Goal: Information Seeking & Learning: Learn about a topic

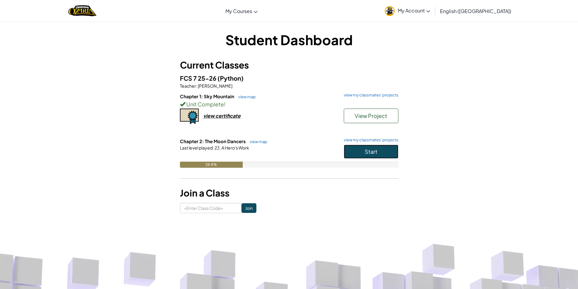
click at [396, 151] on button "Start" at bounding box center [371, 152] width 55 height 14
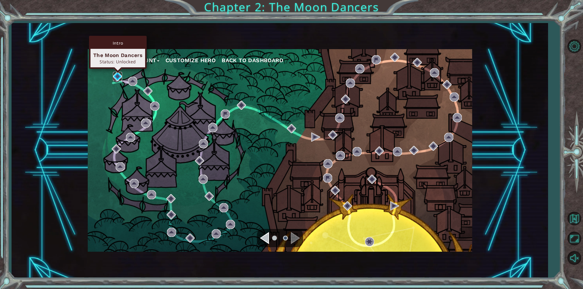
click at [116, 79] on img at bounding box center [117, 76] width 9 height 9
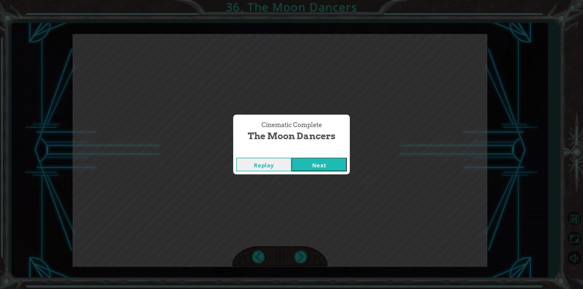
click at [312, 167] on button "Next" at bounding box center [318, 165] width 55 height 14
click at [300, 168] on button "Next" at bounding box center [318, 165] width 55 height 14
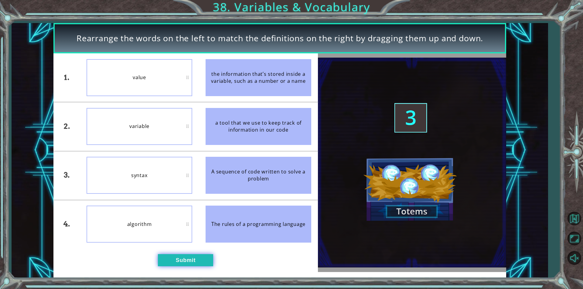
click at [197, 255] on button "Submit" at bounding box center [185, 260] width 55 height 12
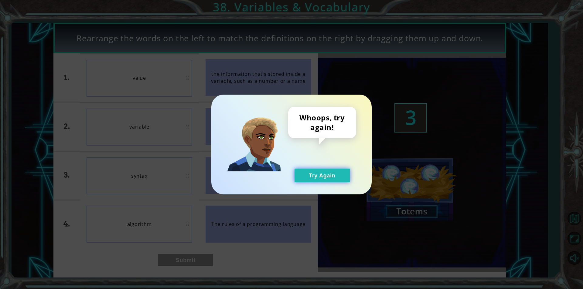
click at [343, 173] on button "Try Again" at bounding box center [321, 176] width 55 height 14
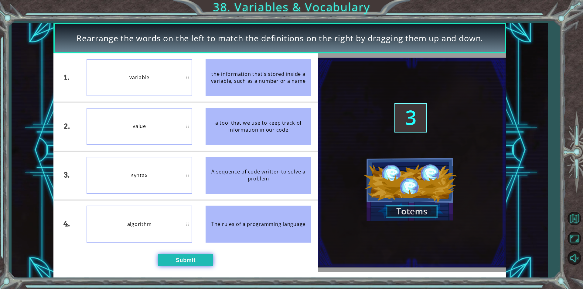
click at [200, 256] on button "Submit" at bounding box center [185, 260] width 55 height 12
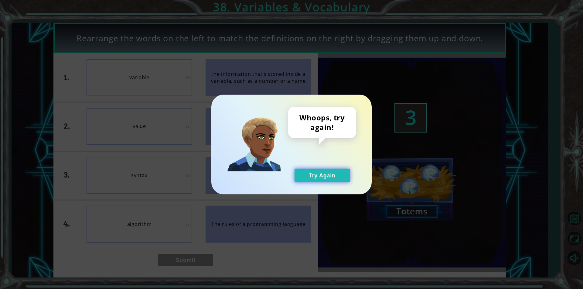
click at [315, 176] on button "Try Again" at bounding box center [321, 176] width 55 height 14
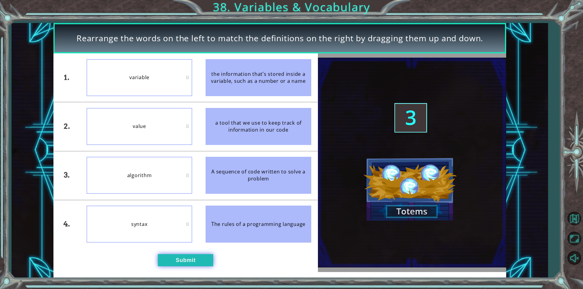
click at [184, 261] on button "Submit" at bounding box center [185, 260] width 55 height 12
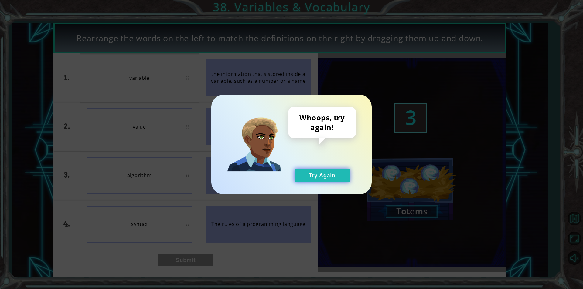
click at [340, 172] on button "Try Again" at bounding box center [321, 176] width 55 height 14
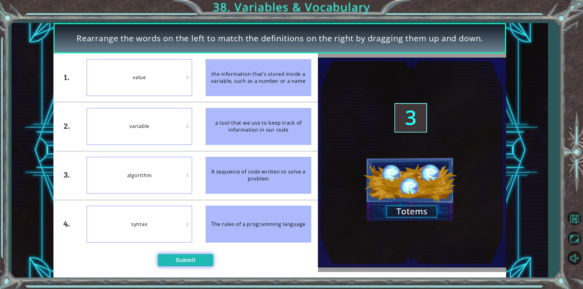
click at [203, 261] on button "Submit" at bounding box center [185, 260] width 55 height 12
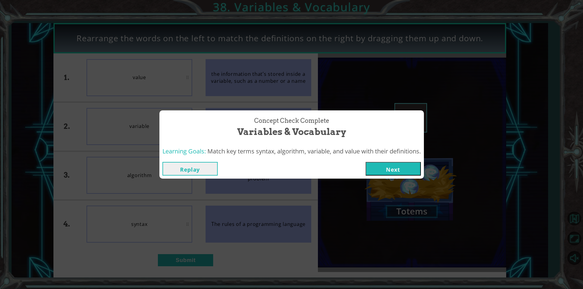
click at [379, 162] on button "Next" at bounding box center [393, 169] width 55 height 14
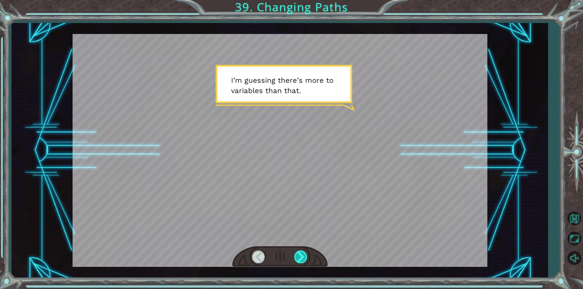
click at [299, 259] on div at bounding box center [301, 257] width 14 height 12
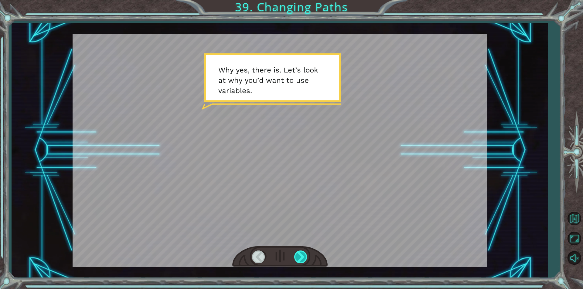
click at [299, 259] on div at bounding box center [301, 257] width 14 height 12
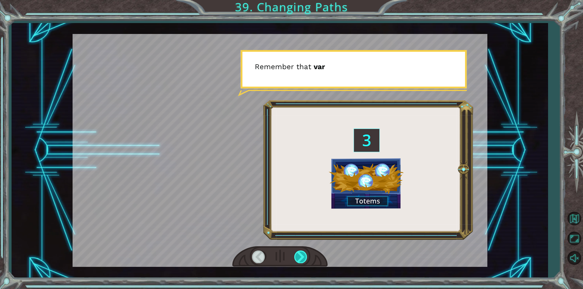
click at [299, 259] on div at bounding box center [301, 257] width 14 height 12
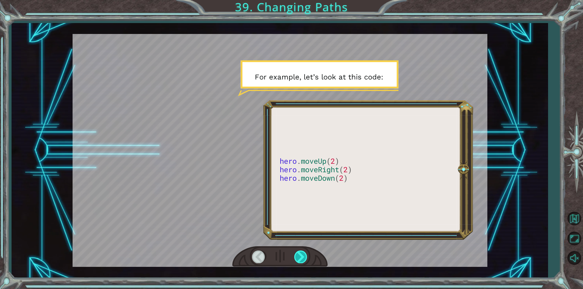
click at [299, 259] on div at bounding box center [301, 257] width 14 height 12
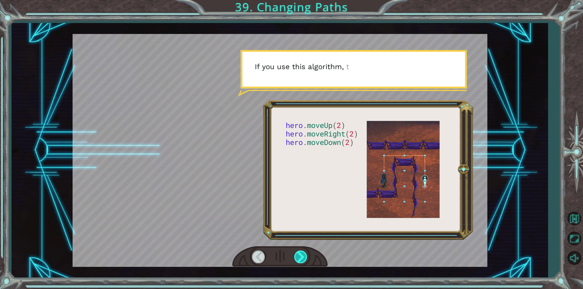
click at [299, 259] on div at bounding box center [301, 257] width 14 height 12
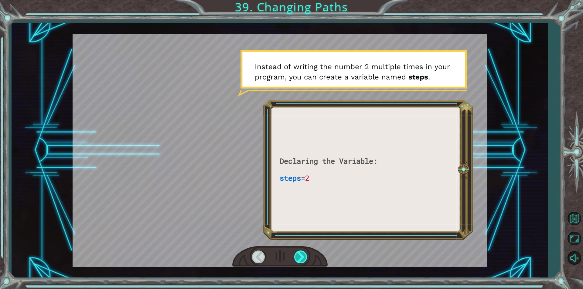
click at [299, 259] on div at bounding box center [301, 257] width 14 height 12
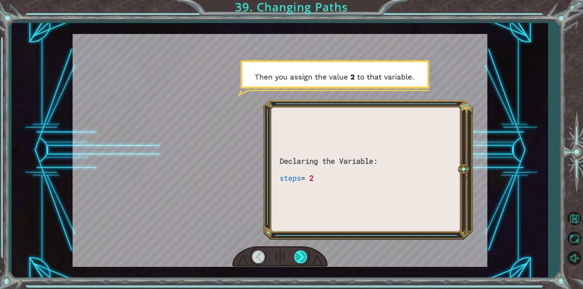
click at [299, 259] on div at bounding box center [301, 257] width 14 height 12
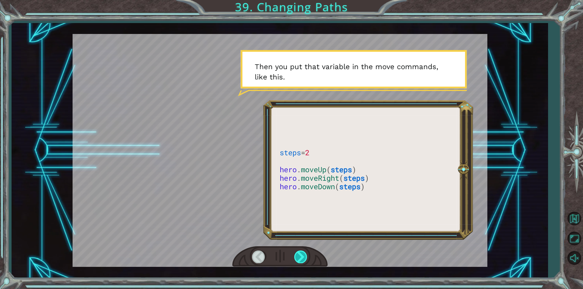
click at [299, 259] on div at bounding box center [301, 257] width 14 height 12
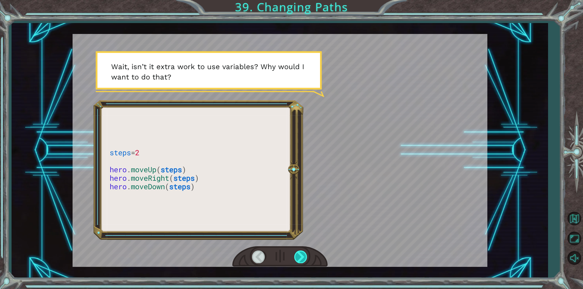
click at [302, 255] on div at bounding box center [301, 257] width 14 height 12
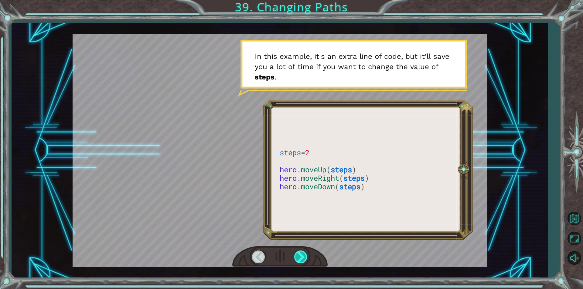
click at [297, 261] on div at bounding box center [301, 257] width 14 height 12
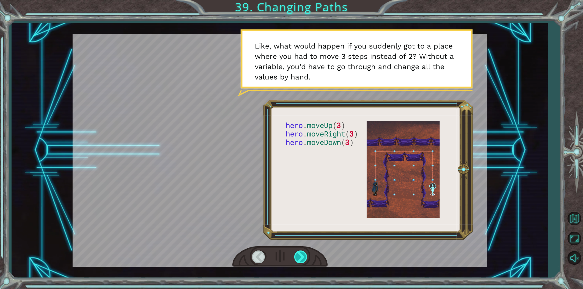
click at [299, 256] on div at bounding box center [301, 257] width 14 height 12
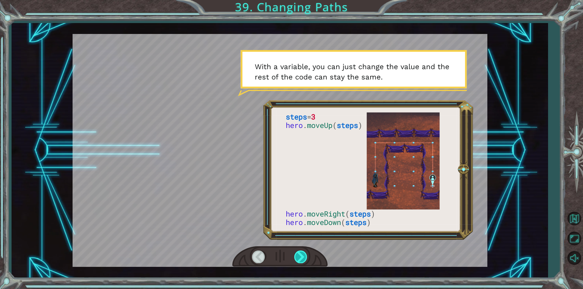
click at [300, 256] on div at bounding box center [301, 257] width 14 height 12
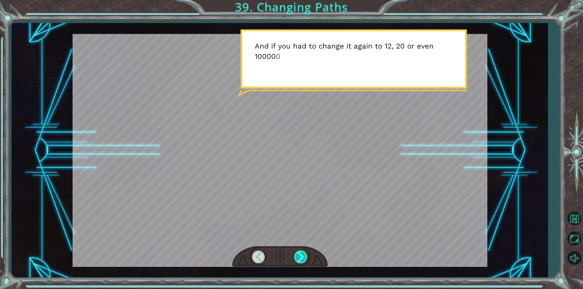
click at [300, 256] on div at bounding box center [301, 257] width 14 height 12
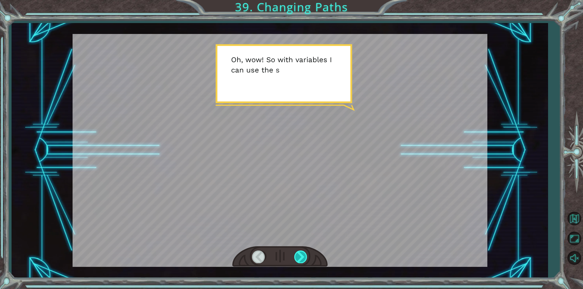
click at [300, 256] on div at bounding box center [301, 257] width 14 height 12
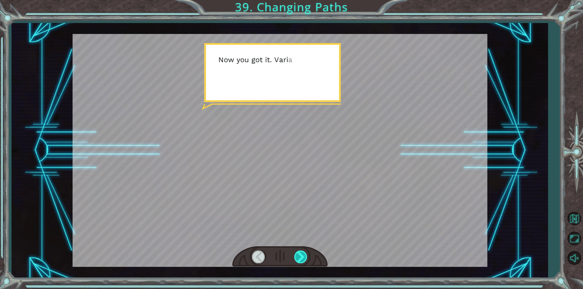
click at [300, 256] on div at bounding box center [301, 257] width 14 height 12
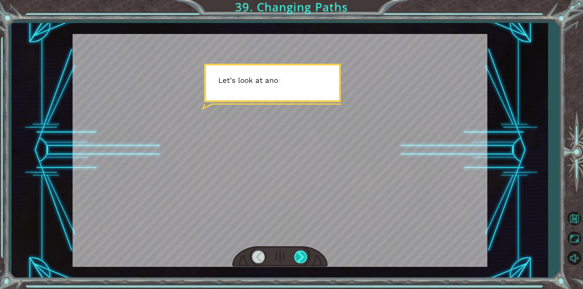
click at [300, 256] on div at bounding box center [301, 257] width 14 height 12
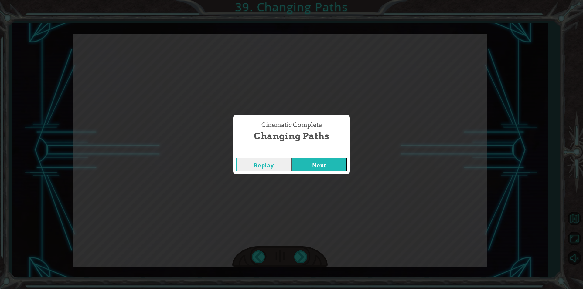
click at [322, 167] on button "Next" at bounding box center [318, 165] width 55 height 14
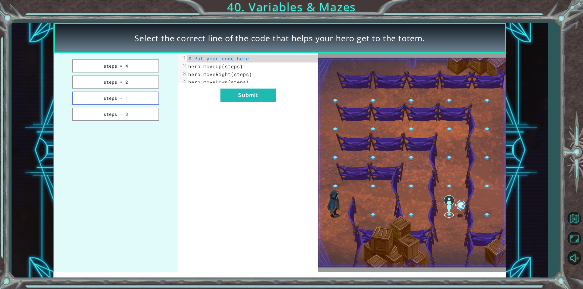
click at [111, 100] on button "steps = 1" at bounding box center [115, 98] width 87 height 13
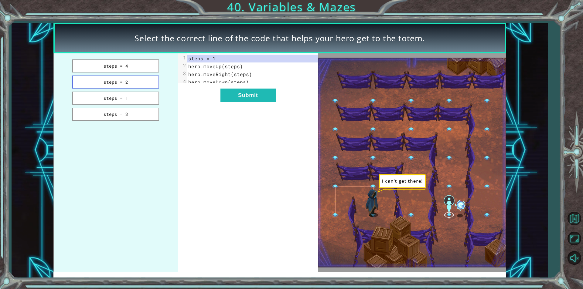
click at [131, 84] on button "steps = 2" at bounding box center [115, 82] width 87 height 13
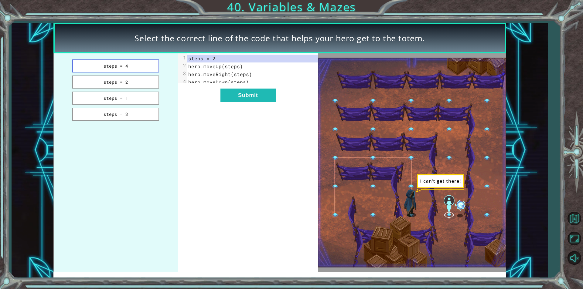
click at [125, 67] on button "steps = 4" at bounding box center [115, 66] width 87 height 13
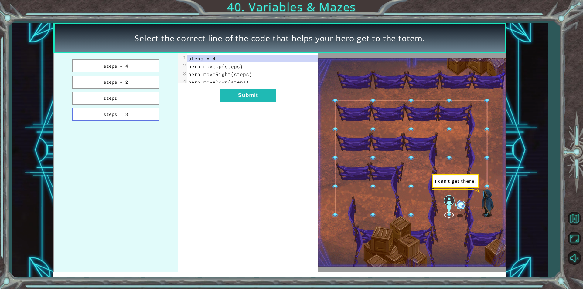
click at [137, 116] on button "steps = 3" at bounding box center [115, 114] width 87 height 13
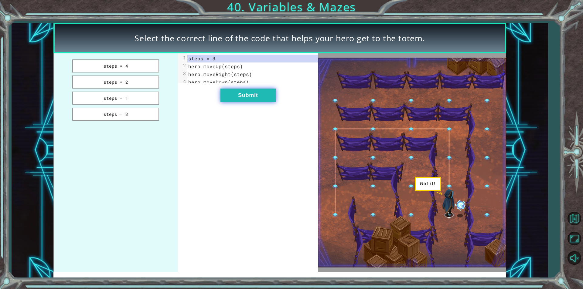
click at [245, 98] on button "Submit" at bounding box center [247, 96] width 55 height 14
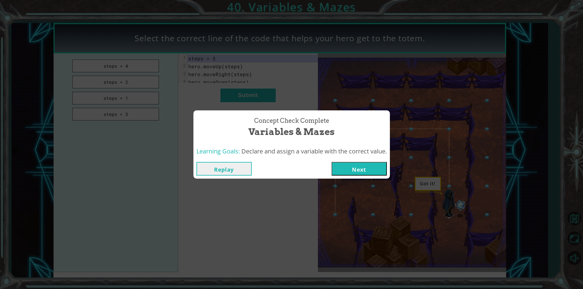
click at [354, 172] on button "Next" at bounding box center [359, 169] width 55 height 14
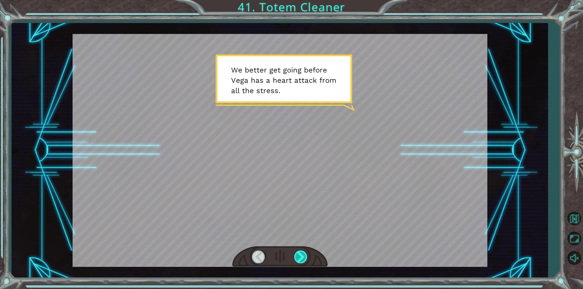
click at [297, 253] on div at bounding box center [301, 257] width 14 height 12
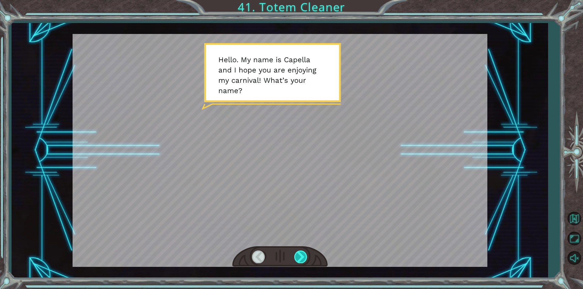
click at [297, 252] on div at bounding box center [301, 257] width 14 height 12
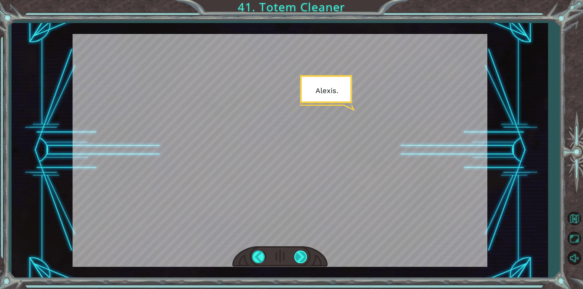
click at [297, 252] on div at bounding box center [301, 257] width 14 height 12
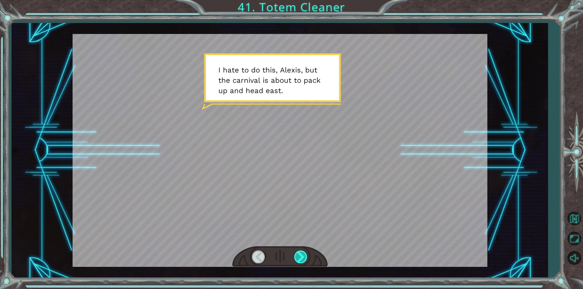
click at [297, 252] on div at bounding box center [301, 257] width 14 height 12
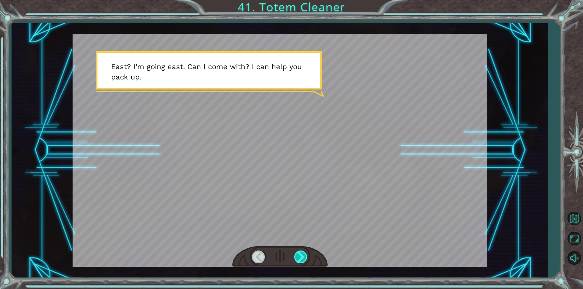
click at [297, 252] on div at bounding box center [301, 257] width 14 height 12
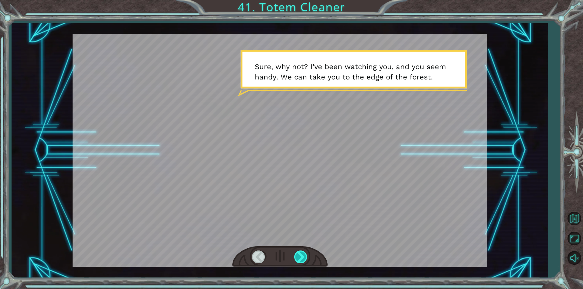
click at [297, 252] on div at bounding box center [301, 257] width 14 height 12
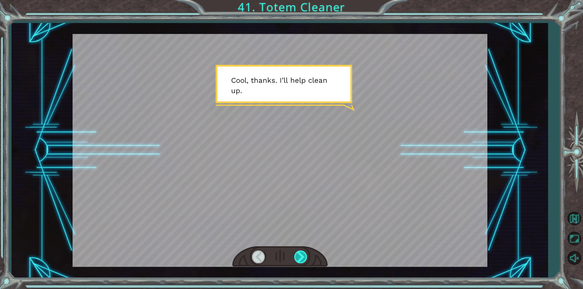
click at [297, 252] on div at bounding box center [301, 257] width 14 height 12
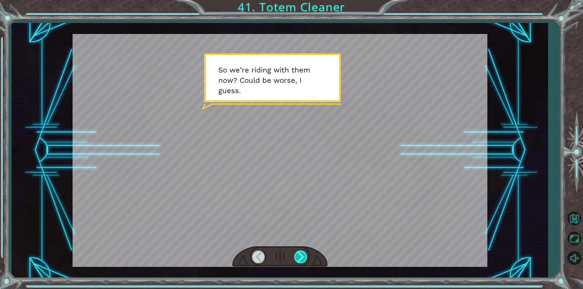
click at [297, 252] on div at bounding box center [301, 257] width 14 height 12
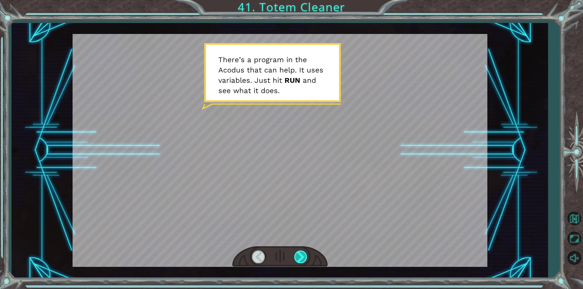
click at [297, 252] on div at bounding box center [301, 257] width 14 height 12
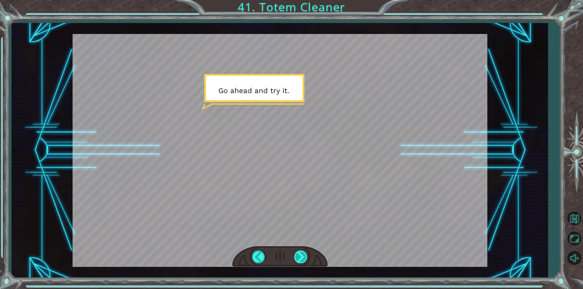
click at [297, 252] on div at bounding box center [301, 257] width 14 height 12
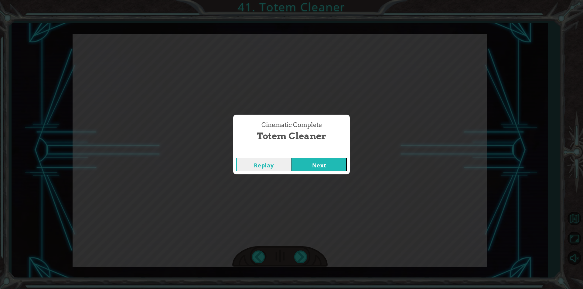
click at [318, 167] on button "Next" at bounding box center [318, 165] width 55 height 14
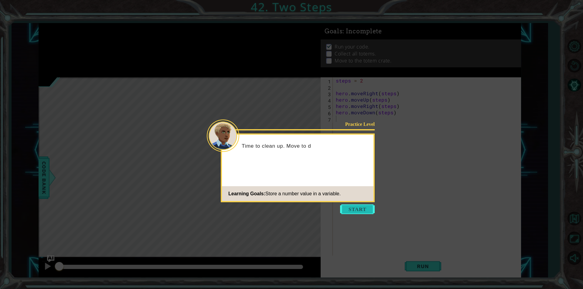
click at [350, 213] on button "Start" at bounding box center [357, 210] width 35 height 10
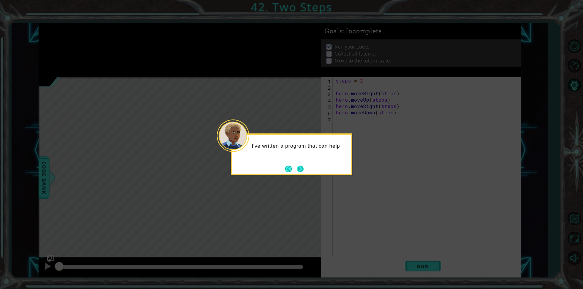
click at [301, 171] on button "Next" at bounding box center [300, 168] width 7 height 7
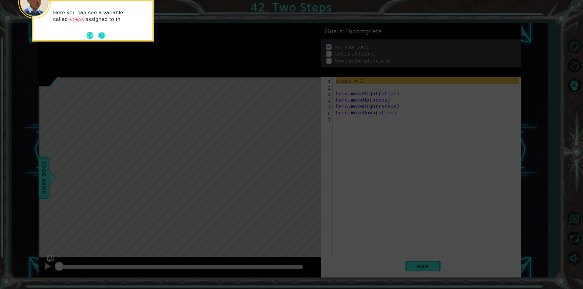
click at [102, 31] on footer at bounding box center [96, 35] width 19 height 9
click at [103, 40] on div "Here you can see a variable called steps assigned to the number 2 ." at bounding box center [92, 21] width 121 height 43
click at [104, 37] on button "Next" at bounding box center [101, 36] width 7 height 7
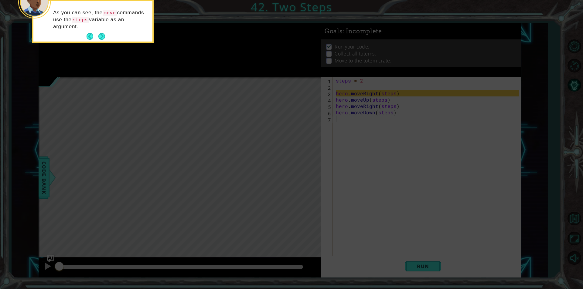
click at [104, 37] on button "Next" at bounding box center [101, 36] width 7 height 7
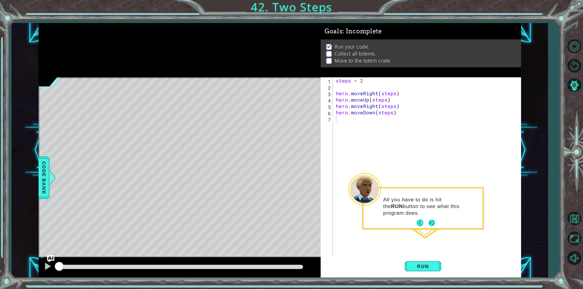
click at [432, 224] on button "Next" at bounding box center [431, 223] width 7 height 7
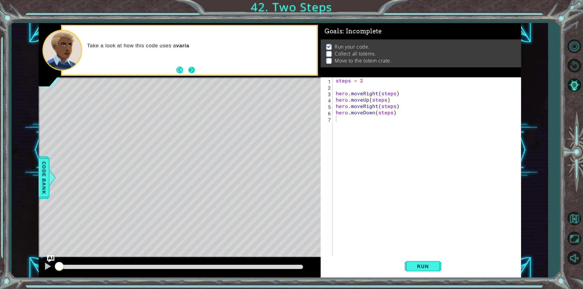
click at [191, 70] on button "Next" at bounding box center [191, 70] width 7 height 7
click at [416, 264] on span "Run" at bounding box center [423, 267] width 24 height 6
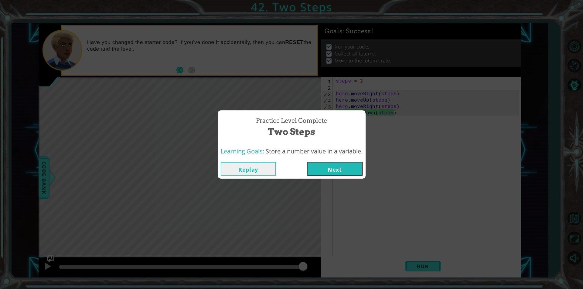
click at [346, 165] on button "Next" at bounding box center [334, 169] width 55 height 14
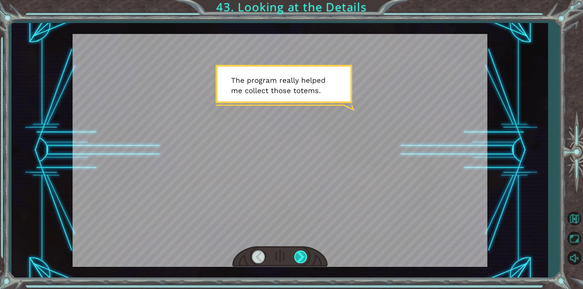
click at [305, 259] on div at bounding box center [301, 257] width 14 height 12
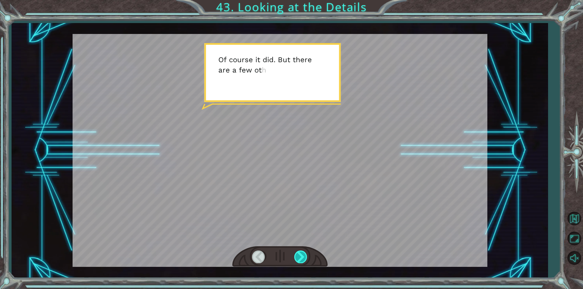
click at [305, 259] on div at bounding box center [301, 257] width 14 height 12
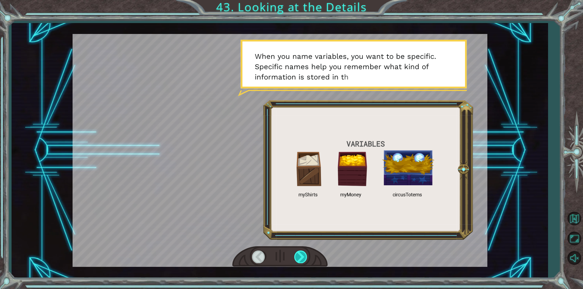
click at [305, 259] on div at bounding box center [301, 257] width 14 height 12
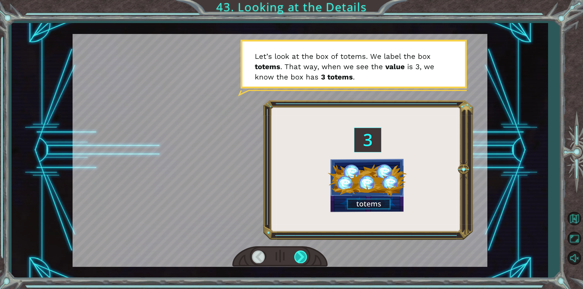
click at [305, 259] on div at bounding box center [301, 257] width 14 height 12
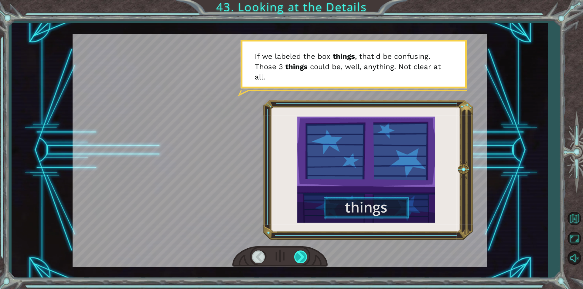
click at [305, 259] on div at bounding box center [301, 257] width 14 height 12
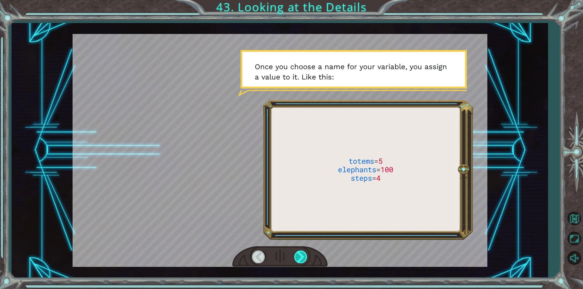
click at [305, 259] on div at bounding box center [301, 257] width 14 height 12
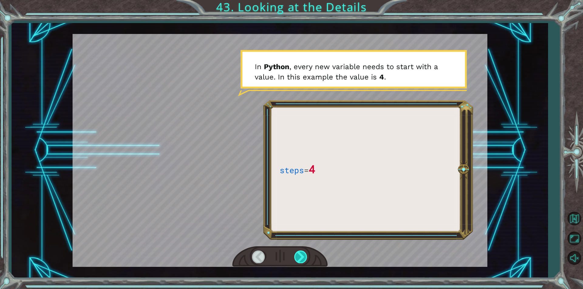
click at [305, 259] on div at bounding box center [301, 257] width 14 height 12
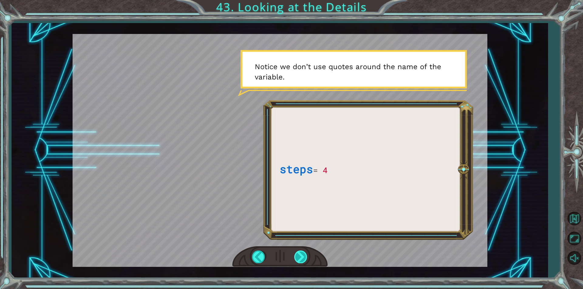
click at [305, 259] on div at bounding box center [301, 257] width 14 height 12
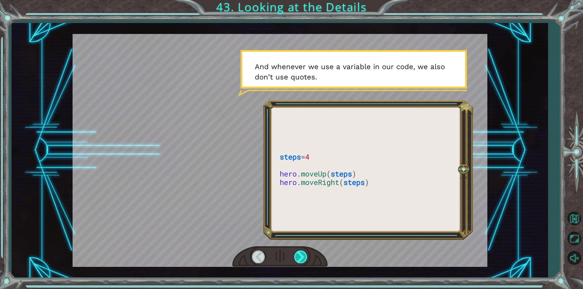
click at [305, 259] on div at bounding box center [301, 257] width 14 height 12
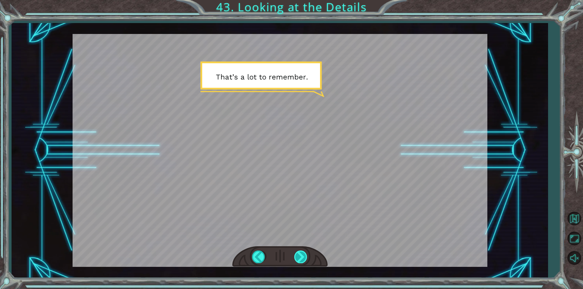
click at [305, 259] on div at bounding box center [301, 257] width 14 height 12
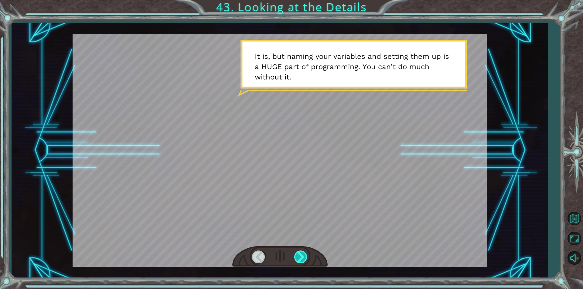
click at [305, 259] on div at bounding box center [301, 257] width 14 height 12
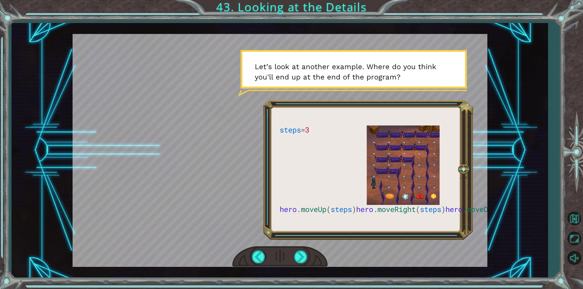
click at [302, 250] on div at bounding box center [279, 257] width 95 height 21
click at [301, 255] on div at bounding box center [301, 257] width 14 height 12
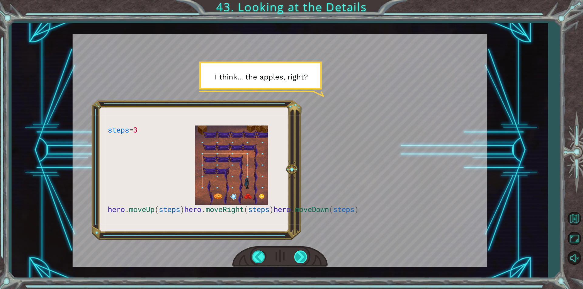
click at [301, 253] on div at bounding box center [301, 257] width 14 height 12
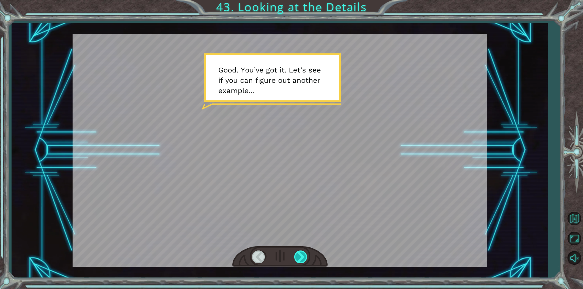
click at [301, 253] on div at bounding box center [301, 257] width 14 height 12
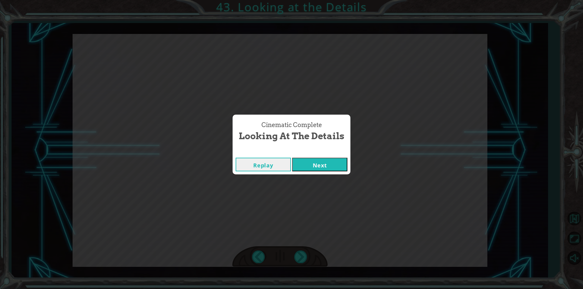
click at [324, 170] on button "Next" at bounding box center [319, 165] width 55 height 14
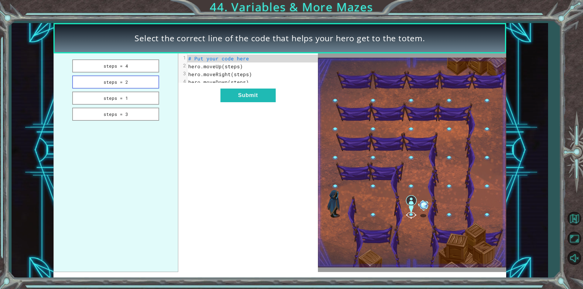
click at [145, 82] on button "steps = 2" at bounding box center [115, 82] width 87 height 13
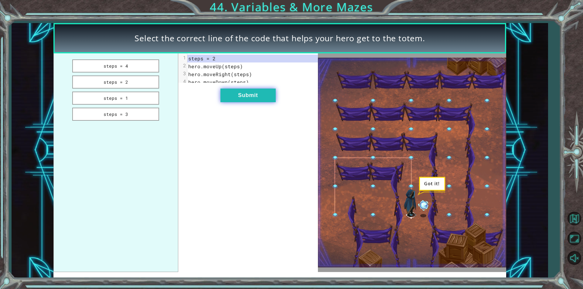
click at [268, 102] on button "Submit" at bounding box center [247, 96] width 55 height 14
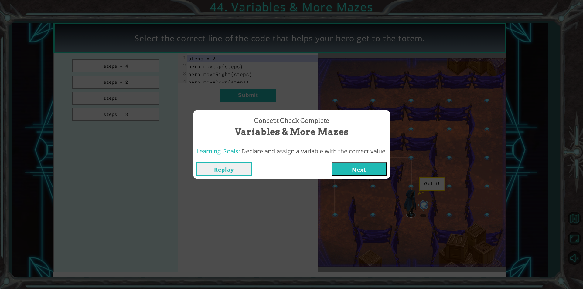
click at [359, 172] on button "Next" at bounding box center [359, 169] width 55 height 14
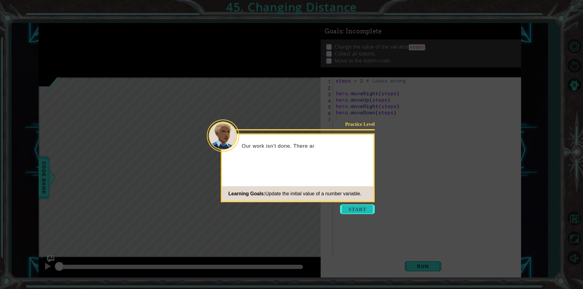
click at [353, 208] on button "Start" at bounding box center [357, 210] width 35 height 10
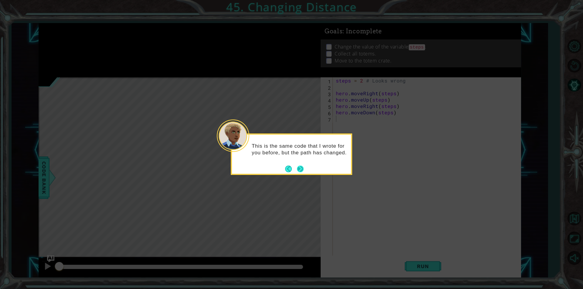
click at [298, 165] on button "Next" at bounding box center [300, 168] width 7 height 7
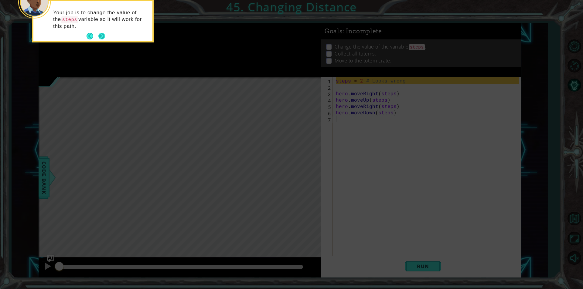
click at [104, 37] on button "Next" at bounding box center [101, 36] width 7 height 7
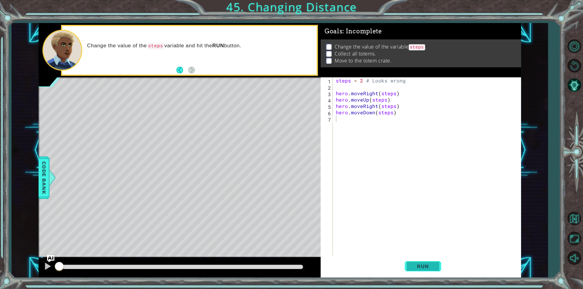
click at [429, 266] on span "Run" at bounding box center [423, 267] width 24 height 6
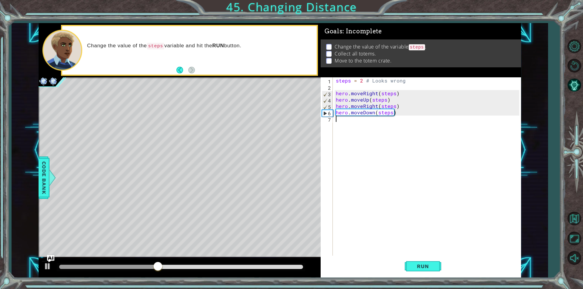
click at [374, 116] on div "steps = 2 # Looks wrong hero . moveRight ( steps ) hero . moveUp ( steps ) hero…" at bounding box center [429, 172] width 188 height 191
click at [371, 111] on div "steps = 2 # Looks wrong hero . moveRight ( steps ) hero . moveUp ( steps ) hero…" at bounding box center [429, 172] width 188 height 191
click at [373, 111] on div "steps = 2 # Looks wrong hero . moveRight ( steps ) hero . moveUp ( steps ) hero…" at bounding box center [429, 172] width 188 height 191
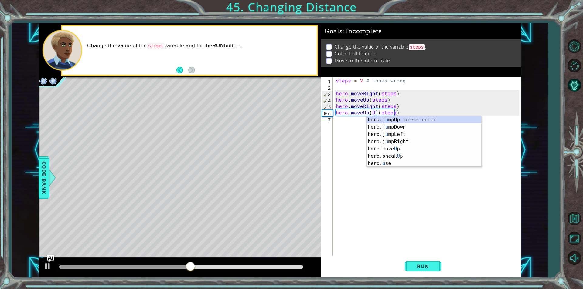
scroll to position [0, 2]
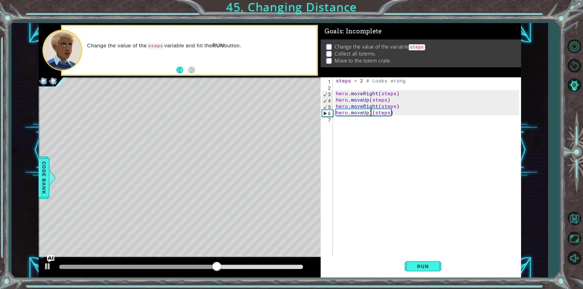
type textarea "hero.moveUp(steps)"
click at [384, 172] on div "steps = 2 # Looks wrong hero . moveRight ( steps ) hero . moveUp ( steps ) hero…" at bounding box center [429, 172] width 188 height 191
click at [428, 271] on button "Run" at bounding box center [423, 267] width 36 height 20
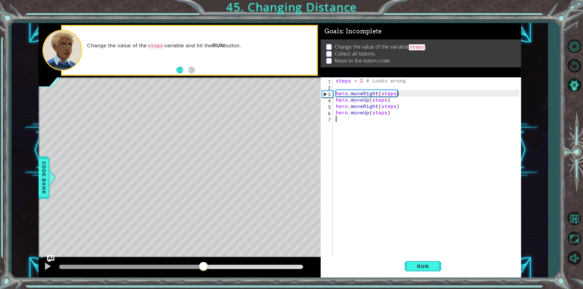
click at [204, 266] on div at bounding box center [181, 267] width 244 height 4
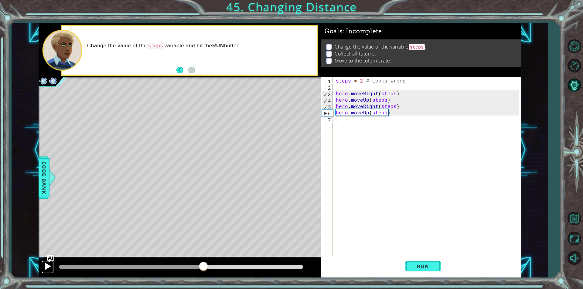
click at [43, 263] on button at bounding box center [48, 267] width 12 height 12
click at [48, 265] on div at bounding box center [48, 267] width 8 height 8
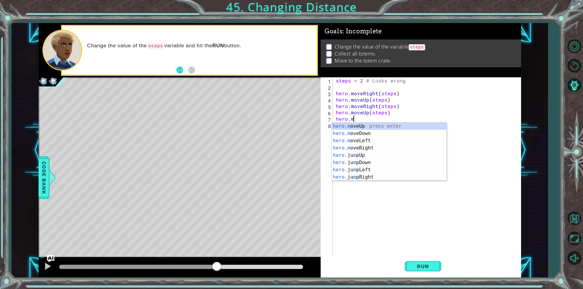
scroll to position [0, 1]
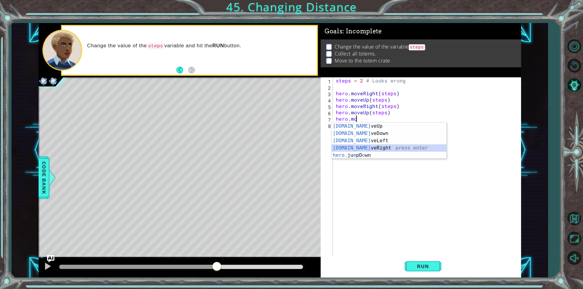
click at [372, 146] on div "[DOMAIN_NAME] veUp press enter [DOMAIN_NAME] veDown press enter [DOMAIN_NAME] v…" at bounding box center [389, 148] width 115 height 51
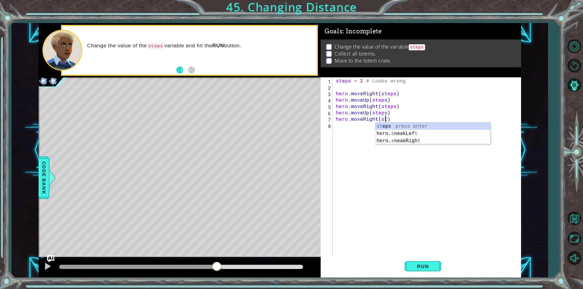
scroll to position [0, 3]
click at [419, 128] on div "ste ps press enter" at bounding box center [432, 134] width 115 height 22
click at [380, 126] on div "steps = 2 # Looks wrong hero . moveRight ( steps ) hero . moveUp ( steps ) hero…" at bounding box center [429, 172] width 188 height 191
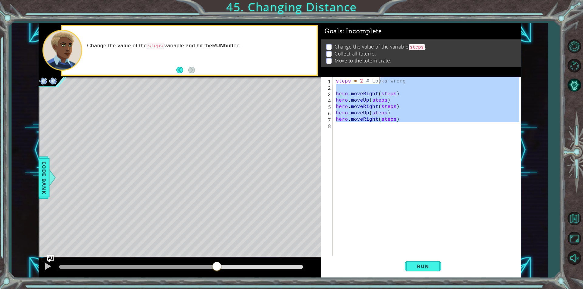
type textarea "steps = 2 # Looks wrong"
click at [373, 134] on div "steps = 2 # Looks wrong hero . moveRight ( steps ) hero . moveUp ( steps ) hero…" at bounding box center [427, 166] width 185 height 179
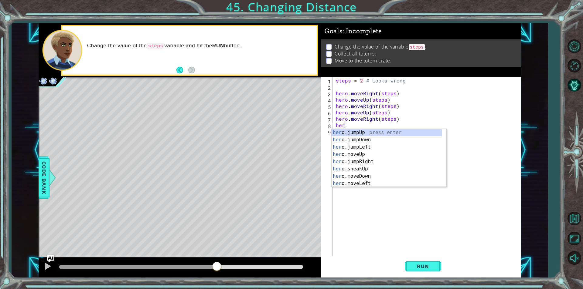
scroll to position [0, 0]
click at [374, 183] on div "hero press enter hero .jumpUp press enter hero .jumpDown press enter hero .jump…" at bounding box center [387, 165] width 110 height 73
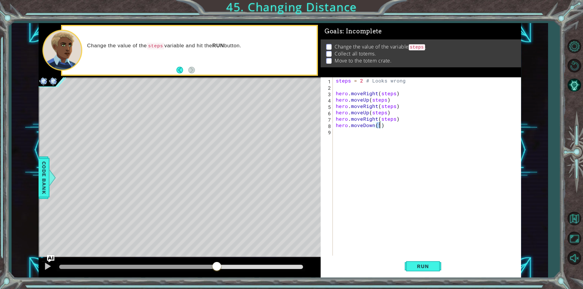
type textarea "hero.moveDown(4)"
click at [425, 268] on span "Run" at bounding box center [423, 267] width 24 height 6
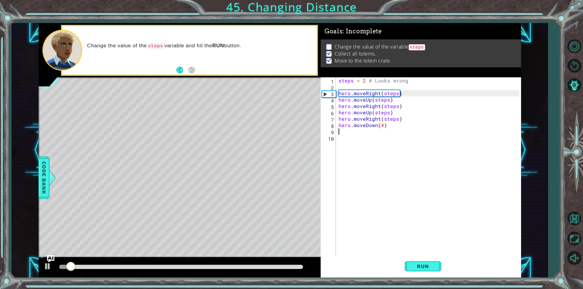
click at [269, 269] on div at bounding box center [181, 267] width 244 height 4
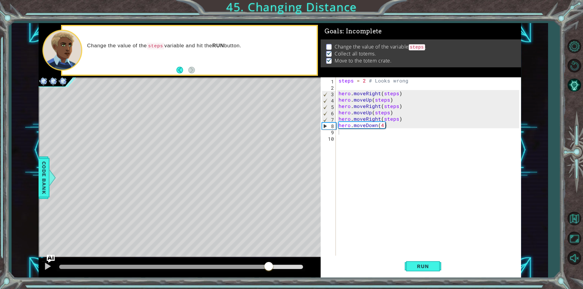
click at [48, 261] on img "Ask AI" at bounding box center [51, 259] width 8 height 8
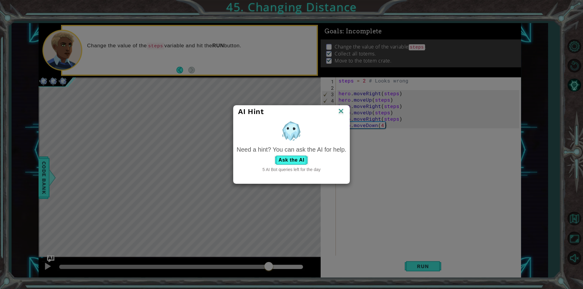
click at [339, 109] on img at bounding box center [341, 111] width 8 height 9
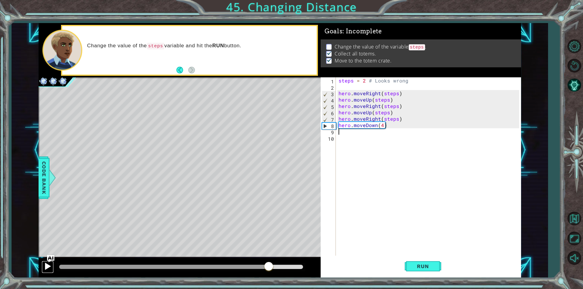
click at [44, 268] on div at bounding box center [48, 267] width 8 height 8
click at [47, 266] on div at bounding box center [48, 267] width 8 height 8
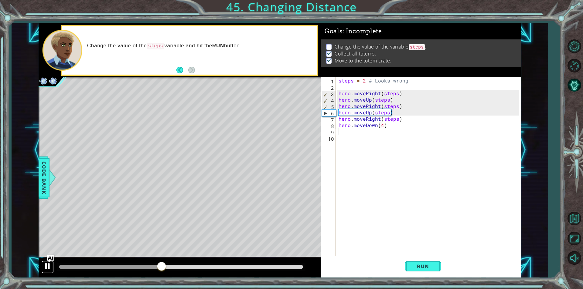
click at [45, 269] on div at bounding box center [48, 267] width 8 height 8
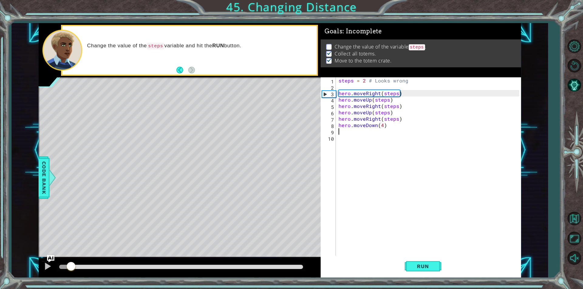
drag, startPoint x: 161, startPoint y: 263, endPoint x: 71, endPoint y: 268, distance: 89.4
click at [71, 268] on div at bounding box center [71, 267] width 11 height 11
click at [396, 119] on div "steps = 2 # Looks wrong hero . moveRight ( steps ) hero . moveUp ( steps ) hero…" at bounding box center [429, 172] width 185 height 191
type textarea "hero.moveRight(2)"
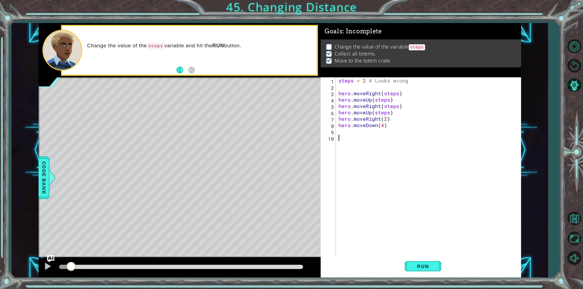
click at [417, 145] on div "steps = 2 # Looks wrong hero . moveRight ( steps ) hero . moveUp ( steps ) hero…" at bounding box center [429, 172] width 185 height 191
click at [424, 265] on span "Run" at bounding box center [423, 267] width 24 height 6
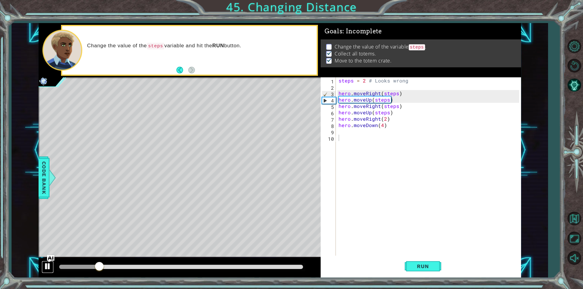
click at [45, 263] on div at bounding box center [48, 267] width 8 height 8
click at [385, 118] on div "steps = 2 # Looks wrong hero . moveRight ( steps ) hero . moveUp ( steps ) hero…" at bounding box center [429, 172] width 185 height 191
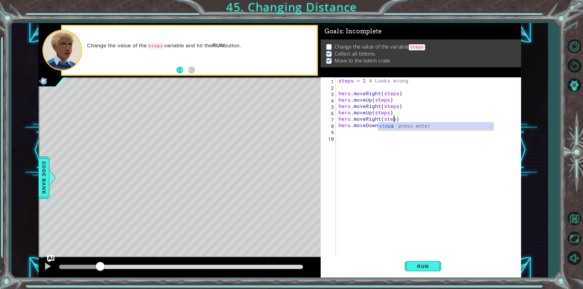
scroll to position [0, 3]
click at [386, 100] on div "steps = 2 # Looks wrong hero . moveRight ( steps ) hero . moveUp ( steps ) hero…" at bounding box center [429, 172] width 185 height 191
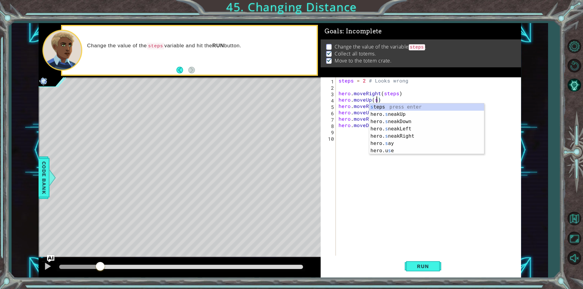
scroll to position [0, 2]
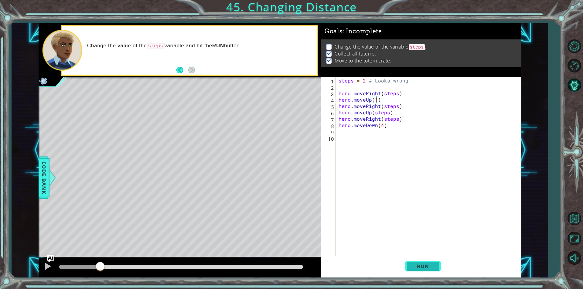
click at [426, 263] on button "Run" at bounding box center [423, 267] width 36 height 20
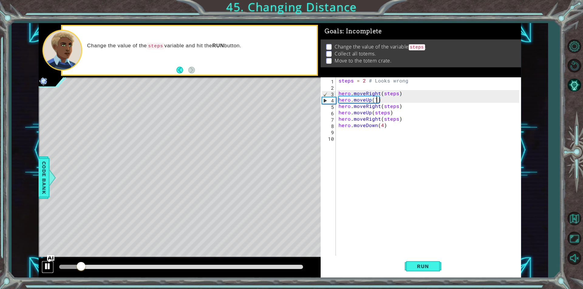
click at [46, 265] on div at bounding box center [48, 267] width 8 height 8
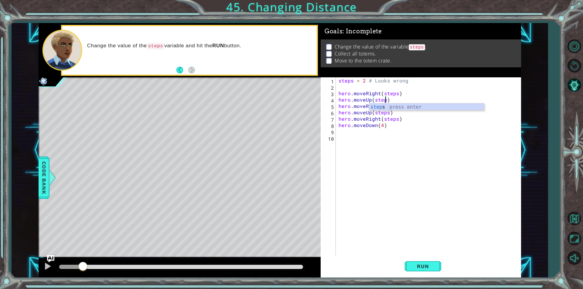
scroll to position [0, 3]
click at [400, 109] on div "steps press enter" at bounding box center [426, 115] width 115 height 22
click at [425, 268] on span "Run" at bounding box center [423, 267] width 24 height 6
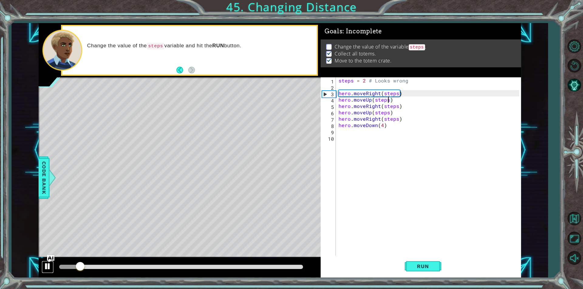
click at [46, 267] on div at bounding box center [48, 267] width 8 height 8
click at [420, 41] on div "Change the value of the variable steps . Collect all totems. Move to the totem …" at bounding box center [421, 53] width 200 height 28
click at [423, 46] on code "steps" at bounding box center [417, 47] width 16 height 6
click at [428, 45] on li "Change the value of the variable steps ." at bounding box center [421, 46] width 191 height 7
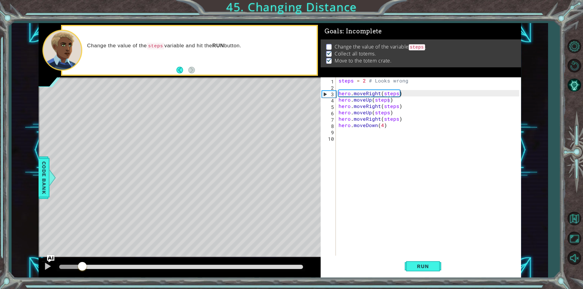
drag, startPoint x: 428, startPoint y: 45, endPoint x: 407, endPoint y: 43, distance: 21.6
click at [407, 43] on li "Change the value of the variable steps ." at bounding box center [421, 46] width 191 height 7
click at [365, 81] on div "steps = 2 # Looks wrong hero . moveRight ( steps ) hero . moveUp ( steps ) hero…" at bounding box center [429, 172] width 185 height 191
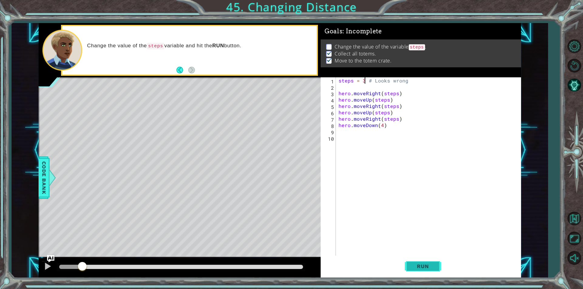
click at [424, 259] on button "Run" at bounding box center [423, 267] width 36 height 20
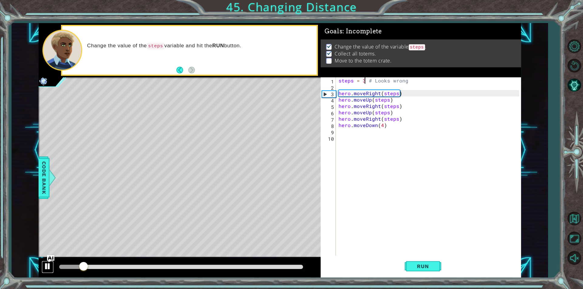
click at [45, 265] on div at bounding box center [48, 267] width 8 height 8
click at [46, 265] on div at bounding box center [48, 267] width 8 height 8
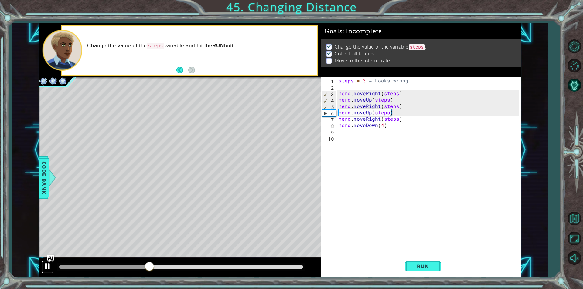
click at [45, 263] on div at bounding box center [48, 267] width 8 height 8
click at [378, 113] on div "steps = 3 # Looks wrong hero . moveRight ( steps ) hero . moveUp ( steps ) hero…" at bounding box center [429, 172] width 185 height 191
type textarea "hero.moveUp(steps)"
drag, startPoint x: 392, startPoint y: 111, endPoint x: 339, endPoint y: 111, distance: 53.4
click at [339, 111] on div "steps = 3 # Looks wrong hero . moveRight ( steps ) hero . moveUp ( steps ) hero…" at bounding box center [429, 172] width 185 height 191
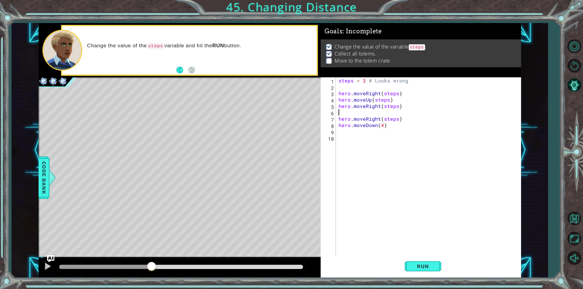
scroll to position [0, 0]
type textarea "hero.moveRight(steps)"
drag, startPoint x: 400, startPoint y: 113, endPoint x: 328, endPoint y: 113, distance: 72.3
click at [328, 113] on div "hero.moveRight(steps) 1 2 3 4 5 6 7 8 9 steps = 3 # Looks wrong hero . moveRigh…" at bounding box center [420, 166] width 199 height 179
type textarea "hero.moveRight(steps)"
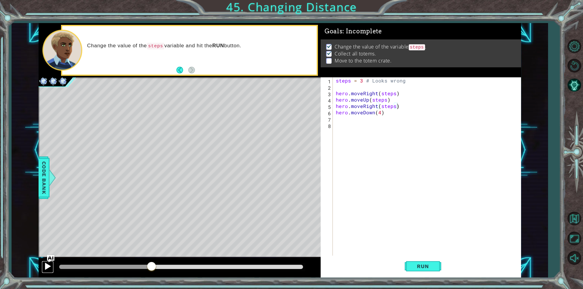
click at [43, 268] on button at bounding box center [48, 267] width 12 height 12
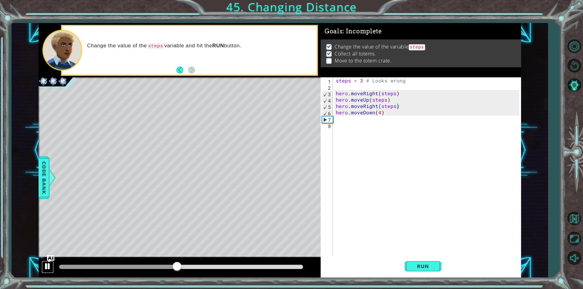
click at [45, 268] on div at bounding box center [48, 267] width 8 height 8
drag, startPoint x: 403, startPoint y: 106, endPoint x: 331, endPoint y: 105, distance: 72.3
click at [331, 105] on div "hero.moveRight(steps) 1 2 3 4 5 6 7 8 steps = 3 # Looks wrong hero . moveRight …" at bounding box center [420, 166] width 199 height 179
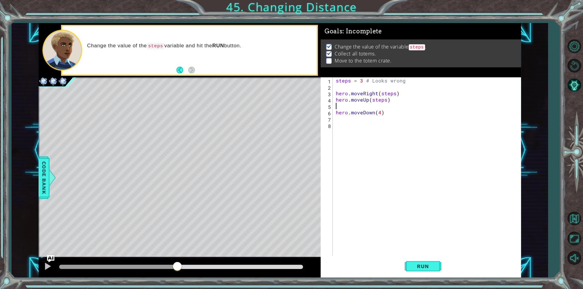
type textarea "hero.moveUp(steps)"
click at [422, 263] on button "Run" at bounding box center [423, 267] width 36 height 20
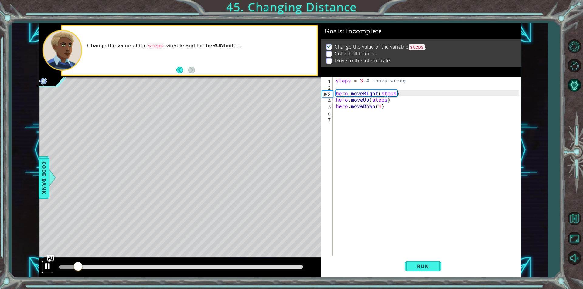
click at [45, 267] on div at bounding box center [48, 267] width 8 height 8
click at [47, 268] on div at bounding box center [48, 267] width 8 height 8
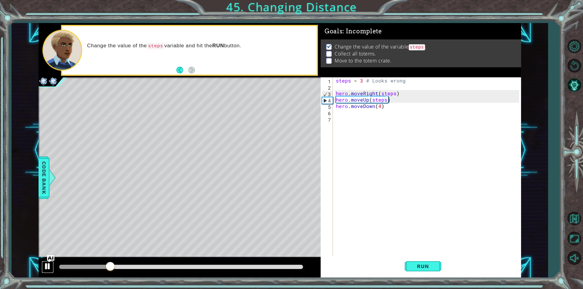
click at [47, 268] on div at bounding box center [48, 267] width 8 height 8
click at [397, 100] on div "steps = 3 # Looks wrong hero . moveRight ( steps ) hero . moveUp ( steps ) hero…" at bounding box center [429, 172] width 188 height 191
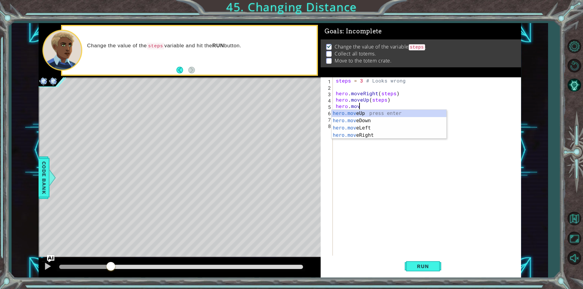
scroll to position [0, 1]
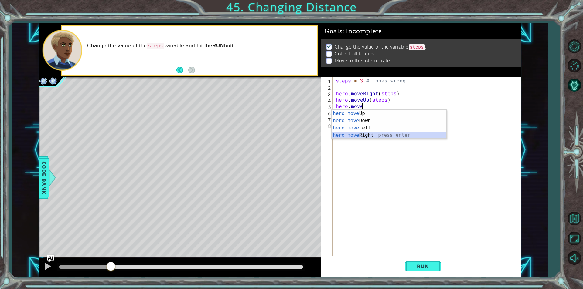
click at [381, 134] on div "hero.move Up press enter hero.move Down press enter hero.move Left press enter …" at bounding box center [389, 132] width 115 height 44
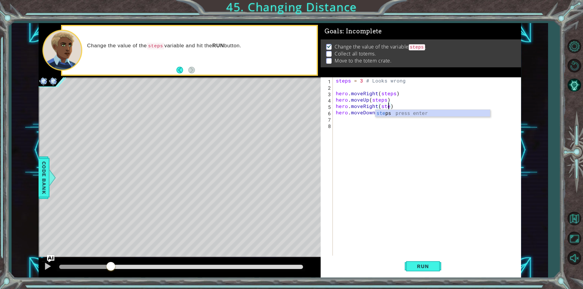
scroll to position [0, 3]
click at [422, 111] on div "steps press enter" at bounding box center [432, 121] width 115 height 22
type textarea "hero.moveRight(steps)"
click at [419, 269] on span "Run" at bounding box center [423, 267] width 24 height 6
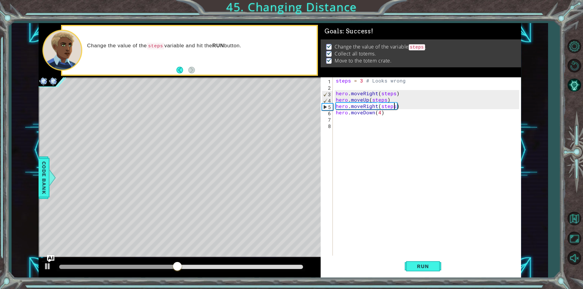
click at [292, 264] on div at bounding box center [181, 267] width 249 height 9
click at [294, 265] on div at bounding box center [181, 267] width 244 height 4
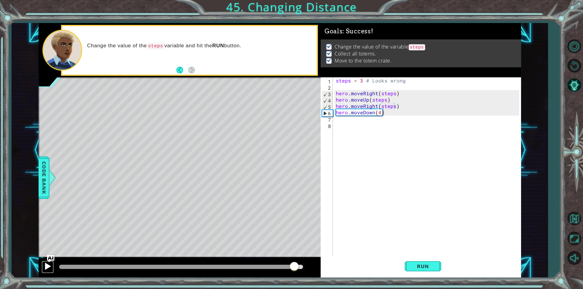
click at [46, 266] on div at bounding box center [48, 267] width 8 height 8
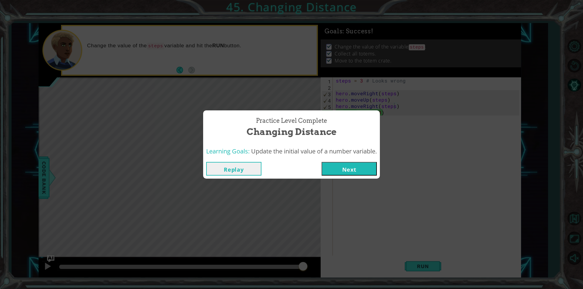
click at [377, 161] on div "Replay Next" at bounding box center [291, 169] width 177 height 20
click at [371, 167] on button "Next" at bounding box center [349, 169] width 55 height 14
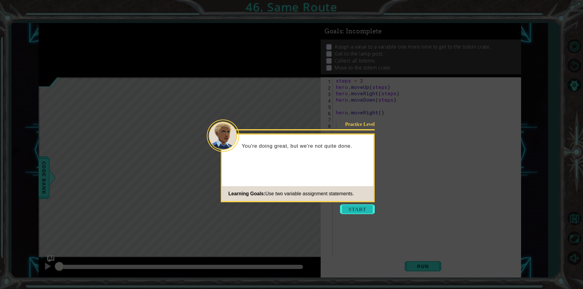
click at [361, 207] on button "Start" at bounding box center [357, 210] width 35 height 10
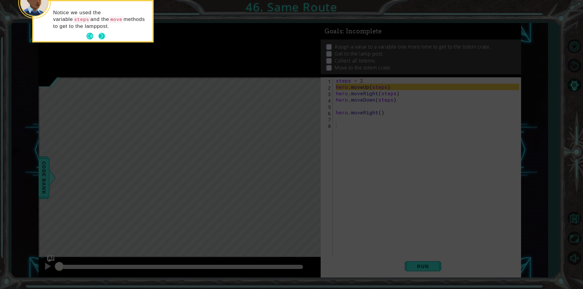
click at [102, 36] on button "Next" at bounding box center [101, 36] width 7 height 7
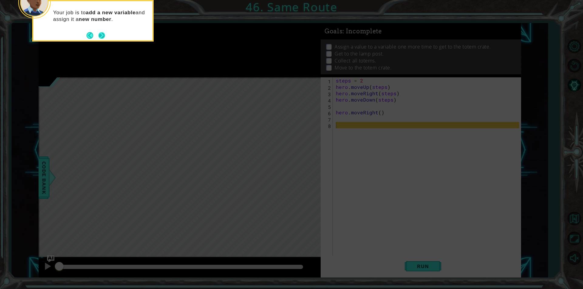
click at [105, 37] on button "Next" at bounding box center [101, 35] width 7 height 7
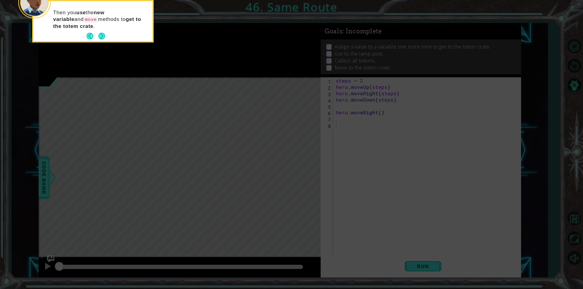
click at [105, 37] on button "Next" at bounding box center [101, 36] width 7 height 7
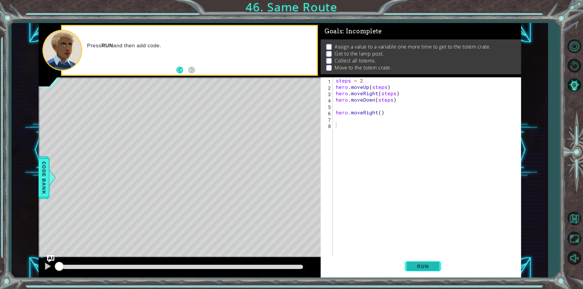
click at [424, 271] on button "Run" at bounding box center [423, 267] width 36 height 20
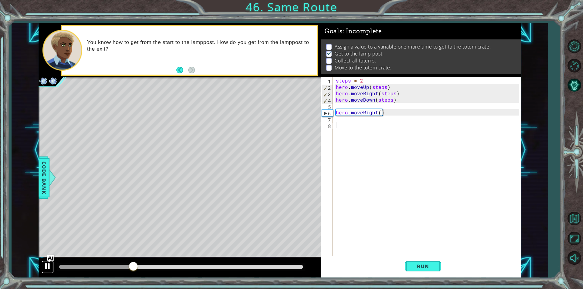
click at [47, 264] on div at bounding box center [48, 267] width 8 height 8
click at [377, 105] on div "steps = 2 hero . moveUp ( steps ) hero . moveRight ( steps ) hero . moveDown ( …" at bounding box center [429, 172] width 188 height 191
type textarea "hero.moveDown(steps)"
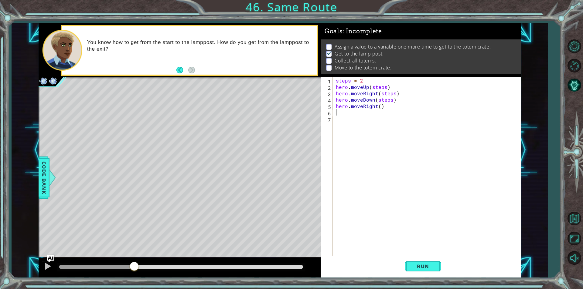
click at [378, 111] on div "steps = 2 hero . moveUp ( steps ) hero . moveRight ( steps ) hero . moveDown ( …" at bounding box center [429, 172] width 188 height 191
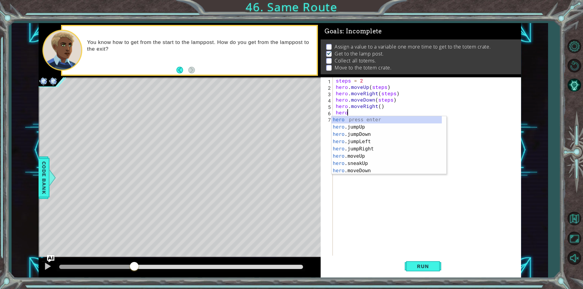
scroll to position [0, 0]
click at [366, 153] on div "hero press enter hero .jumpUp press enter hero .jumpDown press enter hero .jump…" at bounding box center [387, 152] width 110 height 73
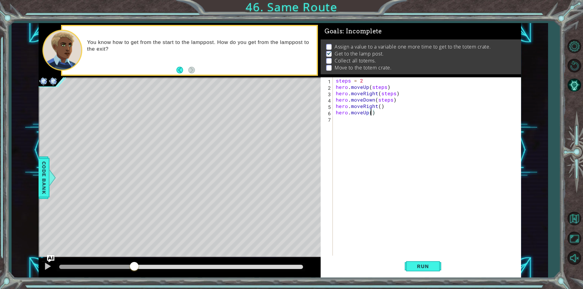
type textarea "hero.moveUp(3)"
click at [368, 124] on div "steps = 2 hero . moveUp ( steps ) hero . moveRight ( steps ) hero . moveDown ( …" at bounding box center [429, 172] width 188 height 191
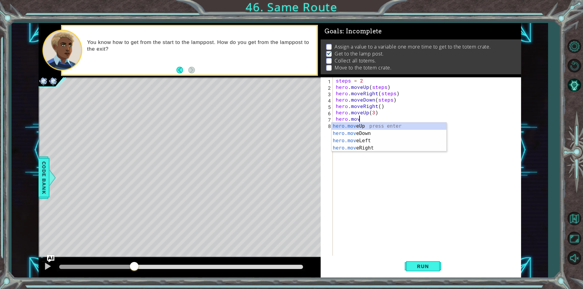
scroll to position [0, 1]
click at [365, 146] on div "hero.move Up press enter hero.move Down press enter hero.move Left press enter …" at bounding box center [389, 145] width 115 height 44
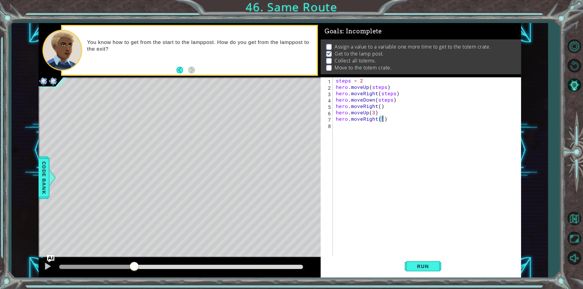
type textarea "hero.moveRight(3)"
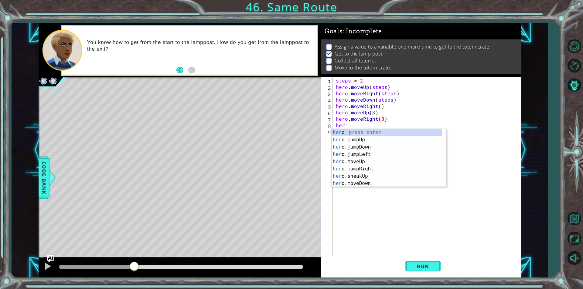
scroll to position [0, 0]
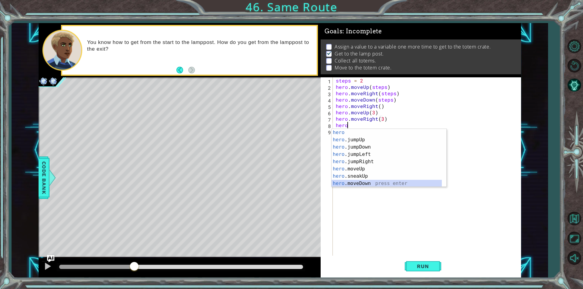
click at [389, 183] on div "hero press enter hero .jumpUp press enter hero .jumpDown press enter hero .jump…" at bounding box center [387, 165] width 110 height 73
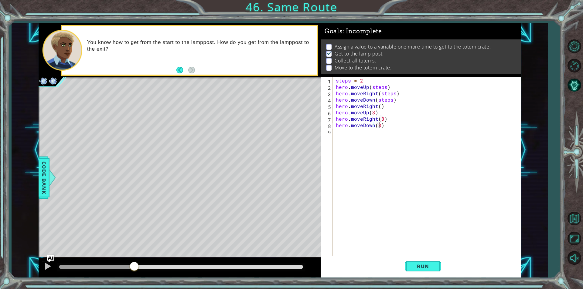
scroll to position [0, 2]
click at [431, 261] on button "Run" at bounding box center [423, 267] width 36 height 20
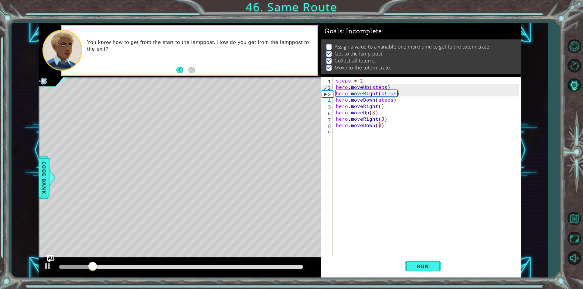
click at [41, 266] on div at bounding box center [180, 267] width 282 height 19
click at [50, 264] on div at bounding box center [48, 267] width 8 height 8
click at [385, 86] on div "steps = 2 hero . moveUp ( steps ) hero . moveRight ( steps ) hero . moveDown ( …" at bounding box center [429, 172] width 188 height 191
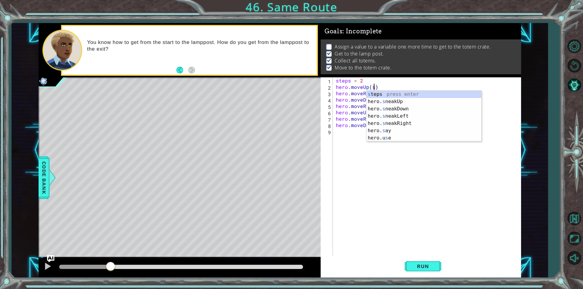
scroll to position [0, 2]
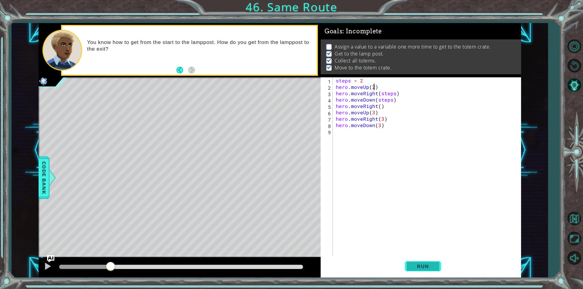
type textarea "hero.moveUp(2)"
click at [416, 266] on span "Run" at bounding box center [423, 267] width 24 height 6
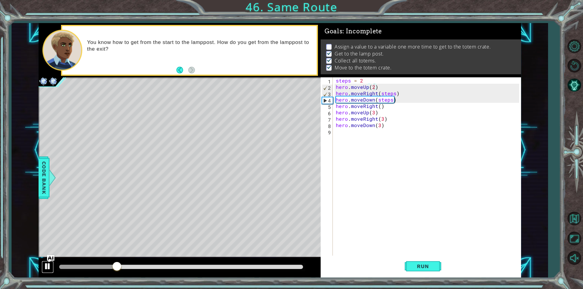
click at [49, 264] on div at bounding box center [48, 267] width 8 height 8
click at [348, 131] on div "steps = 2 hero . moveUp ( 2 ) hero . moveRight ( steps ) hero . moveDown ( step…" at bounding box center [429, 172] width 188 height 191
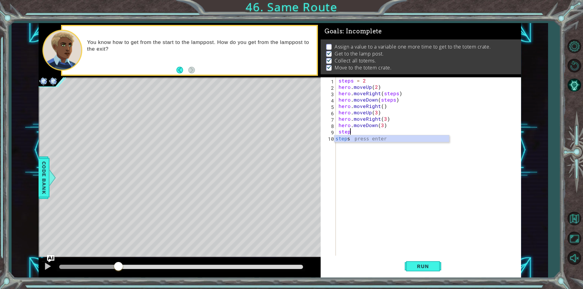
scroll to position [0, 1]
click at [413, 137] on div "steps press enter" at bounding box center [391, 146] width 115 height 22
type textarea "s"
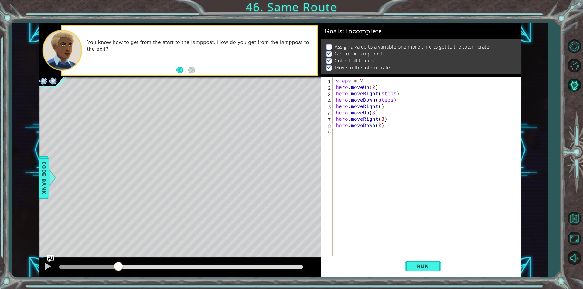
click at [385, 105] on div "steps = 2 hero . moveUp ( 2 ) hero . moveRight ( steps ) hero . moveDown ( step…" at bounding box center [429, 172] width 188 height 191
type textarea "hero.moveRight()"
click at [375, 121] on div "steps = 2 hero . moveUp ( 2 ) hero . moveRight ( steps ) hero . moveDown ( step…" at bounding box center [429, 172] width 185 height 191
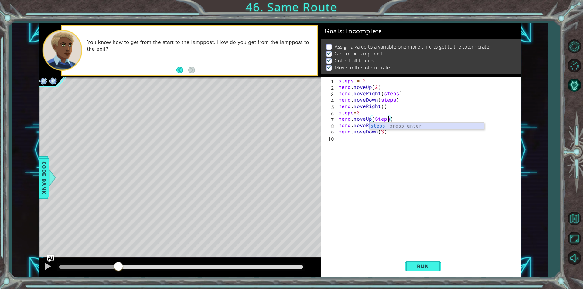
click at [390, 125] on div "steps press enter" at bounding box center [426, 134] width 115 height 22
click at [379, 126] on div "steps = 2 hero . moveUp ( 2 ) hero . moveRight ( steps ) hero . moveDown ( step…" at bounding box center [429, 172] width 185 height 191
click at [386, 125] on div "steps = 2 hero . moveUp ( 2 ) hero . moveRight ( steps ) hero . moveDown ( step…" at bounding box center [429, 172] width 185 height 191
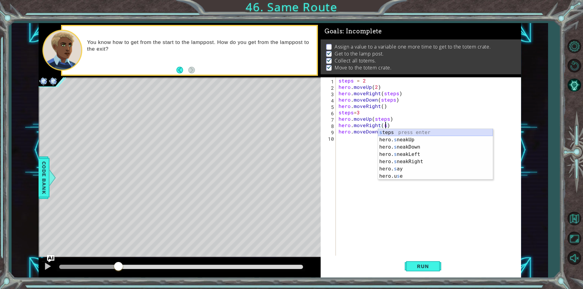
click at [387, 130] on div "s teps press enter hero. s neakUp press enter hero. s neakDown press enter hero…" at bounding box center [435, 162] width 115 height 66
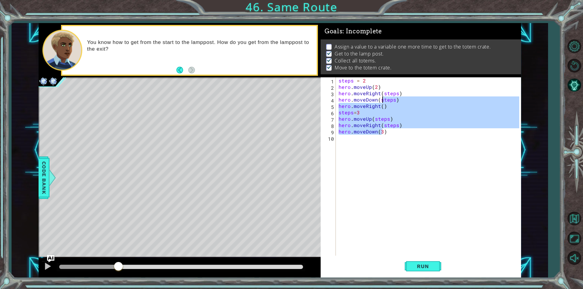
click at [381, 132] on div "steps = 2 hero . moveUp ( 2 ) hero . moveRight ( steps ) hero . moveDown ( step…" at bounding box center [429, 172] width 185 height 191
click at [381, 134] on div "steps = 2 hero . moveUp ( 2 ) hero . moveRight ( steps ) hero . moveDown ( step…" at bounding box center [428, 166] width 182 height 179
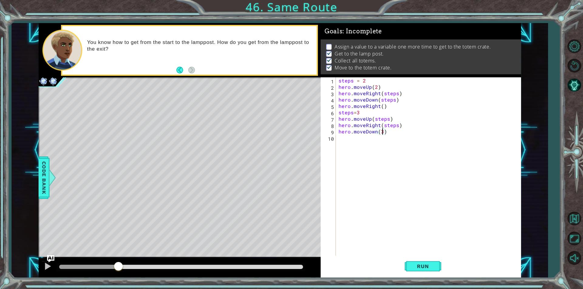
scroll to position [0, 2]
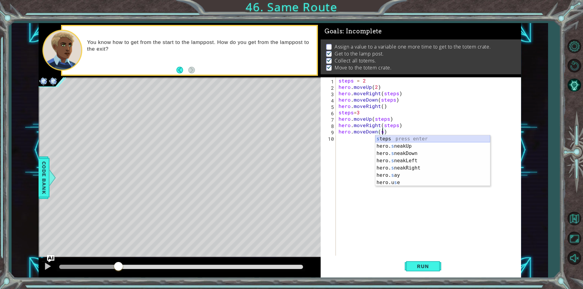
click at [415, 140] on div "s teps press enter hero. s neakUp press enter hero. s neakDown press enter hero…" at bounding box center [432, 168] width 115 height 66
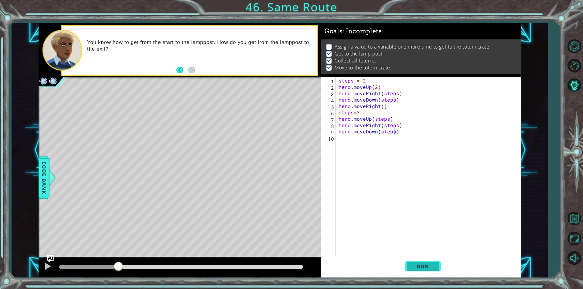
type textarea "hero.moveDown(steps)"
click at [419, 262] on button "Run" at bounding box center [423, 267] width 36 height 20
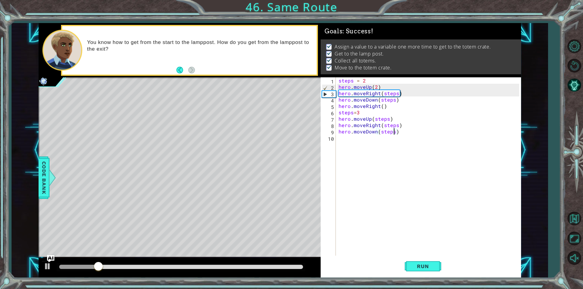
click at [299, 267] on div at bounding box center [181, 267] width 244 height 4
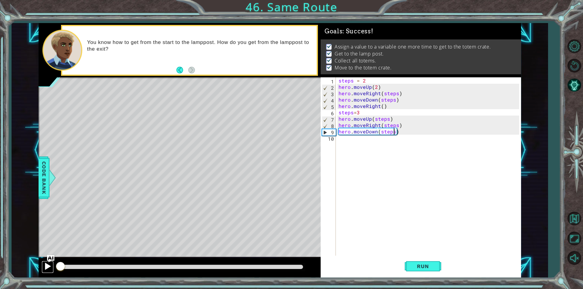
click at [45, 269] on div at bounding box center [48, 267] width 8 height 8
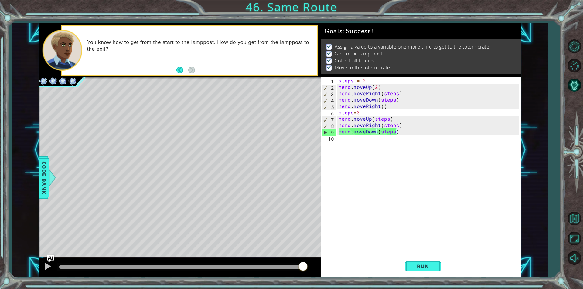
drag, startPoint x: 93, startPoint y: 267, endPoint x: 315, endPoint y: 264, distance: 222.3
click at [315, 264] on div at bounding box center [180, 267] width 282 height 19
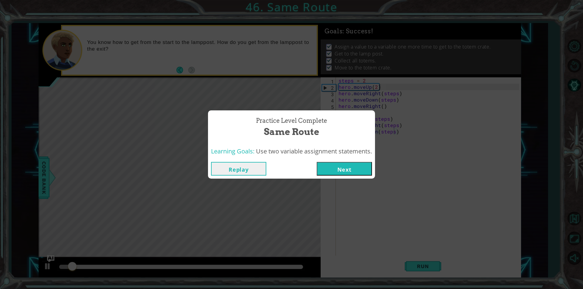
click at [349, 168] on button "Next" at bounding box center [344, 169] width 55 height 14
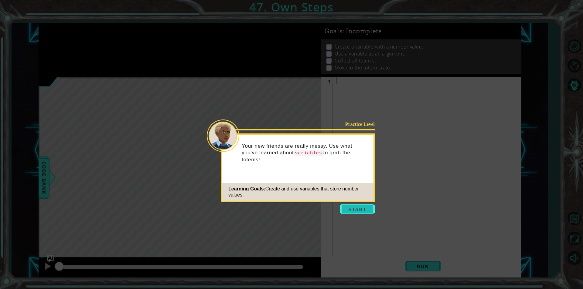
click at [365, 206] on button "Start" at bounding box center [357, 210] width 35 height 10
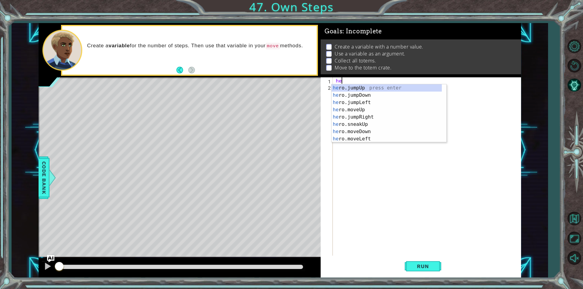
type textarea "h"
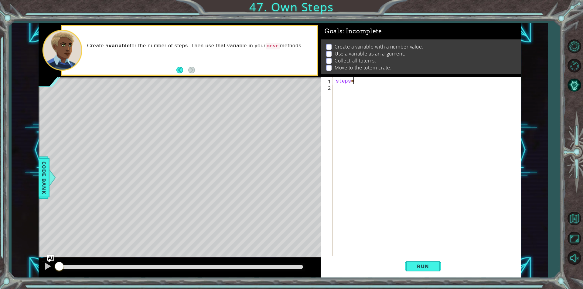
scroll to position [0, 1]
type textarea "steps=3"
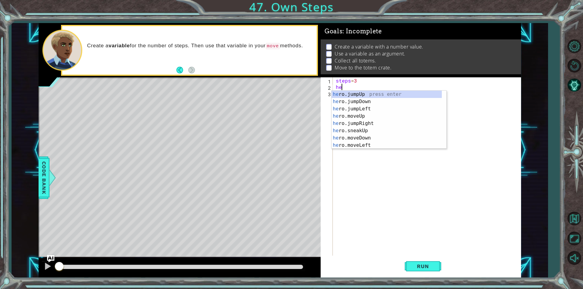
scroll to position [0, 0]
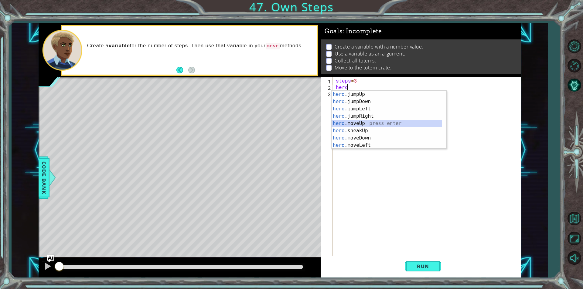
click at [377, 126] on div "hero .jumpUp press enter hero .jumpDown press enter hero .jumpLeft press enter …" at bounding box center [387, 127] width 110 height 73
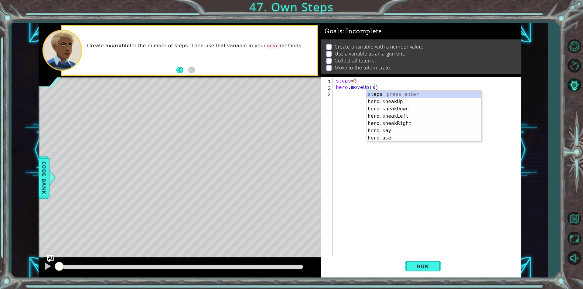
scroll to position [0, 2]
drag, startPoint x: 405, startPoint y: 93, endPoint x: 399, endPoint y: 95, distance: 5.8
click at [405, 94] on div "st eps press enter hero. s neakLef t press enter hero. s neakRigh t press enter" at bounding box center [423, 109] width 115 height 36
type textarea "hero.moveUp(steps)"
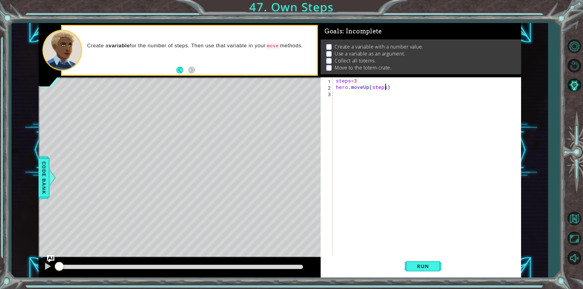
click at [373, 97] on div "steps = 3 hero . moveUp ( steps )" at bounding box center [429, 172] width 188 height 191
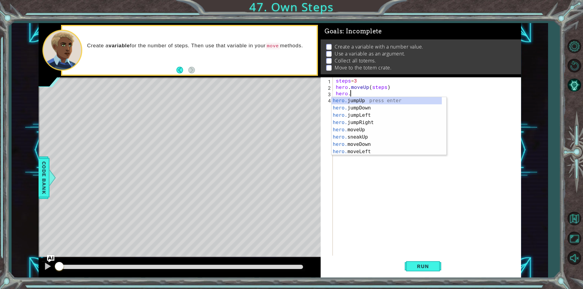
scroll to position [0, 1]
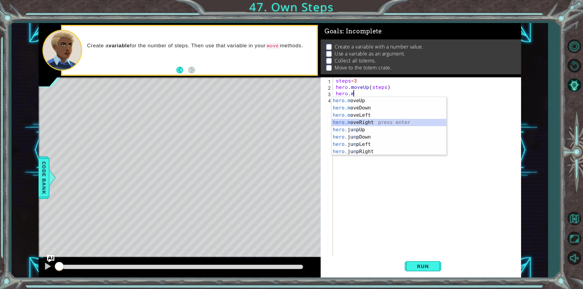
click at [373, 124] on div "hero.m oveUp press enter hero.m oveDown press enter hero.m oveLeft press enter …" at bounding box center [389, 133] width 115 height 73
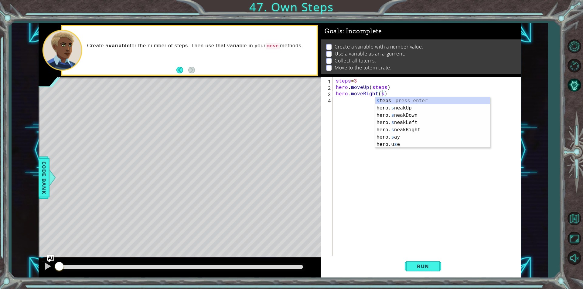
scroll to position [0, 3]
click at [422, 99] on div "st eps press enter hero. s neakLef t press enter hero. s neakRigh t press enter" at bounding box center [432, 115] width 115 height 36
type textarea "hero.moveRight(steps)"
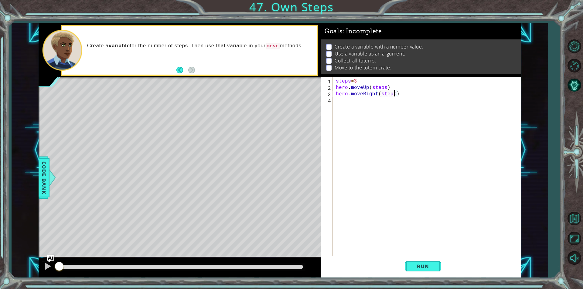
click at [368, 102] on div "steps = 3 hero . moveUp ( steps ) hero . moveRight ( steps )" at bounding box center [429, 172] width 188 height 191
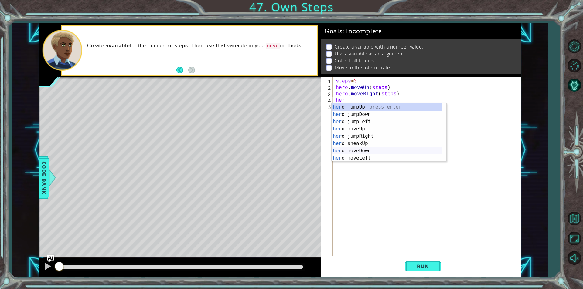
click at [366, 153] on div "her o.jumpUp press enter her o.jumpDown press enter her o.jumpLeft press enter …" at bounding box center [387, 140] width 110 height 73
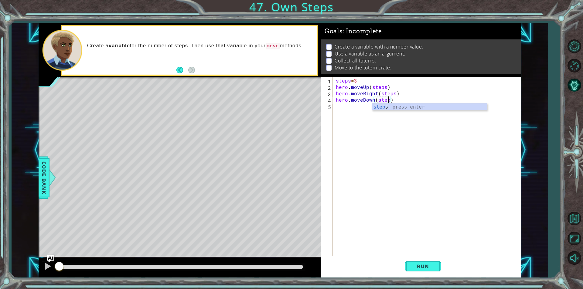
type textarea "hero.moveDown(steps)"
click at [461, 108] on div "steps press enter" at bounding box center [429, 115] width 115 height 22
click at [348, 107] on div "steps = 3 hero . moveUp ( steps ) hero . moveRight ( steps ) hero . moveDown ( …" at bounding box center [429, 172] width 188 height 191
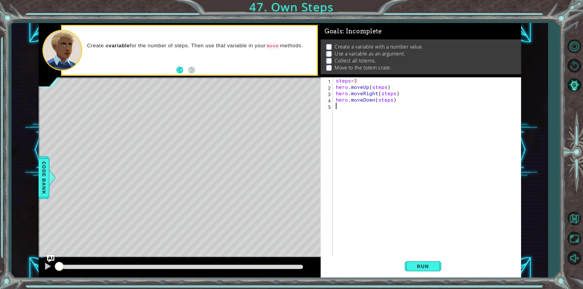
click at [348, 107] on div "steps = 3 hero . moveUp ( steps ) hero . moveRight ( steps ) hero . moveDown ( …" at bounding box center [429, 172] width 188 height 191
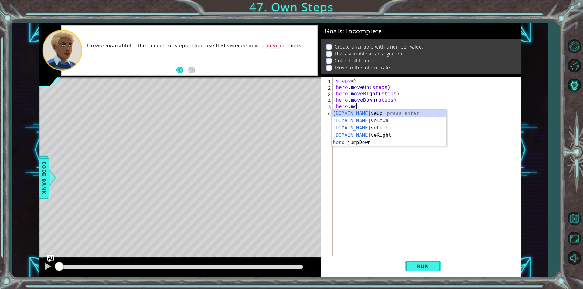
scroll to position [0, 1]
click at [365, 132] on div "[DOMAIN_NAME] veUp press enter [DOMAIN_NAME] veDown press enter [DOMAIN_NAME] v…" at bounding box center [389, 135] width 115 height 51
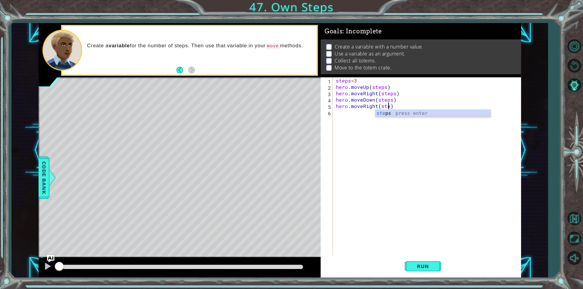
scroll to position [0, 3]
type textarea "hero.moveRight(steps)"
click at [429, 266] on span "Run" at bounding box center [423, 267] width 24 height 6
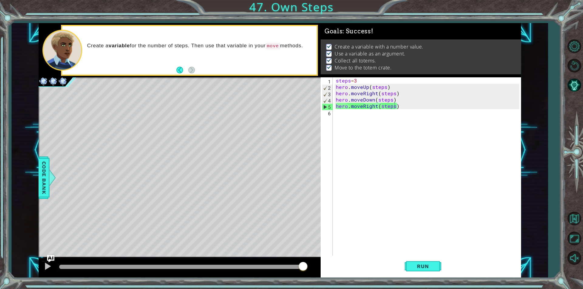
drag, startPoint x: 105, startPoint y: 271, endPoint x: 348, endPoint y: 264, distance: 243.0
click at [348, 264] on body "1 ההההההההההההההההההההההההההההההההההההההההההההההההההההההההההההההההההההההההההההה…" at bounding box center [291, 144] width 583 height 289
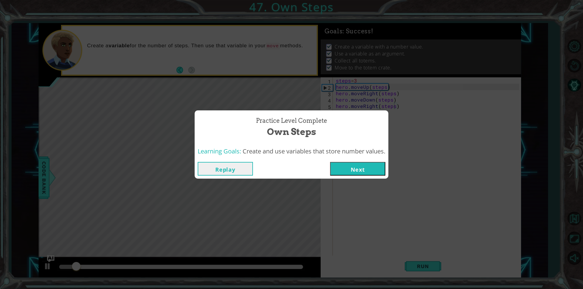
click at [361, 167] on button "Next" at bounding box center [357, 169] width 55 height 14
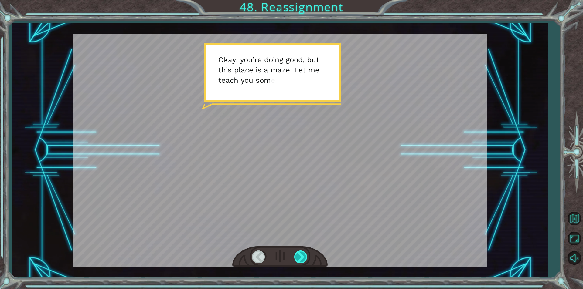
click at [302, 252] on div at bounding box center [301, 257] width 14 height 12
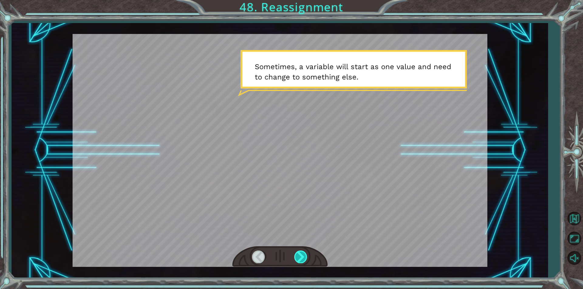
click at [302, 252] on div at bounding box center [301, 257] width 14 height 12
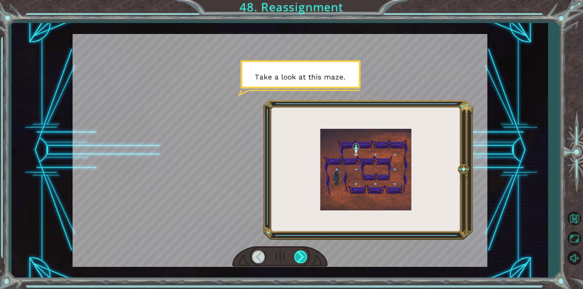
click at [302, 252] on div at bounding box center [301, 257] width 14 height 12
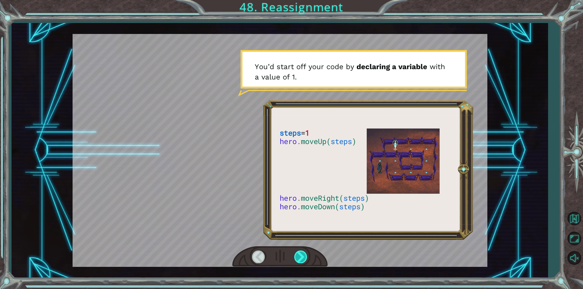
click at [302, 252] on div at bounding box center [301, 257] width 14 height 12
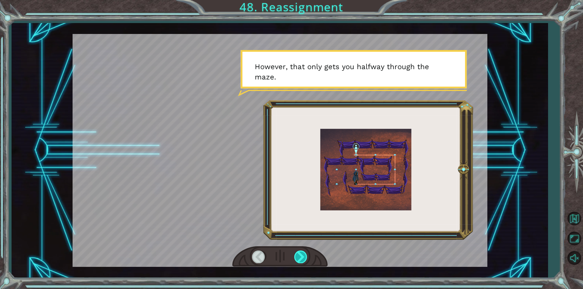
click at [302, 252] on div at bounding box center [301, 257] width 14 height 12
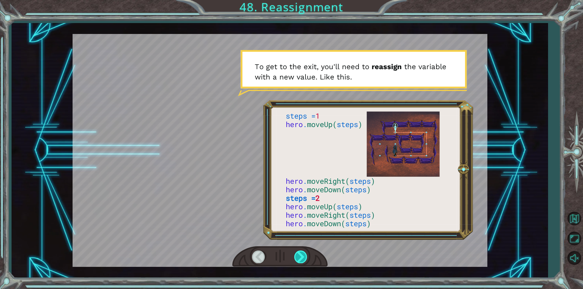
click at [302, 252] on div at bounding box center [301, 257] width 14 height 12
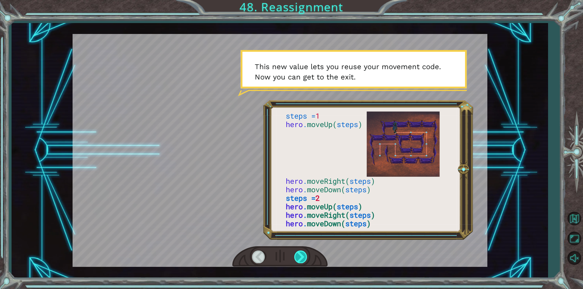
click at [302, 252] on div at bounding box center [301, 257] width 14 height 12
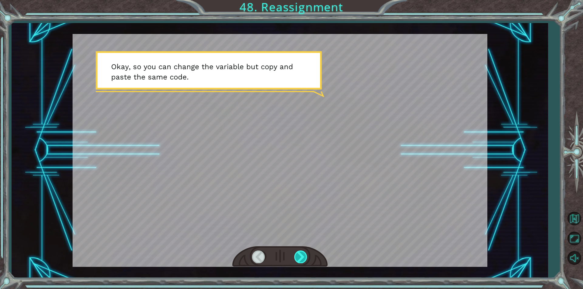
click at [302, 252] on div at bounding box center [301, 257] width 14 height 12
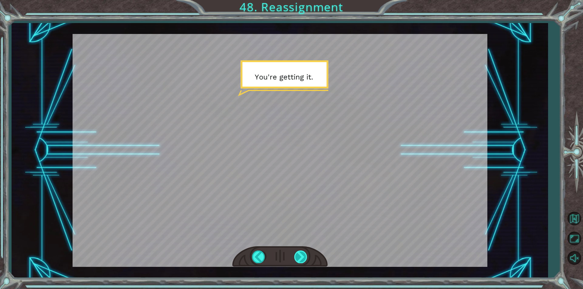
click at [302, 252] on div at bounding box center [301, 257] width 14 height 12
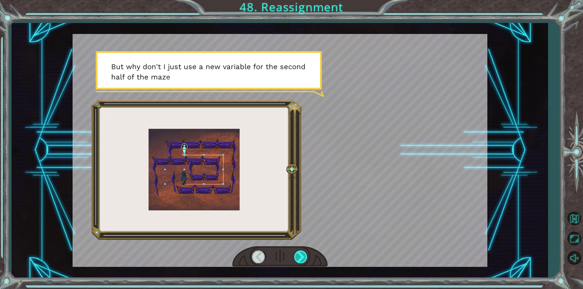
click at [302, 252] on div at bounding box center [301, 257] width 14 height 12
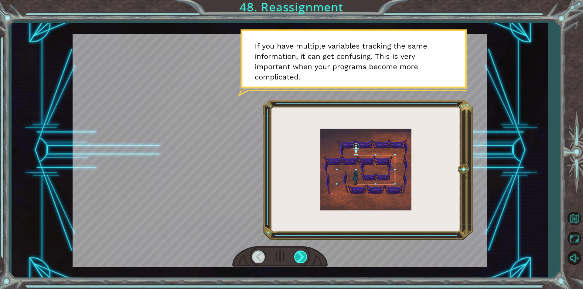
click at [302, 252] on div at bounding box center [301, 257] width 14 height 12
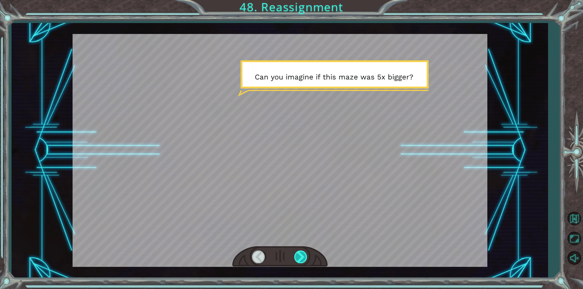
click at [302, 252] on div at bounding box center [301, 257] width 14 height 12
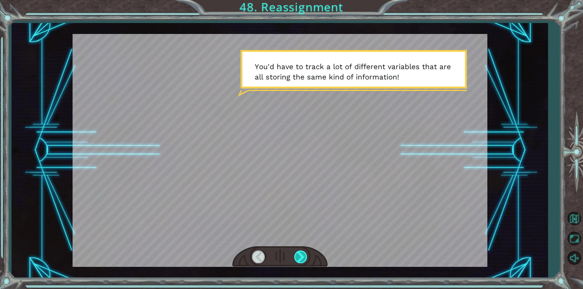
click at [302, 252] on div at bounding box center [301, 257] width 14 height 12
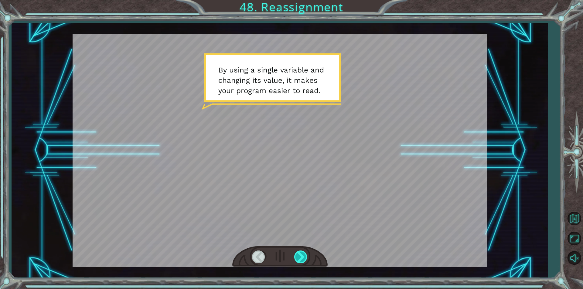
click at [302, 252] on div at bounding box center [301, 257] width 14 height 12
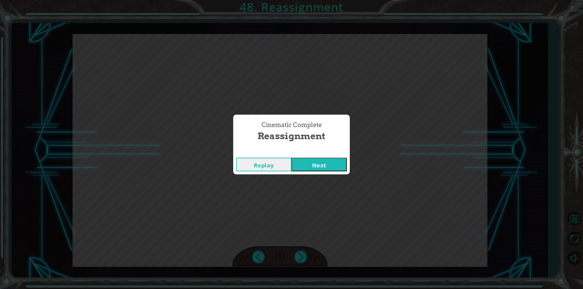
click at [306, 162] on button "Next" at bounding box center [318, 165] width 55 height 14
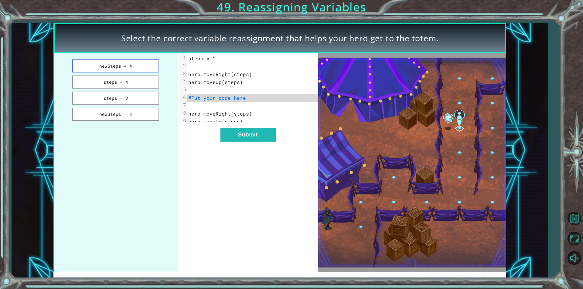
click at [139, 67] on button "newSteps = 4" at bounding box center [115, 66] width 87 height 13
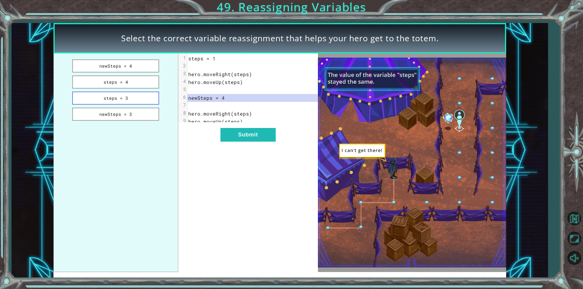
click at [134, 101] on button "steps = 3" at bounding box center [115, 98] width 87 height 13
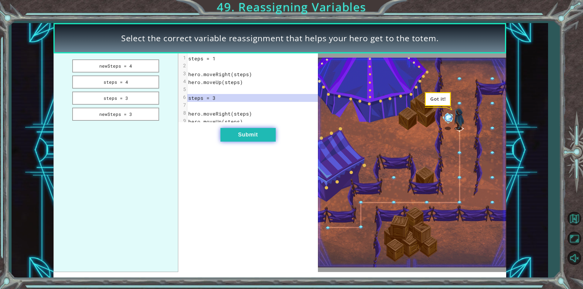
click at [249, 139] on button "Submit" at bounding box center [247, 135] width 55 height 14
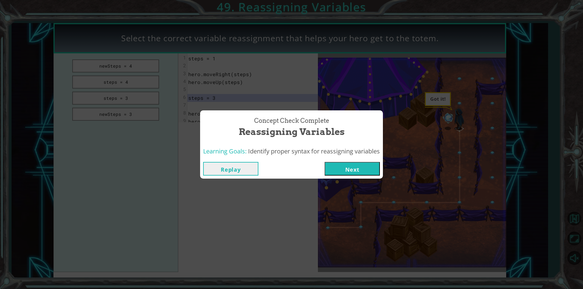
click at [372, 174] on button "Next" at bounding box center [352, 169] width 55 height 14
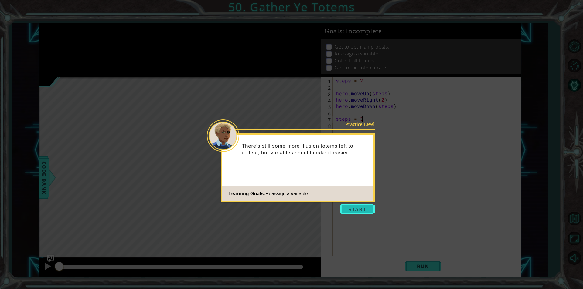
click at [359, 210] on button "Start" at bounding box center [357, 210] width 35 height 10
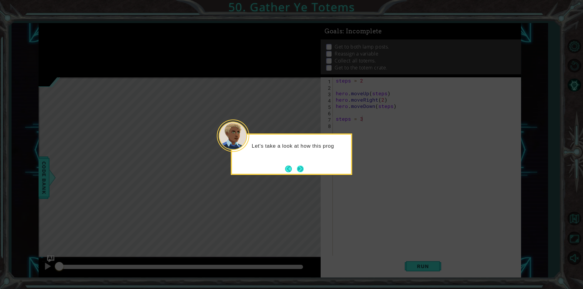
click at [300, 169] on button "Next" at bounding box center [300, 169] width 7 height 7
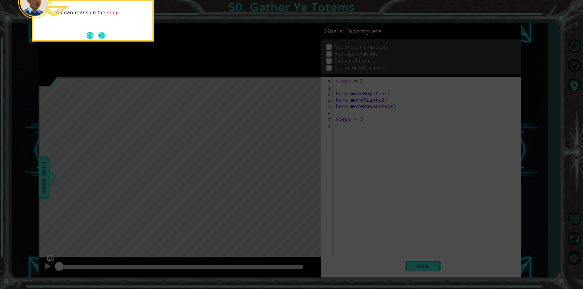
click at [104, 36] on button "Next" at bounding box center [101, 35] width 7 height 7
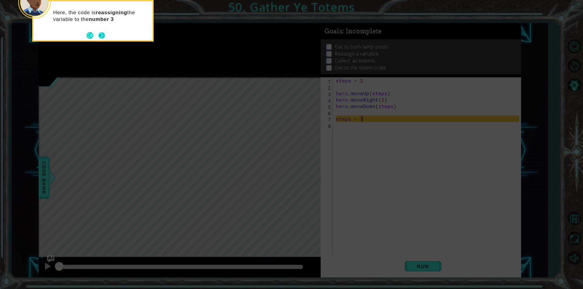
click at [100, 35] on button "Next" at bounding box center [101, 35] width 7 height 7
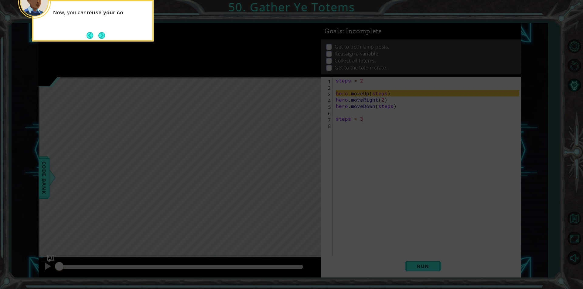
click at [100, 35] on button "Next" at bounding box center [101, 35] width 7 height 7
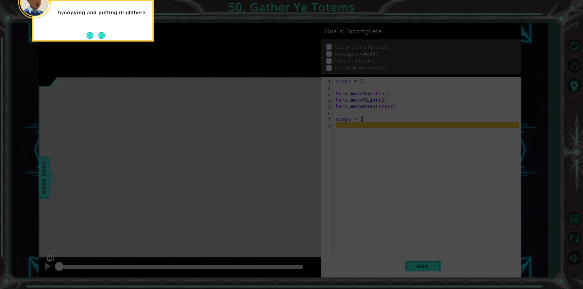
click at [100, 35] on button "Next" at bounding box center [101, 35] width 7 height 7
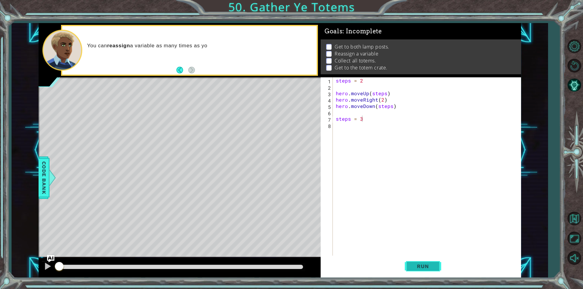
click at [437, 270] on button "Run" at bounding box center [423, 267] width 36 height 20
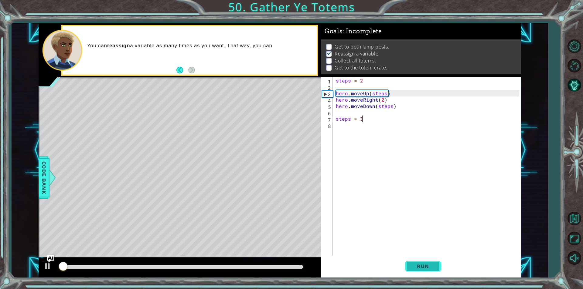
scroll to position [2, 0]
click at [428, 263] on button "Run" at bounding box center [423, 267] width 36 height 20
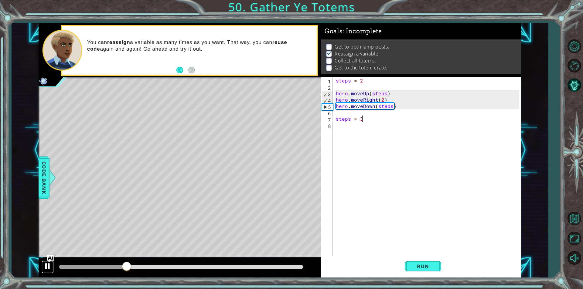
click at [50, 269] on div at bounding box center [48, 267] width 8 height 8
click at [340, 131] on div "steps = 2 hero . moveUp ( steps ) hero . moveRight ( 2 ) hero . moveDown ( step…" at bounding box center [429, 172] width 188 height 191
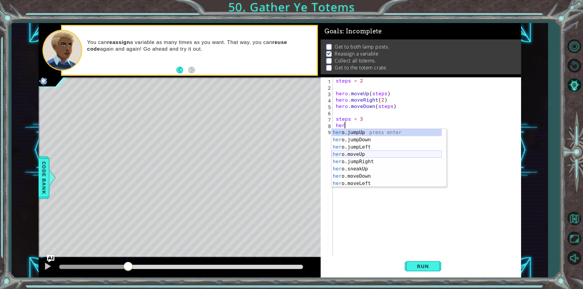
click at [373, 156] on div "her o.jumpUp press enter her o.jumpDown press enter her o.jumpLeft press enter …" at bounding box center [387, 165] width 110 height 73
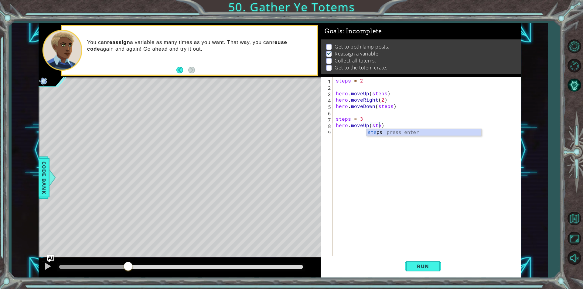
scroll to position [0, 3]
type textarea "hero.moveUp(steps)"
click at [361, 134] on div "steps = 2 hero . moveUp ( steps ) hero . moveRight ( 2 ) hero . moveDown ( step…" at bounding box center [429, 172] width 188 height 191
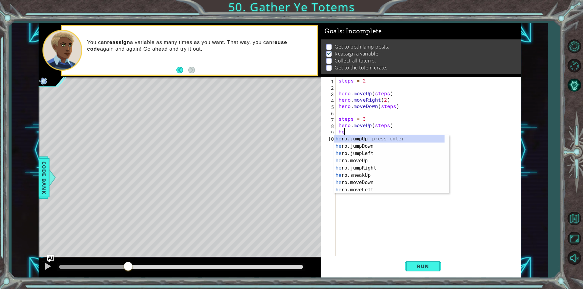
scroll to position [0, 0]
type textarea "h"
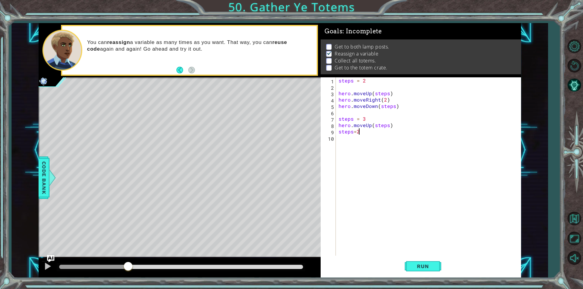
scroll to position [0, 1]
type textarea "steps=2"
type textarea "s"
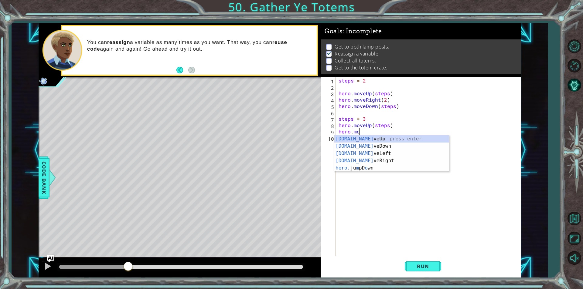
scroll to position [0, 1]
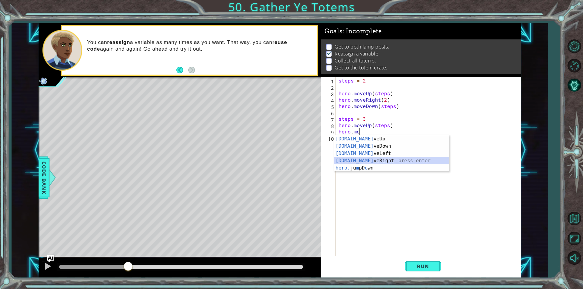
click at [355, 160] on div "[DOMAIN_NAME] veUp press enter [DOMAIN_NAME] veDown press enter [DOMAIN_NAME] v…" at bounding box center [391, 160] width 115 height 51
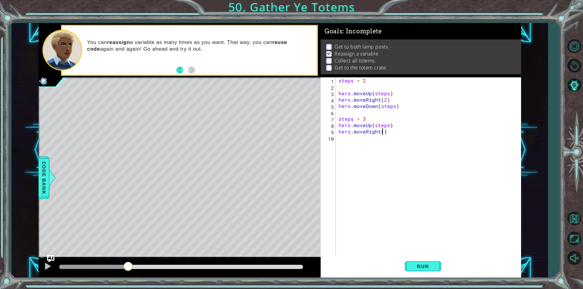
type textarea "hero.moveRight(2)"
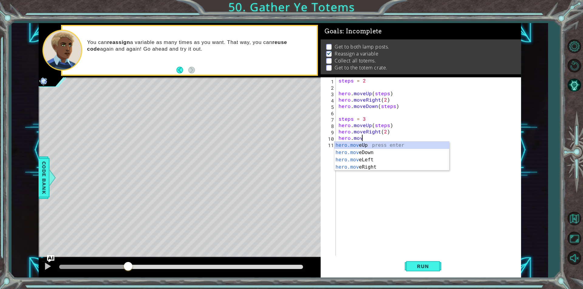
scroll to position [0, 1]
click at [379, 151] on div "hero.move Up press enter hero.move Down press enter hero.move Left press enter …" at bounding box center [391, 164] width 115 height 44
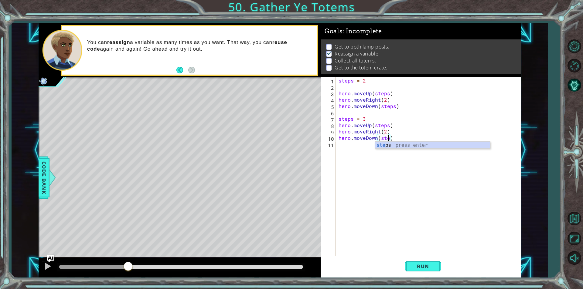
type textarea "hero.moveDown(steps)"
click at [347, 145] on div "steps = 2 hero . moveUp ( steps ) hero . moveRight ( 2 ) hero . moveDown ( step…" at bounding box center [429, 172] width 185 height 191
click at [434, 264] on span "Run" at bounding box center [423, 267] width 24 height 6
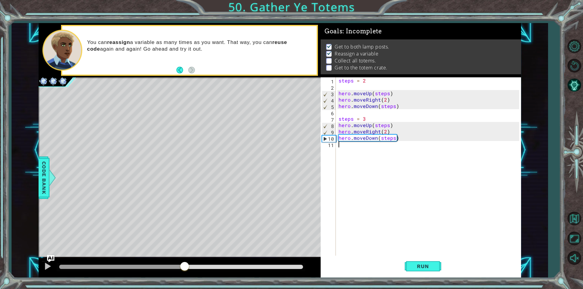
drag, startPoint x: 72, startPoint y: 268, endPoint x: 185, endPoint y: 261, distance: 112.6
click at [185, 261] on div at bounding box center [180, 267] width 282 height 19
click at [45, 269] on div at bounding box center [48, 267] width 8 height 8
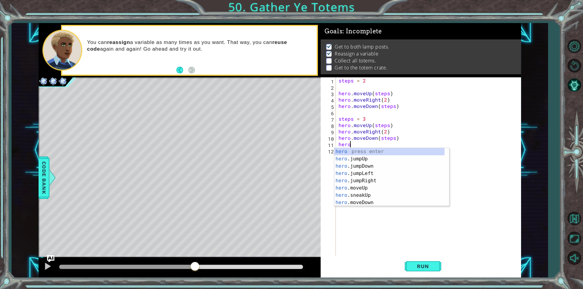
scroll to position [0, 0]
click at [391, 189] on div "hero press enter hero .jumpUp press enter hero .jumpDown press enter hero .jump…" at bounding box center [389, 184] width 110 height 73
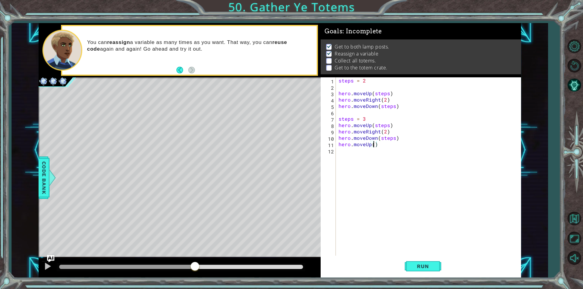
type textarea "hero.moveUp(4)"
click at [362, 151] on div "steps = 2 hero . moveUp ( steps ) hero . moveRight ( 2 ) hero . moveDown ( step…" at bounding box center [429, 172] width 185 height 191
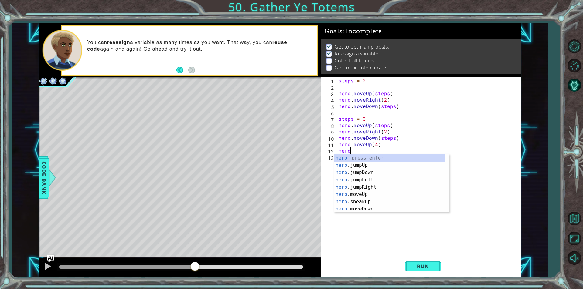
scroll to position [0, 1]
click at [372, 180] on div "hero.m oveUp press enter hero.m oveDown press enter hero.m oveLeft press enter …" at bounding box center [391, 191] width 115 height 73
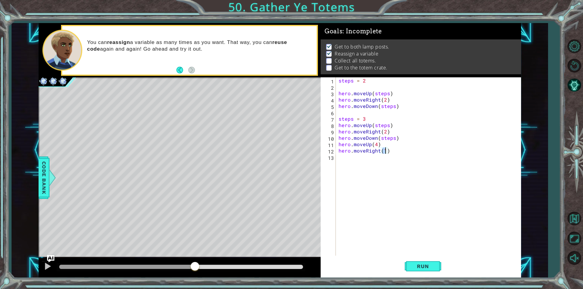
type textarea "hero.moveRight(2)"
click at [363, 159] on div "steps = 2 hero . moveUp ( steps ) hero . moveRight ( 2 ) hero . moveDown ( step…" at bounding box center [429, 172] width 185 height 191
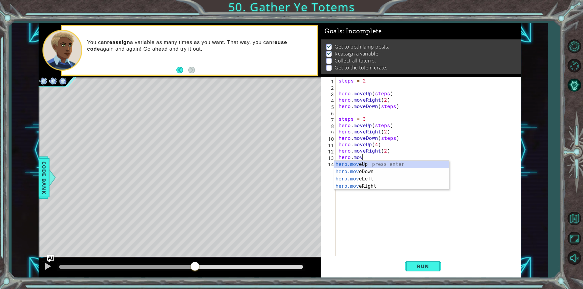
scroll to position [0, 1]
click at [355, 170] on div "hero.move Up press enter hero.move Down press enter hero.move Left press enter …" at bounding box center [391, 183] width 115 height 44
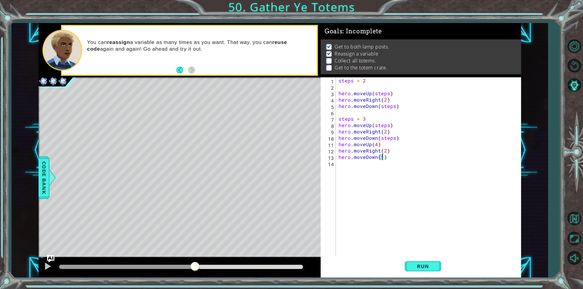
scroll to position [0, 2]
type textarea "hero.moveDown(4)"
click at [429, 264] on span "Run" at bounding box center [423, 267] width 24 height 6
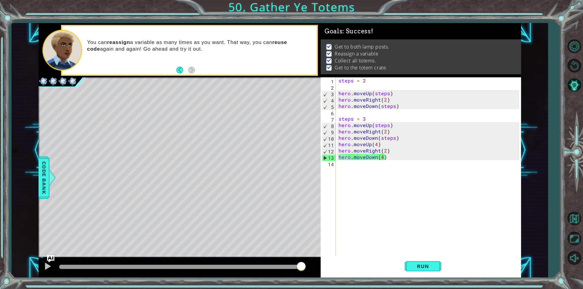
drag, startPoint x: 77, startPoint y: 264, endPoint x: 301, endPoint y: 273, distance: 224.2
click at [301, 273] on body "1 ההההההההההההההההההההההההההההההההההההההההההההההההההההההההההההההההההההההההההההה…" at bounding box center [291, 144] width 583 height 289
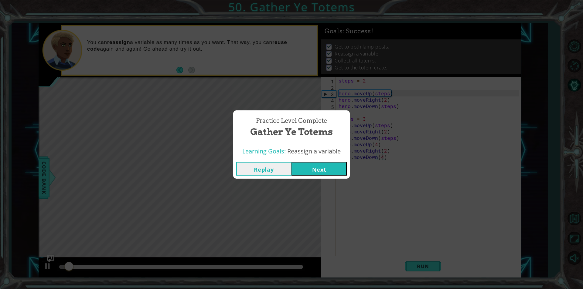
click at [326, 170] on button "Next" at bounding box center [318, 169] width 55 height 14
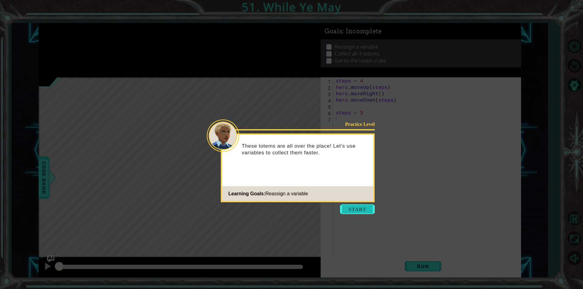
click at [360, 206] on button "Start" at bounding box center [357, 210] width 35 height 10
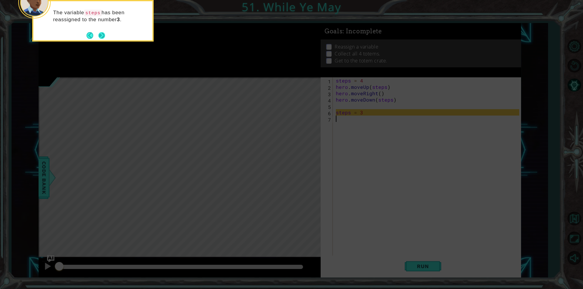
click at [102, 36] on button "Next" at bounding box center [101, 35] width 9 height 9
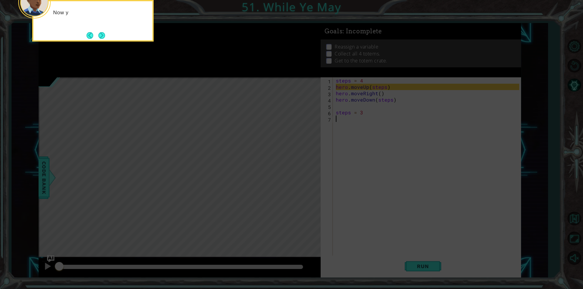
click at [102, 36] on button "Next" at bounding box center [101, 35] width 7 height 7
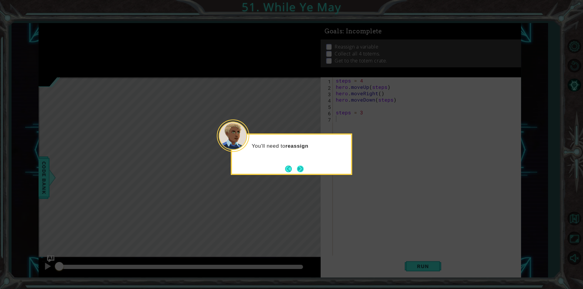
click at [302, 169] on button "Next" at bounding box center [300, 169] width 7 height 7
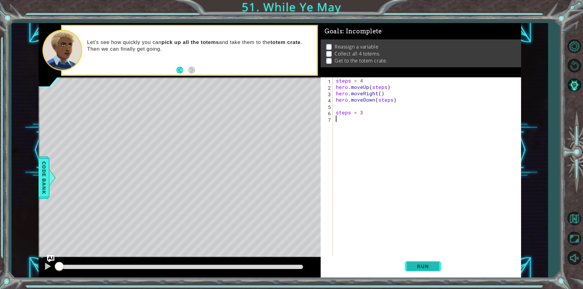
click at [428, 262] on button "Run" at bounding box center [423, 267] width 36 height 20
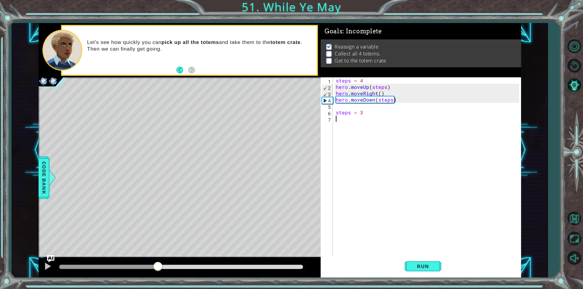
drag, startPoint x: 73, startPoint y: 267, endPoint x: 158, endPoint y: 258, distance: 86.0
click at [158, 258] on div at bounding box center [180, 267] width 282 height 19
click at [49, 267] on div at bounding box center [48, 267] width 8 height 8
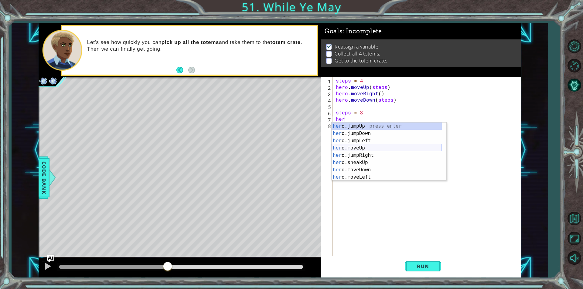
click at [366, 145] on div "her o.jumpUp press enter her o.jumpDown press enter her o.jumpLeft press enter …" at bounding box center [387, 159] width 110 height 73
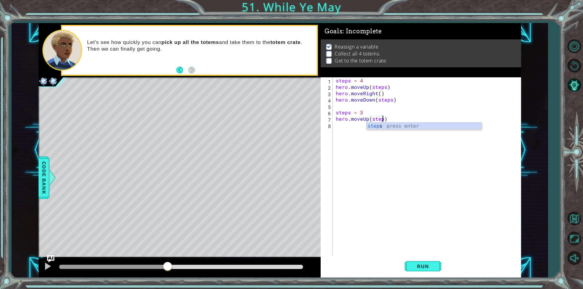
scroll to position [0, 3]
type textarea "hero.moveUp(steps)"
click at [351, 128] on div "steps = 4 hero . moveUp ( steps ) hero . moveRight ( ) hero . moveDown ( steps …" at bounding box center [429, 172] width 188 height 191
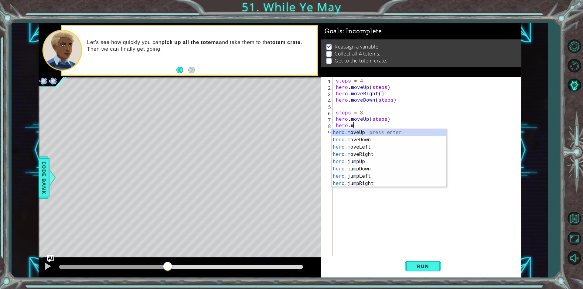
scroll to position [0, 1]
type textarea "hero.move"
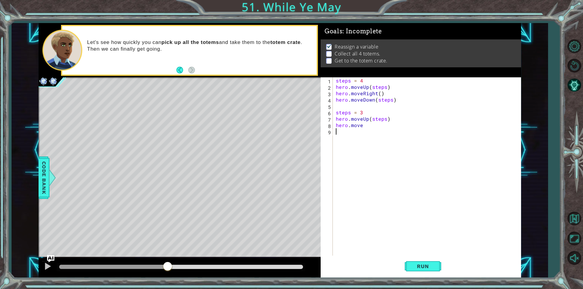
click at [374, 158] on div "steps = 4 hero . moveUp ( steps ) hero . moveRight ( ) hero . moveDown ( steps …" at bounding box center [429, 172] width 188 height 191
click at [369, 126] on div "steps = 4 hero . moveUp ( steps ) hero . moveRight ( ) hero . moveDown ( steps …" at bounding box center [429, 172] width 188 height 191
click at [379, 131] on div "hero.moveR ight press enter" at bounding box center [389, 140] width 115 height 22
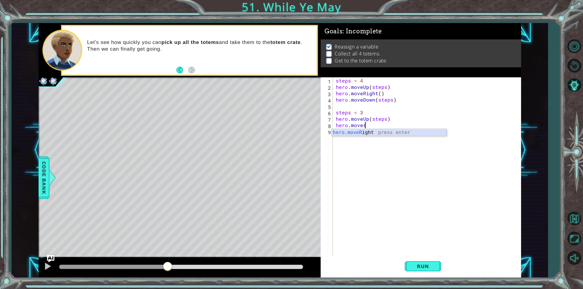
type textarea "hero.moveRight(1)"
click at [359, 131] on div "steps = 4 hero . moveUp ( steps ) hero . moveRight ( ) hero . moveDown ( steps …" at bounding box center [429, 172] width 188 height 191
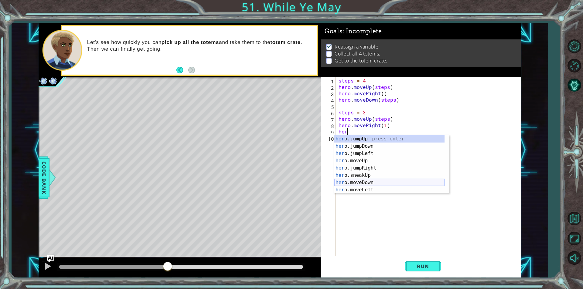
click at [377, 180] on div "her o.jumpUp press enter her o.jumpDown press enter her o.jumpLeft press enter …" at bounding box center [389, 171] width 110 height 73
type textarea "hero.moveDown(1)"
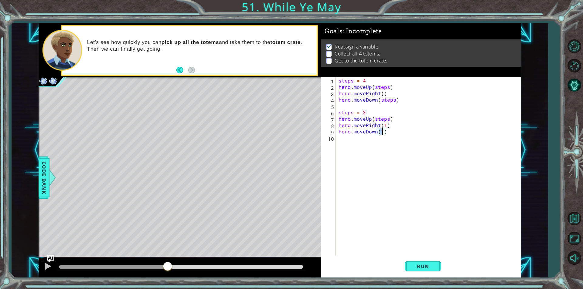
click at [365, 137] on div "steps = 4 hero . moveUp ( steps ) hero . moveRight ( ) hero . moveDown ( steps …" at bounding box center [429, 172] width 185 height 191
click at [383, 133] on div "steps = 4 hero . moveUp ( steps ) hero . moveRight ( ) hero . moveDown ( steps …" at bounding box center [429, 172] width 185 height 191
type textarea "hero.moveDown(2)"
click at [372, 143] on div "steps = 4 hero . moveUp ( steps ) hero . moveRight ( ) hero . moveDown ( steps …" at bounding box center [429, 172] width 185 height 191
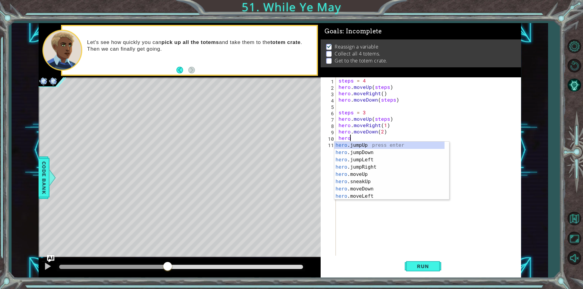
scroll to position [18, 0]
click at [371, 153] on div "hero .jumpLeft press enter hero .jumpRight press enter hero .moveUp press enter…" at bounding box center [389, 174] width 110 height 73
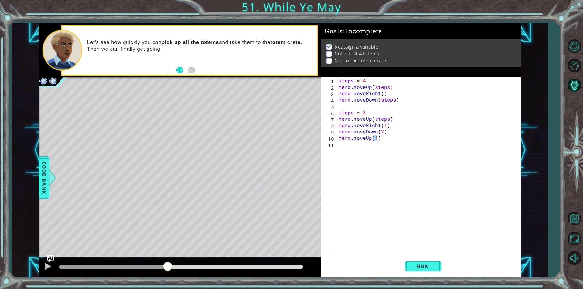
type textarea "hero.moveUp(1)"
click at [360, 146] on div "steps = 4 hero . moveUp ( steps ) hero . moveRight ( ) hero . moveDown ( steps …" at bounding box center [429, 172] width 185 height 191
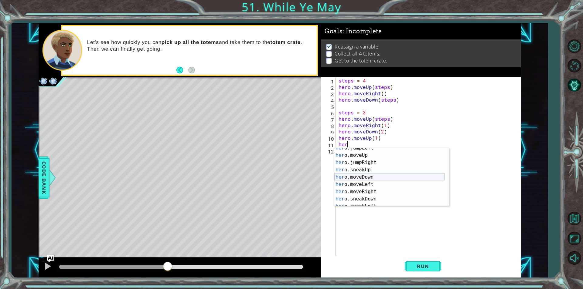
scroll to position [36, 0]
click at [376, 172] on div "her o.sneakUp press enter her o.moveDown press enter her o.moveLeft press enter…" at bounding box center [389, 184] width 110 height 73
type textarea "hero.moveRight(1)"
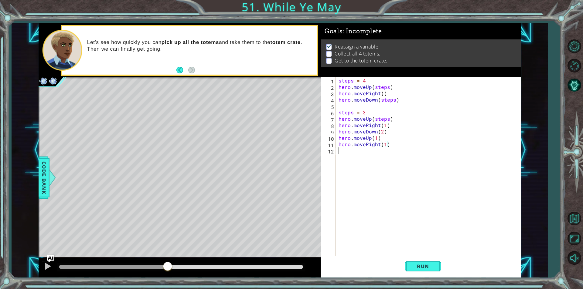
click at [368, 154] on div "steps = 4 hero . moveUp ( steps ) hero . moveRight ( ) hero . moveDown ( steps …" at bounding box center [429, 172] width 185 height 191
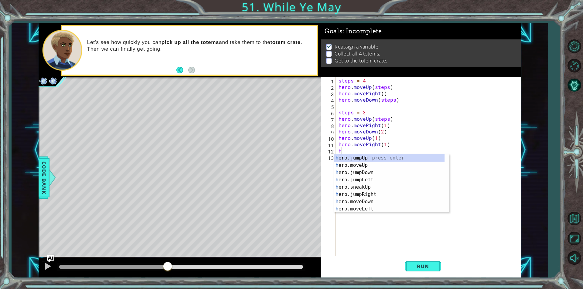
scroll to position [0, 0]
click at [366, 201] on div "her o.jumpUp press enter her o.jumpDown press enter her o.jumpLeft press enter …" at bounding box center [389, 191] width 110 height 73
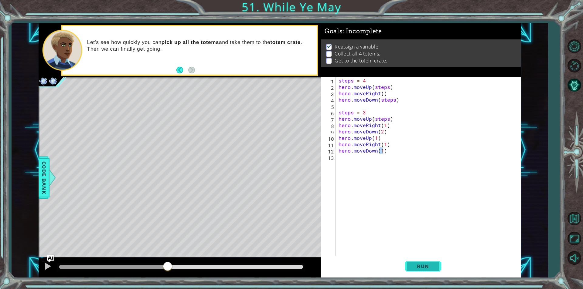
drag, startPoint x: 417, startPoint y: 263, endPoint x: 418, endPoint y: 267, distance: 4.3
click at [417, 264] on button "Run" at bounding box center [423, 267] width 36 height 20
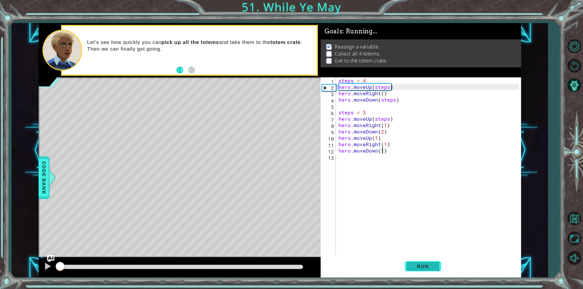
click at [418, 267] on span "Run" at bounding box center [423, 267] width 24 height 6
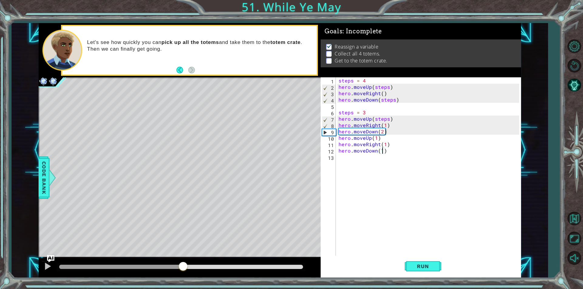
drag, startPoint x: 105, startPoint y: 265, endPoint x: 184, endPoint y: 274, distance: 78.9
click at [184, 274] on div at bounding box center [180, 267] width 282 height 19
click at [45, 261] on div at bounding box center [180, 267] width 282 height 19
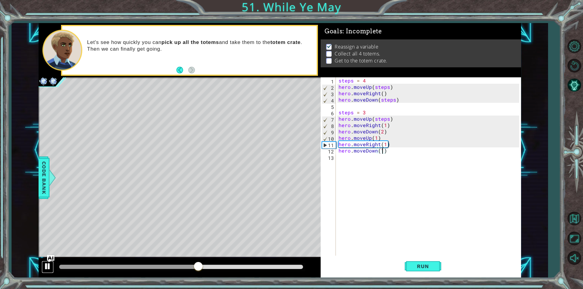
click at [46, 264] on div at bounding box center [48, 267] width 8 height 8
click at [201, 267] on div at bounding box center [199, 267] width 11 height 11
click at [200, 269] on div at bounding box center [199, 267] width 11 height 11
click at [381, 134] on div "steps = 4 hero . moveUp ( steps ) hero . moveRight ( ) hero . moveDown ( steps …" at bounding box center [429, 172] width 185 height 191
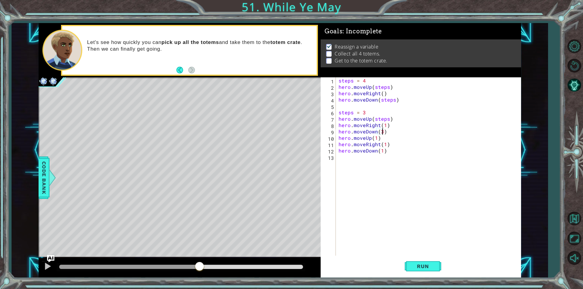
scroll to position [0, 2]
click at [429, 271] on button "Run" at bounding box center [423, 267] width 36 height 20
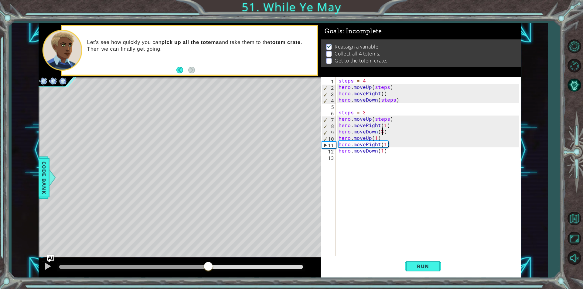
drag, startPoint x: 78, startPoint y: 267, endPoint x: 208, endPoint y: 264, distance: 130.6
click at [208, 264] on div at bounding box center [208, 267] width 11 height 11
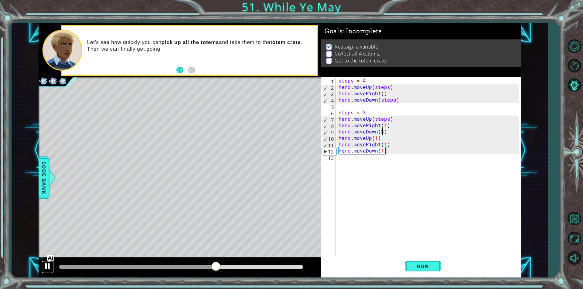
click at [50, 266] on div at bounding box center [48, 267] width 8 height 8
drag, startPoint x: 376, startPoint y: 140, endPoint x: 324, endPoint y: 181, distance: 66.6
click at [376, 140] on div "steps = 4 hero . moveUp ( steps ) hero . moveRight ( ) hero . moveDown ( steps …" at bounding box center [429, 172] width 185 height 191
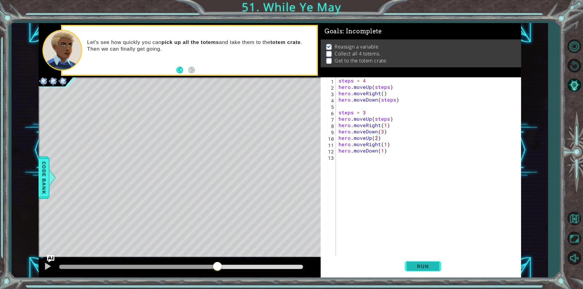
click at [427, 265] on span "Run" at bounding box center [423, 267] width 24 height 6
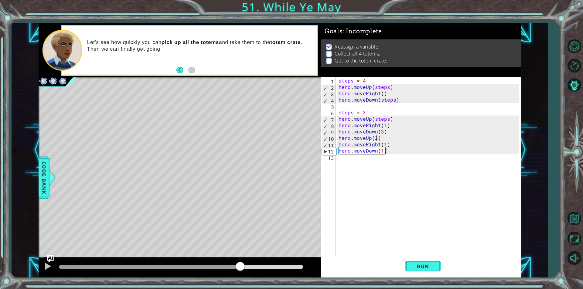
drag, startPoint x: 74, startPoint y: 264, endPoint x: 240, endPoint y: 259, distance: 165.9
click at [240, 259] on div at bounding box center [180, 267] width 282 height 19
click at [51, 263] on div at bounding box center [48, 267] width 8 height 8
click at [383, 152] on div "steps = 4 hero . moveUp ( steps ) hero . moveRight ( ) hero . moveDown ( steps …" at bounding box center [429, 172] width 185 height 191
type textarea "hero.moveDown(2)"
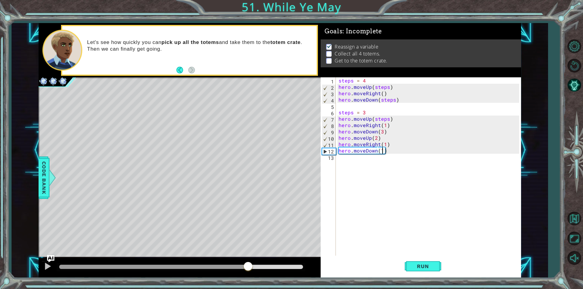
scroll to position [0, 2]
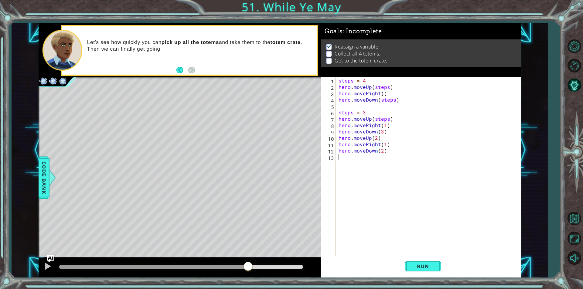
click at [365, 159] on div "steps = 4 hero . moveUp ( steps ) hero . moveRight ( ) hero . moveDown ( steps …" at bounding box center [429, 172] width 185 height 191
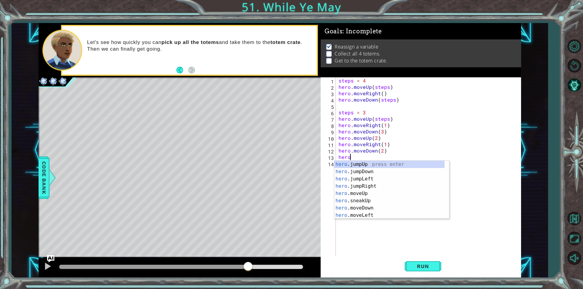
scroll to position [0, 0]
click at [362, 190] on div "hero .jumpUp press enter hero .jumpDown press enter hero .jumpLeft press enter …" at bounding box center [389, 197] width 110 height 73
type textarea "hero.moveUp(1)"
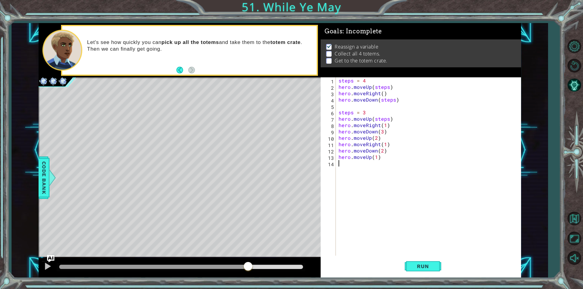
click at [360, 163] on div "steps = 4 hero . moveUp ( steps ) hero . moveRight ( ) hero . moveDown ( steps …" at bounding box center [429, 172] width 185 height 191
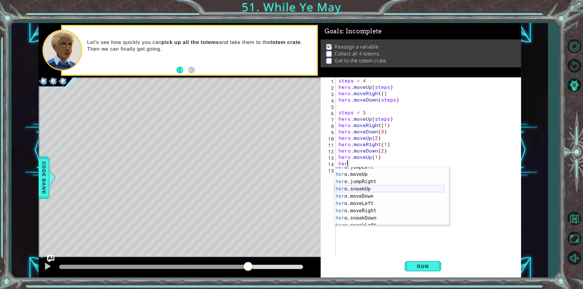
scroll to position [36, 0]
click at [373, 191] on div "her o.sneakUp press enter her o.moveDown press enter her o.moveLeft press enter…" at bounding box center [389, 203] width 110 height 73
type textarea "hero.moveRight(1)"
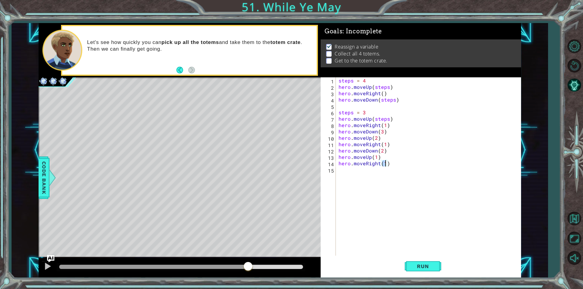
click at [361, 174] on div "steps = 4 hero . moveUp ( steps ) hero . moveRight ( ) hero . moveDown ( steps …" at bounding box center [429, 172] width 185 height 191
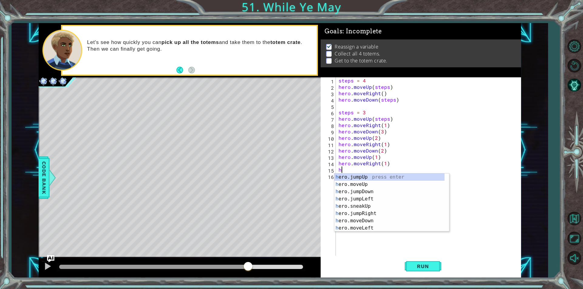
scroll to position [0, 0]
click at [359, 219] on div "her o.jumpUp press enter her o.jumpDown press enter her o.jumpLeft press enter …" at bounding box center [389, 210] width 110 height 73
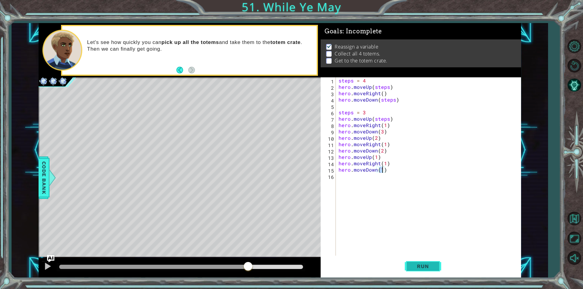
type textarea "hero.moveDown(1)"
click at [416, 265] on span "Run" at bounding box center [423, 267] width 24 height 6
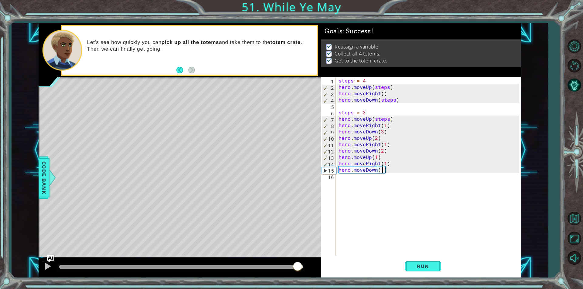
drag, startPoint x: 80, startPoint y: 265, endPoint x: 301, endPoint y: 270, distance: 220.8
click at [297, 271] on div at bounding box center [297, 267] width 11 height 11
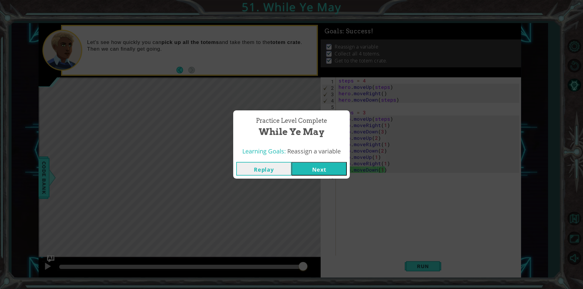
click at [316, 167] on button "Next" at bounding box center [318, 169] width 55 height 14
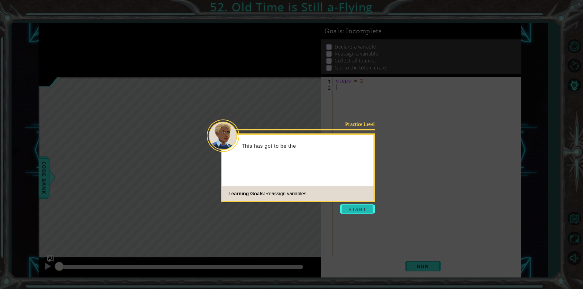
click at [361, 208] on button "Start" at bounding box center [357, 210] width 35 height 10
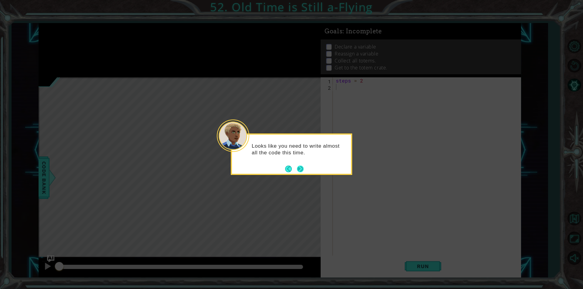
click at [298, 172] on button "Next" at bounding box center [300, 169] width 7 height 7
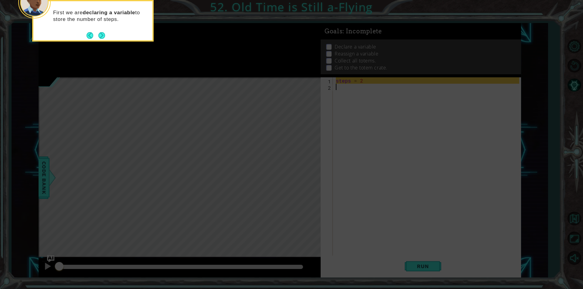
click at [102, 32] on button "Next" at bounding box center [101, 35] width 7 height 7
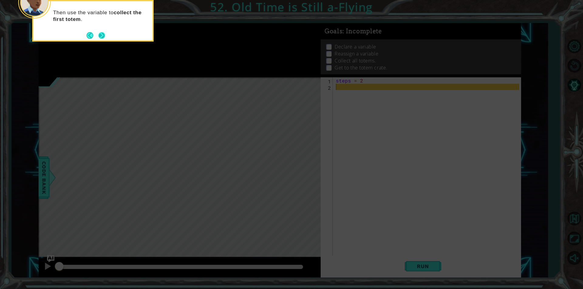
click at [100, 36] on button "Next" at bounding box center [101, 35] width 7 height 7
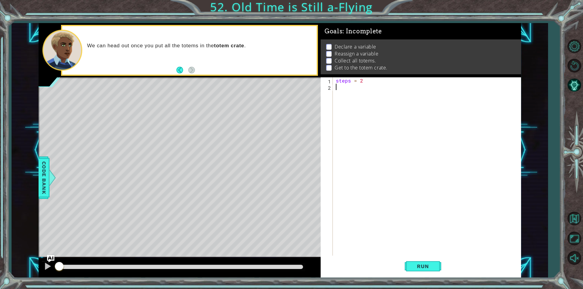
click at [361, 88] on div "steps = 2" at bounding box center [429, 172] width 188 height 191
click at [366, 82] on div "steps = 2" at bounding box center [429, 172] width 188 height 191
type textarea "steps = 2"
click at [352, 90] on div "steps = 2" at bounding box center [429, 172] width 188 height 191
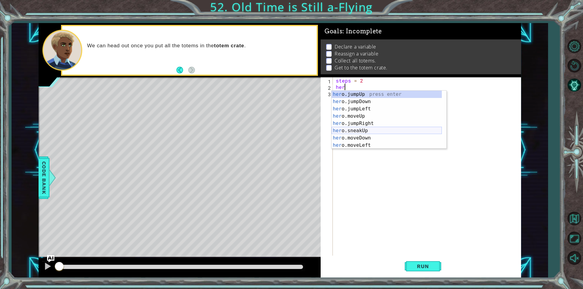
scroll to position [36, 0]
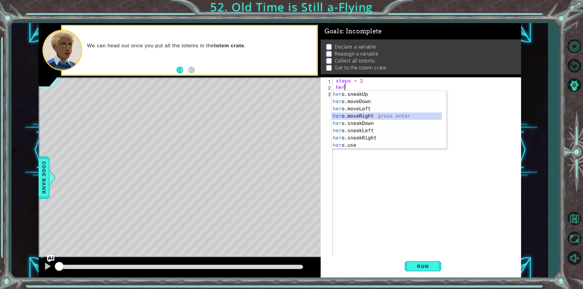
click at [368, 115] on div "her o.sneakUp press enter her o.moveDown press enter her o.moveLeft press enter…" at bounding box center [387, 127] width 110 height 73
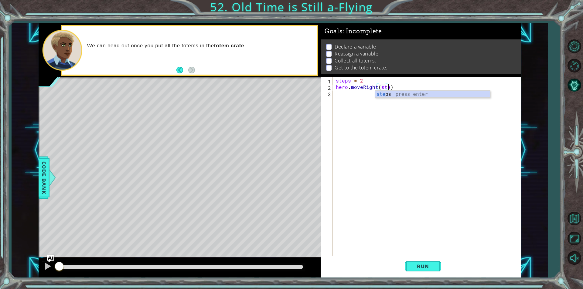
scroll to position [0, 3]
type textarea "hero.moveRight(steps)"
click at [400, 94] on div "steps press enter" at bounding box center [432, 102] width 115 height 22
click at [353, 95] on div "steps = 2 hero . moveRight ( steps )" at bounding box center [429, 172] width 188 height 191
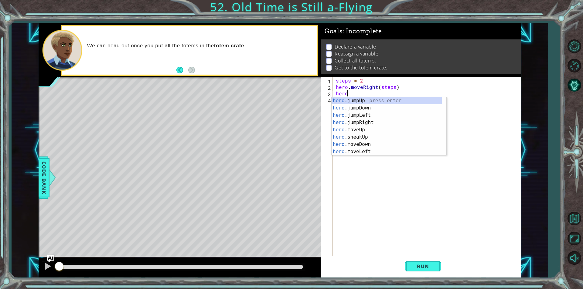
scroll to position [0, 0]
click at [367, 145] on div "hero .jumpUp press enter hero .jumpDown press enter hero .jumpLeft press enter …" at bounding box center [387, 133] width 110 height 73
type textarea "hero.moveDown(1)"
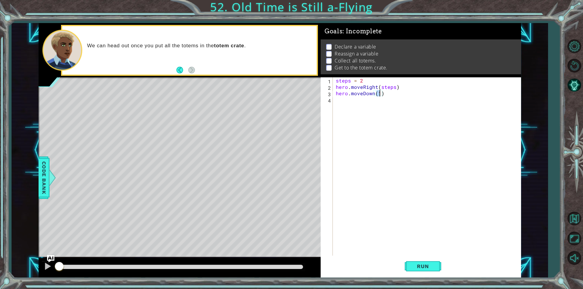
click at [363, 100] on div "steps = 2 hero . moveRight ( steps ) hero . moveDown ( 1 )" at bounding box center [429, 172] width 188 height 191
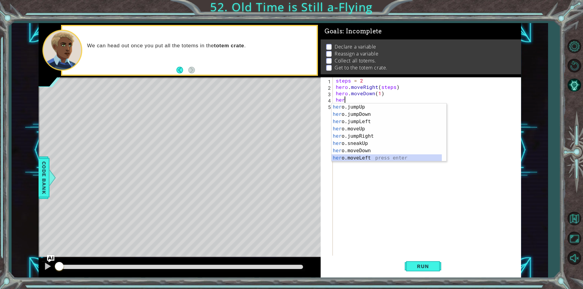
click at [362, 157] on div "her o.jumpUp press enter her o.jumpDown press enter her o.jumpLeft press enter …" at bounding box center [387, 140] width 110 height 73
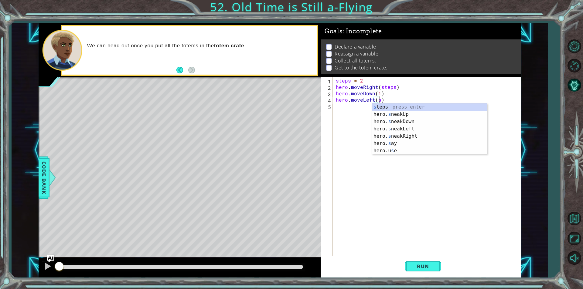
scroll to position [0, 2]
click at [393, 107] on div "s teps press enter hero. s neakUp press enter hero. s neakDown press enter hero…" at bounding box center [429, 137] width 115 height 66
type textarea "hero.moveLeft(steps)"
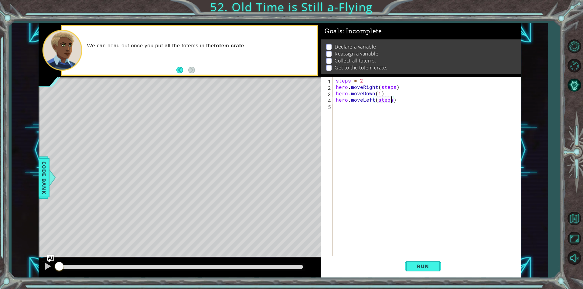
click at [360, 106] on div "steps = 2 hero . moveRight ( steps ) hero . moveDown ( 1 ) hero . moveLeft ( st…" at bounding box center [429, 172] width 188 height 191
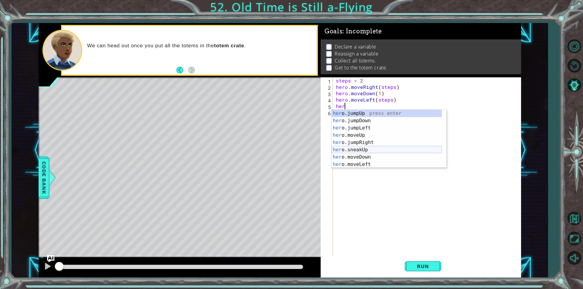
scroll to position [36, 0]
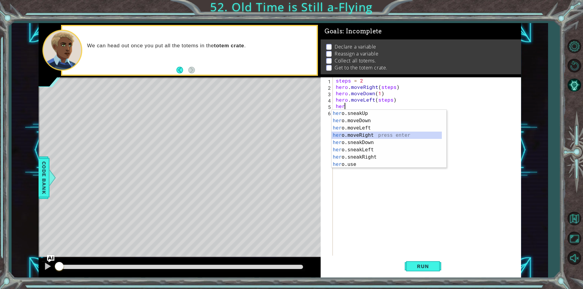
click at [366, 136] on div "her o.sneakUp press enter her o.moveDown press enter her o.moveLeft press enter…" at bounding box center [387, 146] width 110 height 73
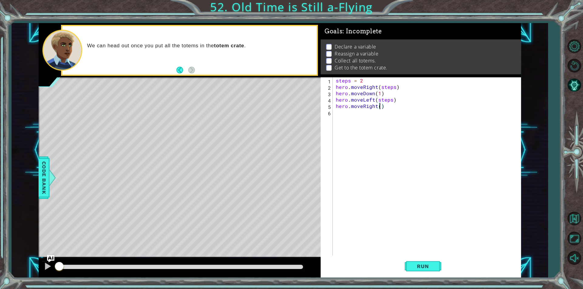
type textarea "hero.moveRight(4)"
click at [357, 113] on div "steps = 2 hero . moveRight ( steps ) hero . moveDown ( 1 ) hero . moveLeft ( st…" at bounding box center [429, 172] width 188 height 191
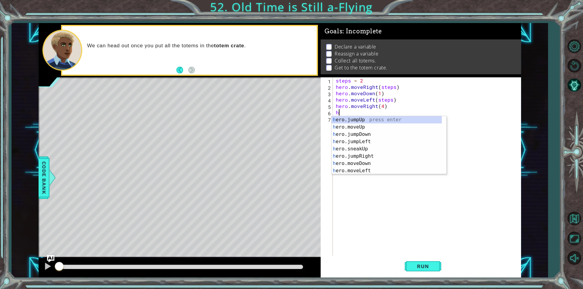
scroll to position [0, 0]
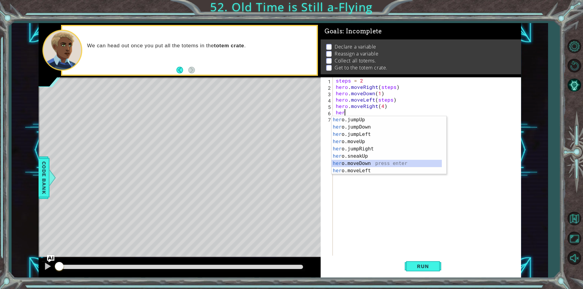
click at [359, 160] on div "her o.jumpUp press enter her o.jumpDown press enter her o.jumpLeft press enter …" at bounding box center [387, 152] width 110 height 73
type textarea "hero.moveDown(1)"
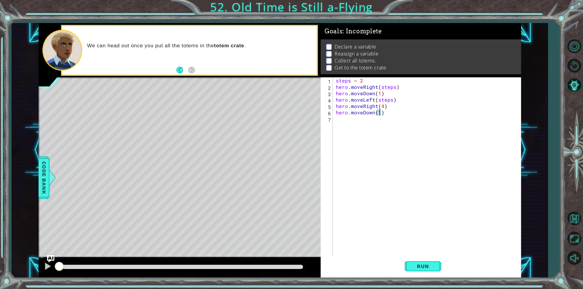
click at [363, 118] on div "steps = 2 hero . moveRight ( steps ) hero . moveDown ( 1 ) hero . moveLeft ( st…" at bounding box center [429, 172] width 188 height 191
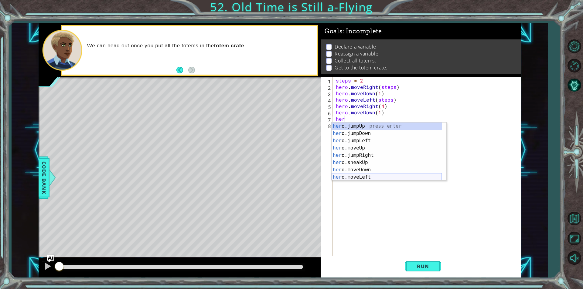
click at [368, 178] on div "her o.jumpUp press enter her o.jumpDown press enter her o.jumpLeft press enter …" at bounding box center [387, 159] width 110 height 73
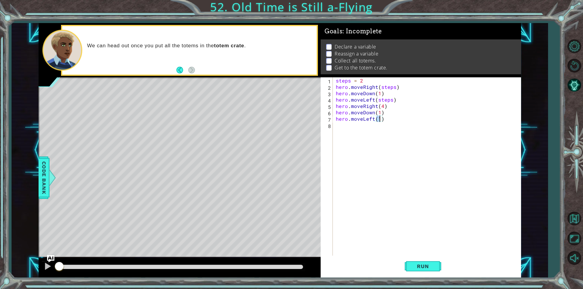
type textarea "hero.moveLeft(5)"
click at [345, 128] on div "steps = 2 hero . moveRight ( steps ) hero . moveDown ( 1 ) hero . moveLeft ( st…" at bounding box center [429, 172] width 188 height 191
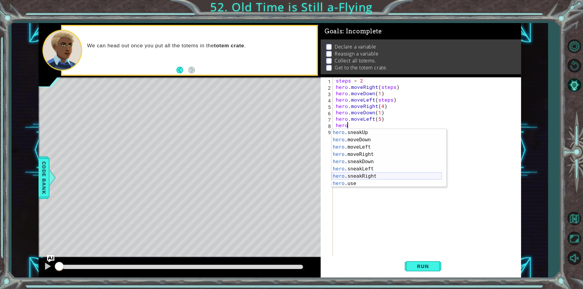
scroll to position [36, 0]
click at [372, 155] on div "hero .sneakUp press enter hero .moveDown press enter hero .moveLeft press enter…" at bounding box center [387, 165] width 110 height 73
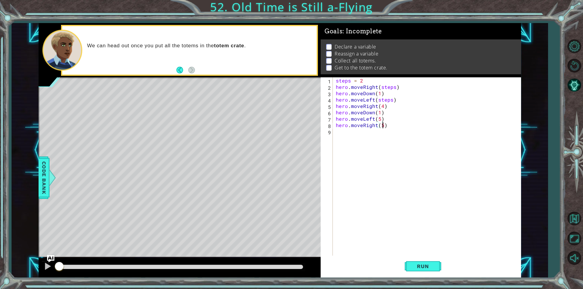
scroll to position [0, 3]
type textarea "hero.moveRight(7)"
click at [353, 134] on div "steps = 2 hero . moveRight ( steps ) hero . moveDown ( 1 ) hero . moveLeft ( st…" at bounding box center [429, 172] width 188 height 191
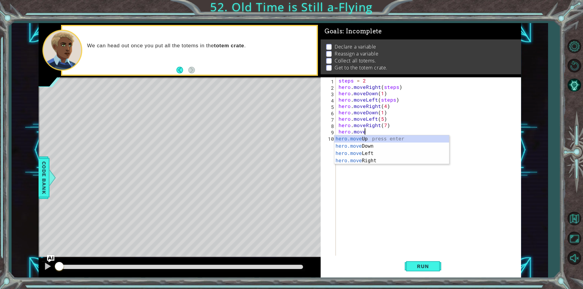
scroll to position [0, 1]
click at [362, 147] on div "hero.move Up press enter hero.move Down press enter hero.move Left press enter …" at bounding box center [391, 157] width 115 height 44
type textarea "hero.moveDown(1)"
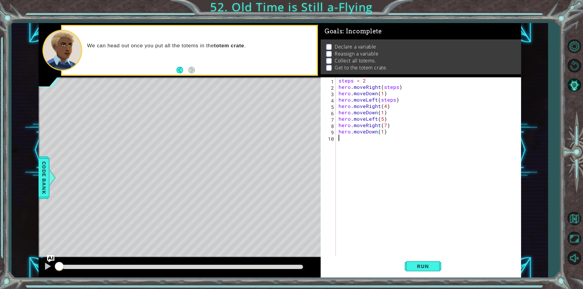
click at [376, 135] on div "steps = 2 hero . moveRight ( steps ) hero . moveDown ( 1 ) hero . moveLeft ( st…" at bounding box center [429, 172] width 185 height 191
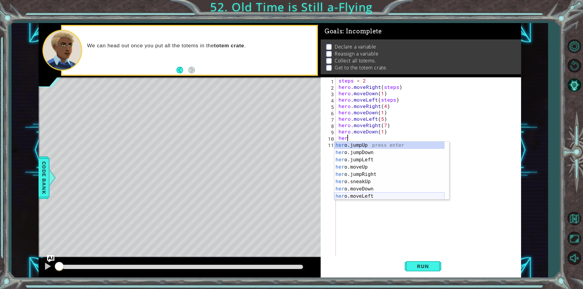
click at [374, 193] on div "her o.jumpUp press enter her o.jumpDown press enter her o.jumpLeft press enter …" at bounding box center [389, 178] width 110 height 73
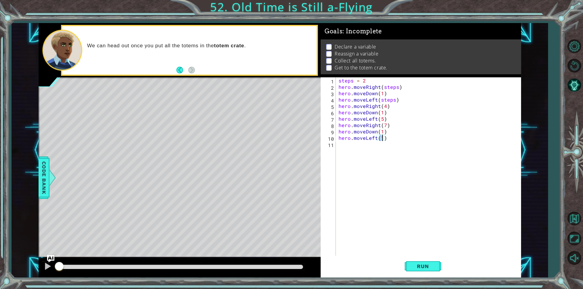
scroll to position [0, 2]
click at [421, 268] on span "Run" at bounding box center [423, 267] width 24 height 6
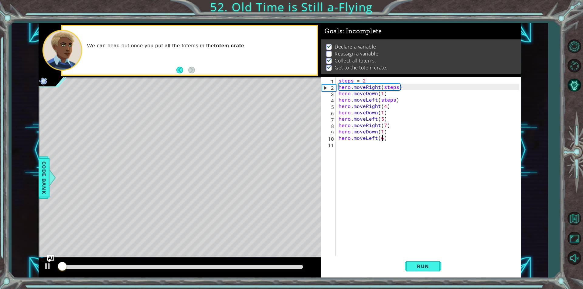
scroll to position [2, 0]
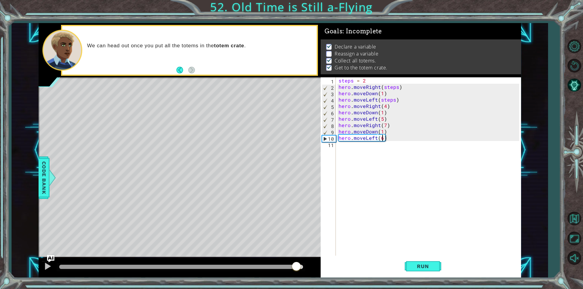
drag, startPoint x: 77, startPoint y: 266, endPoint x: 296, endPoint y: 269, distance: 219.5
click at [296, 269] on div at bounding box center [296, 267] width 11 height 11
click at [365, 80] on div "steps = 2 hero . moveRight ( steps ) hero . moveDown ( 1 ) hero . moveLeft ( st…" at bounding box center [429, 172] width 185 height 191
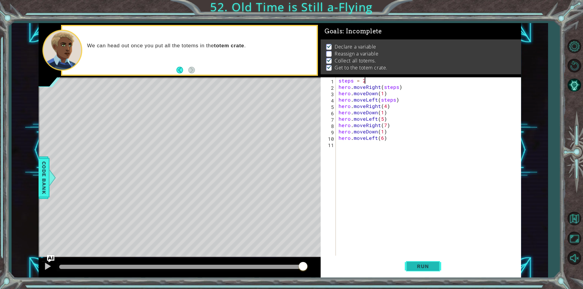
click at [417, 268] on span "Run" at bounding box center [423, 267] width 24 height 6
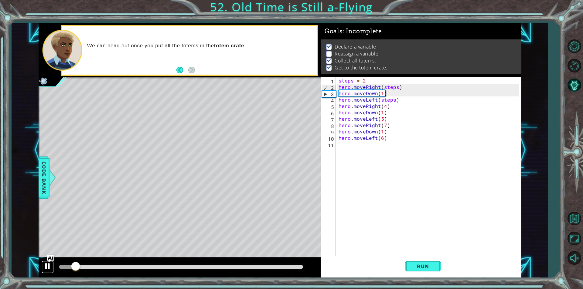
click at [45, 265] on div at bounding box center [48, 267] width 8 height 8
click at [390, 106] on div "steps = 2 hero . moveRight ( steps ) hero . moveDown ( 1 ) hero . moveLeft ( st…" at bounding box center [429, 172] width 185 height 191
type textarea "hero.moveRight(4)"
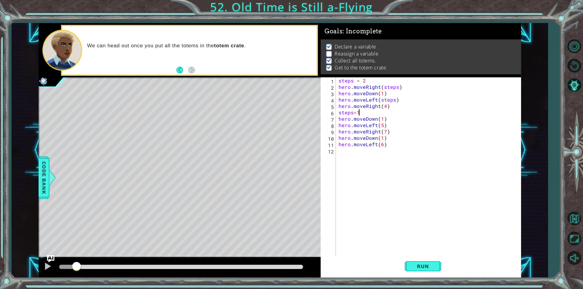
scroll to position [0, 1]
click at [380, 117] on div "steps = 2 hero . moveRight ( steps ) hero . moveDown ( 1 ) hero . moveLeft ( st…" at bounding box center [429, 172] width 185 height 191
click at [420, 127] on div "steps press enter" at bounding box center [432, 134] width 115 height 22
click at [382, 138] on div "steps = 2 hero . moveRight ( steps ) hero . moveDown ( 1 ) hero . moveLeft ( st…" at bounding box center [429, 172] width 185 height 191
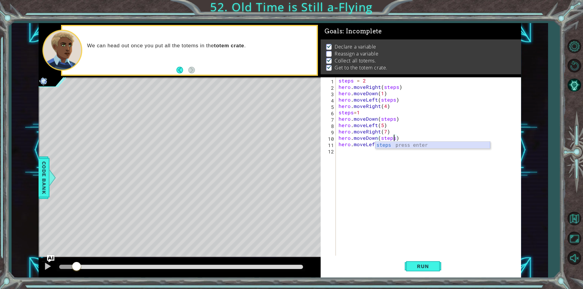
click at [422, 147] on div "steps press enter" at bounding box center [432, 153] width 115 height 22
type textarea "hero.moveDown(steps)"
click at [417, 260] on button "Run" at bounding box center [423, 267] width 36 height 20
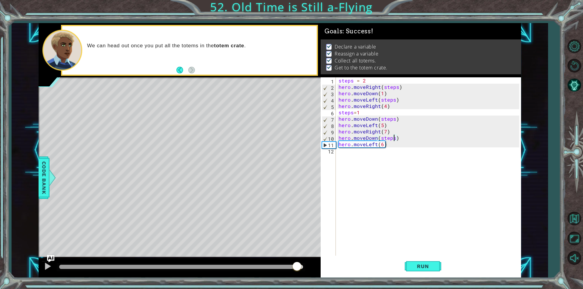
drag, startPoint x: 76, startPoint y: 266, endPoint x: 297, endPoint y: 265, distance: 221.6
click at [297, 265] on div at bounding box center [296, 267] width 11 height 11
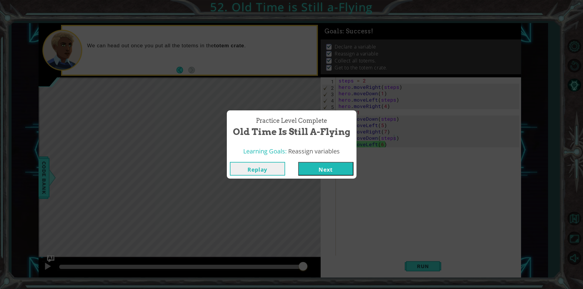
click at [325, 166] on button "Next" at bounding box center [325, 169] width 55 height 14
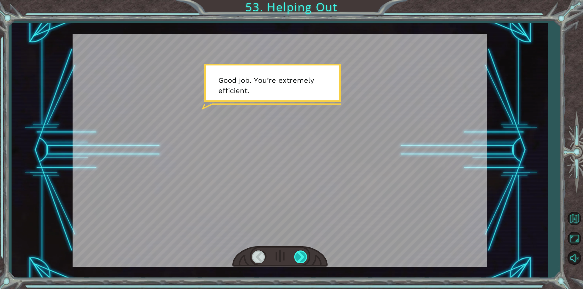
click at [305, 256] on div at bounding box center [301, 257] width 14 height 12
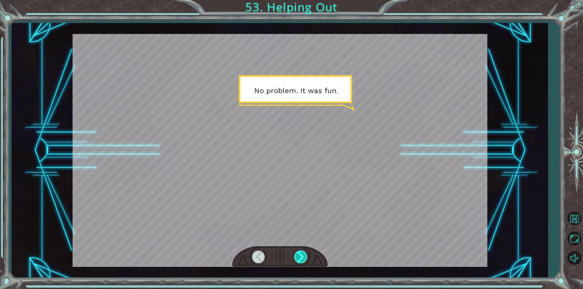
click at [305, 256] on div at bounding box center [301, 257] width 14 height 12
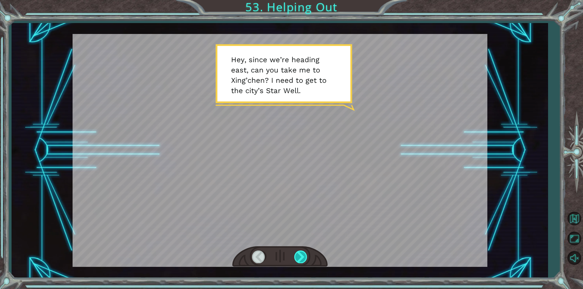
click at [305, 256] on div at bounding box center [301, 257] width 14 height 12
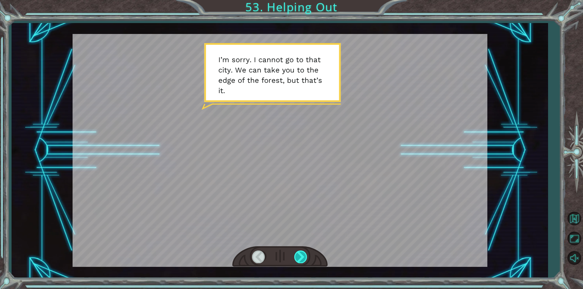
click at [305, 256] on div at bounding box center [301, 257] width 14 height 12
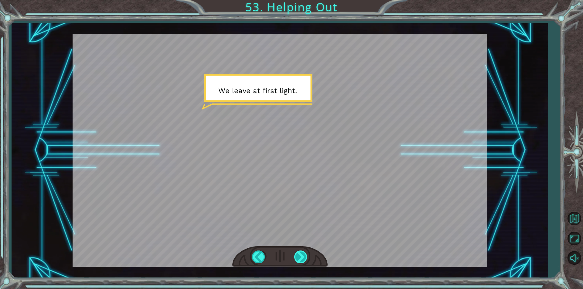
click at [305, 256] on div at bounding box center [301, 257] width 14 height 12
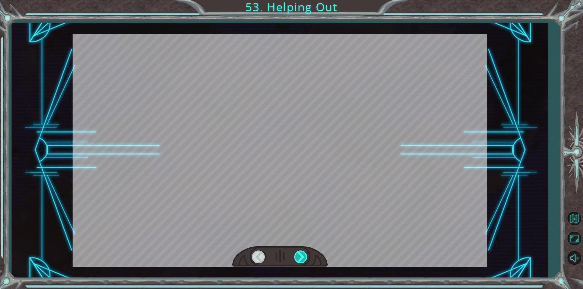
click at [305, 256] on div at bounding box center [301, 257] width 14 height 12
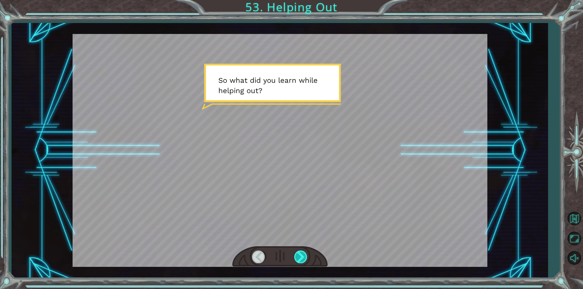
click at [305, 256] on div at bounding box center [301, 257] width 14 height 12
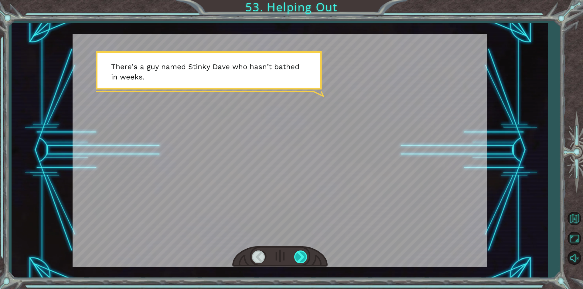
click at [305, 256] on div at bounding box center [301, 257] width 14 height 12
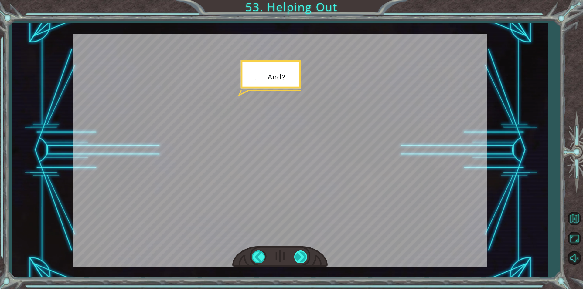
click at [305, 256] on div at bounding box center [301, 257] width 14 height 12
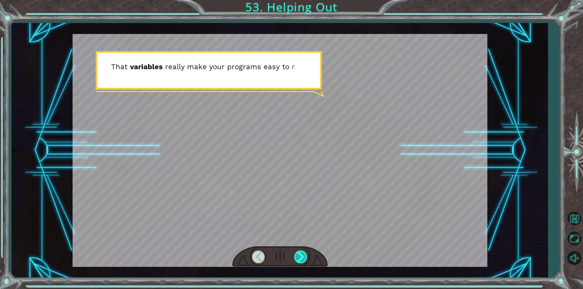
click at [305, 256] on div at bounding box center [301, 257] width 14 height 12
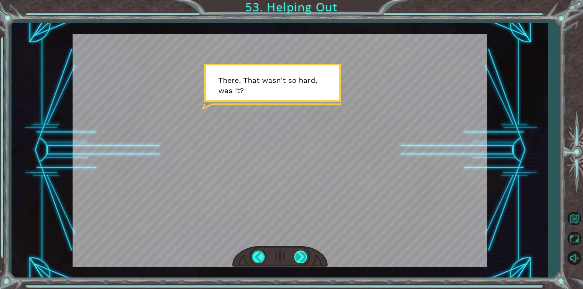
click at [305, 256] on div at bounding box center [301, 257] width 14 height 12
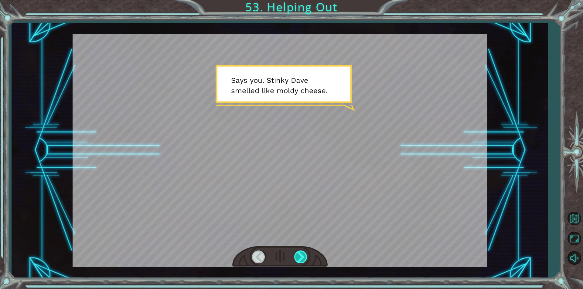
click at [305, 256] on div at bounding box center [301, 257] width 14 height 12
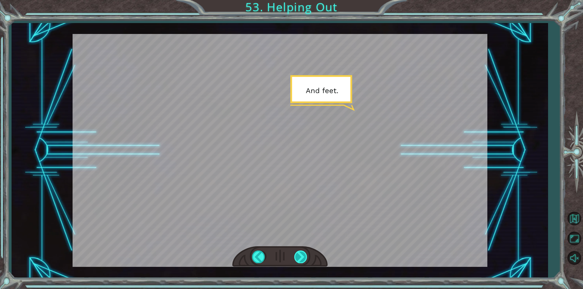
click at [305, 256] on div at bounding box center [301, 257] width 14 height 12
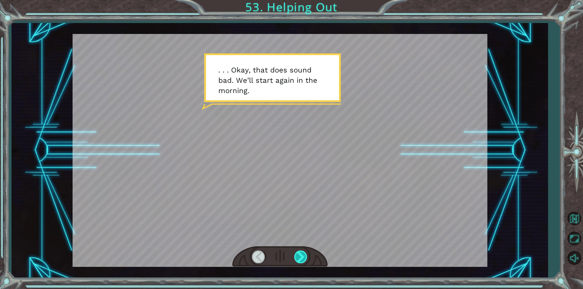
click at [305, 256] on div at bounding box center [301, 257] width 14 height 12
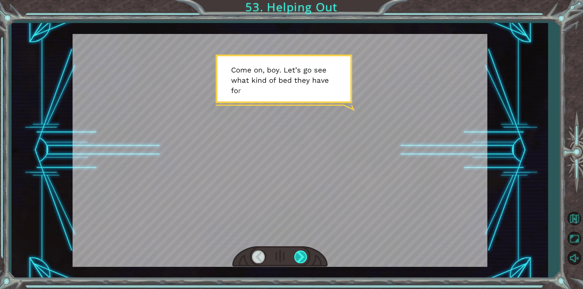
click at [305, 256] on div at bounding box center [301, 257] width 14 height 12
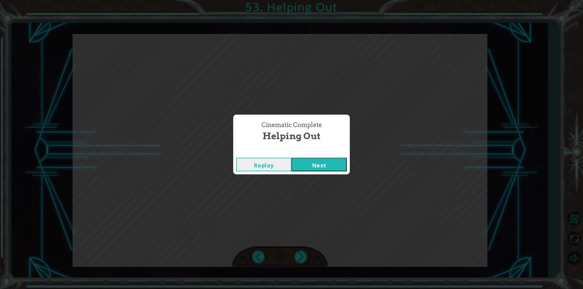
click at [336, 171] on button "Next" at bounding box center [318, 165] width 55 height 14
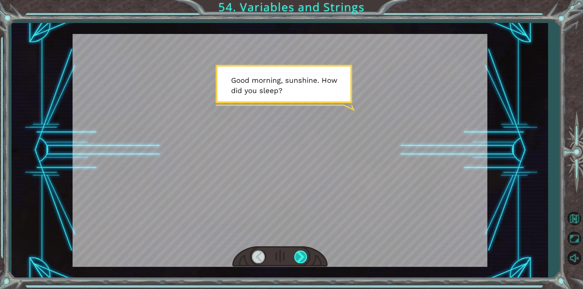
click at [300, 260] on div at bounding box center [301, 257] width 14 height 12
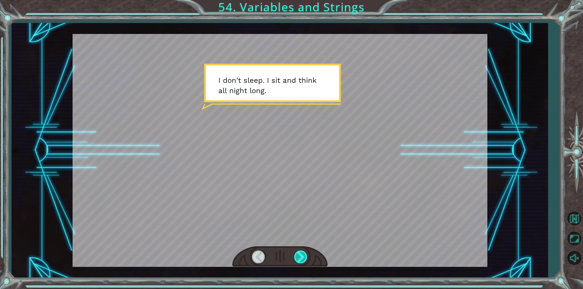
click at [300, 260] on div at bounding box center [301, 257] width 14 height 12
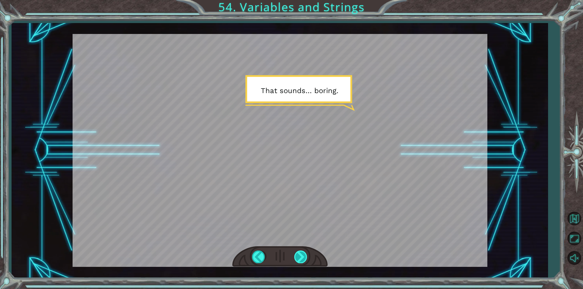
click at [300, 260] on div at bounding box center [301, 257] width 14 height 12
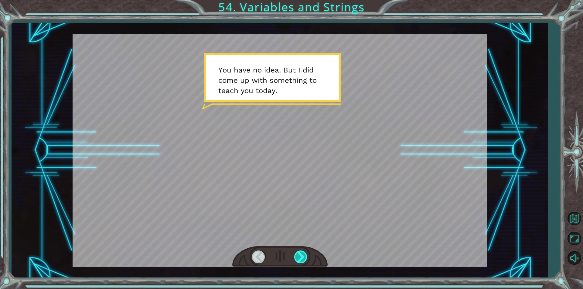
click at [300, 260] on div at bounding box center [301, 257] width 14 height 12
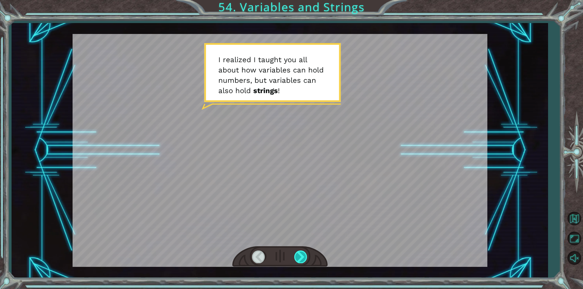
click at [300, 260] on div at bounding box center [301, 257] width 14 height 12
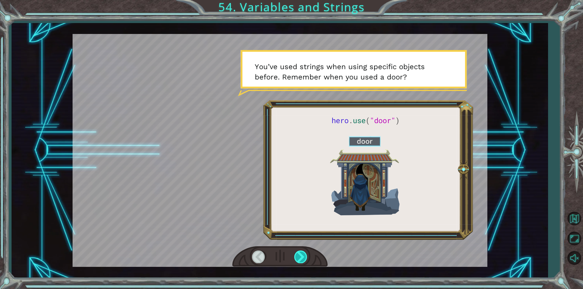
click at [300, 260] on div at bounding box center [301, 257] width 14 height 12
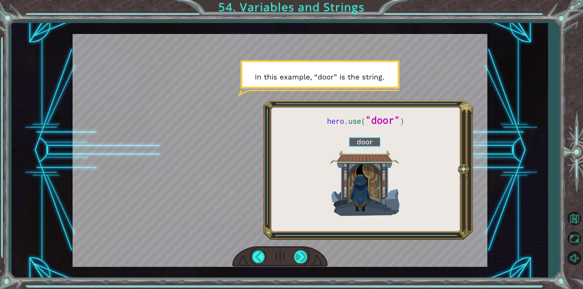
click at [300, 260] on div at bounding box center [301, 257] width 14 height 12
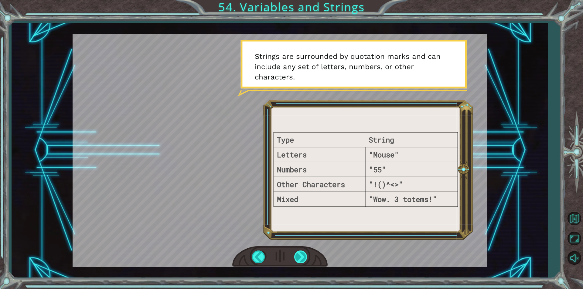
click at [300, 260] on div at bounding box center [301, 257] width 14 height 12
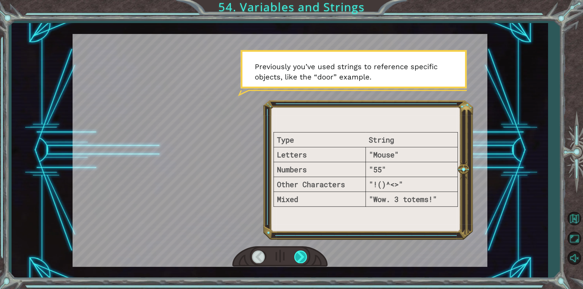
click at [300, 260] on div at bounding box center [301, 257] width 14 height 12
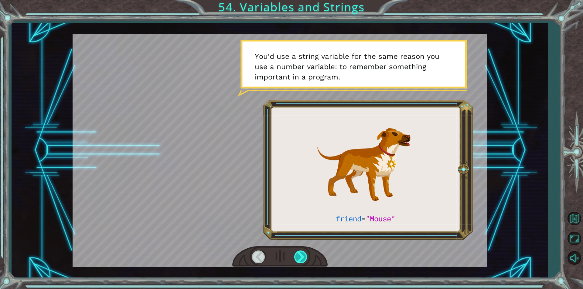
click at [300, 260] on div at bounding box center [301, 257] width 14 height 12
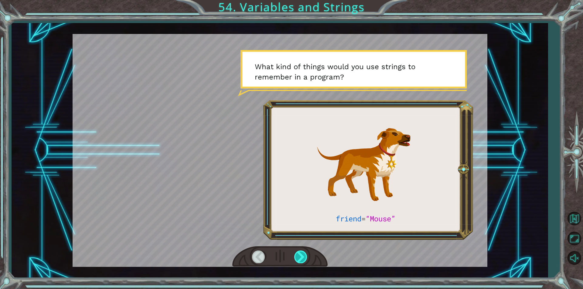
click at [300, 260] on div at bounding box center [301, 257] width 14 height 12
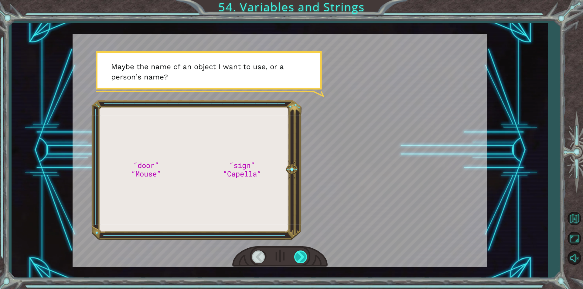
click at [300, 260] on div at bounding box center [301, 257] width 14 height 12
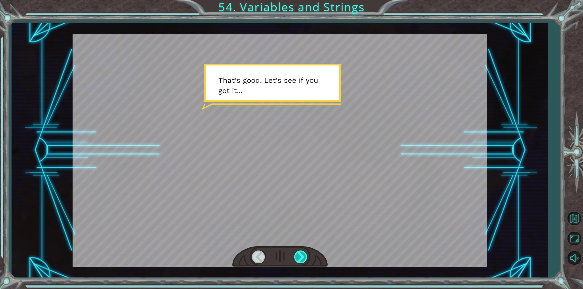
click at [300, 260] on div at bounding box center [301, 257] width 14 height 12
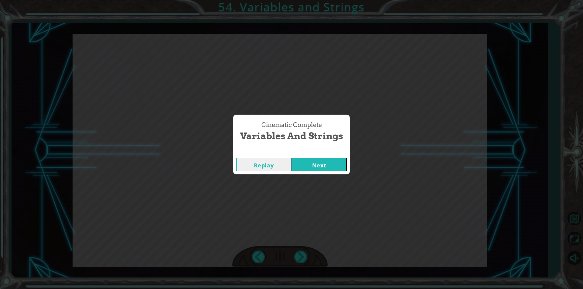
click at [332, 166] on button "Next" at bounding box center [318, 165] width 55 height 14
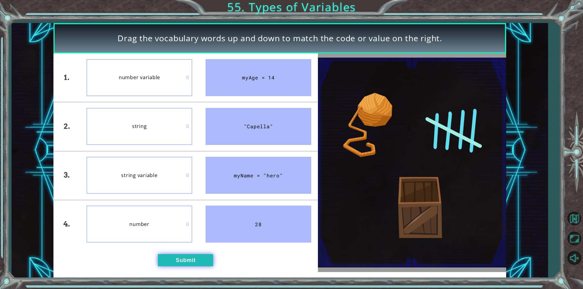
click at [195, 256] on button "Submit" at bounding box center [185, 260] width 55 height 12
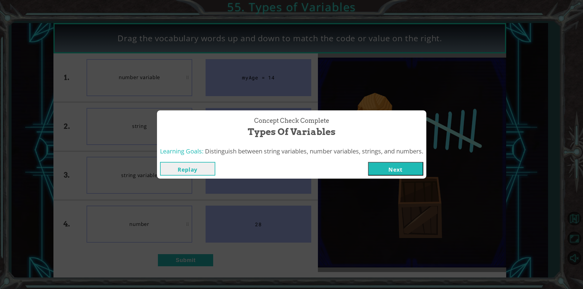
click at [404, 170] on button "Next" at bounding box center [395, 169] width 55 height 14
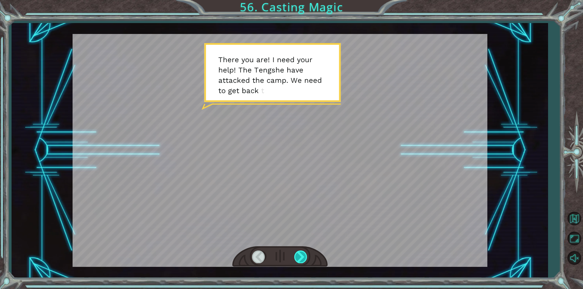
click at [305, 255] on div at bounding box center [301, 257] width 14 height 12
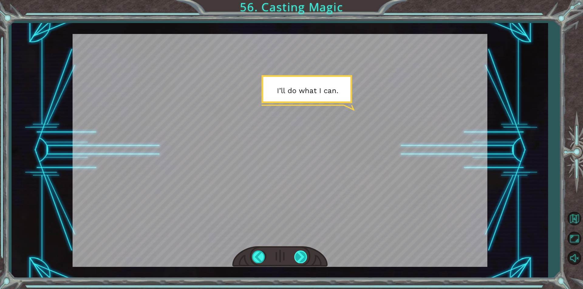
click at [304, 257] on div at bounding box center [301, 257] width 14 height 12
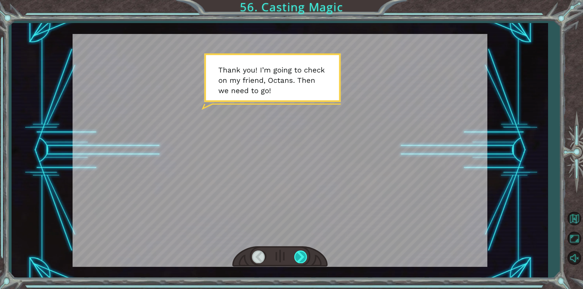
click at [304, 257] on div at bounding box center [301, 257] width 14 height 12
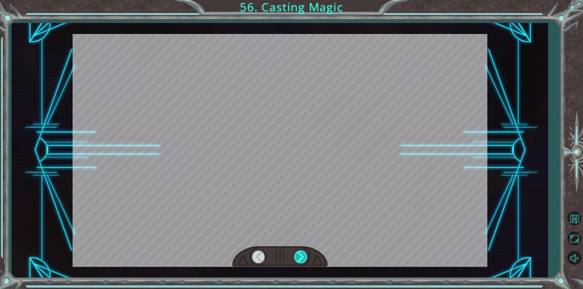
click at [304, 257] on div at bounding box center [301, 257] width 14 height 12
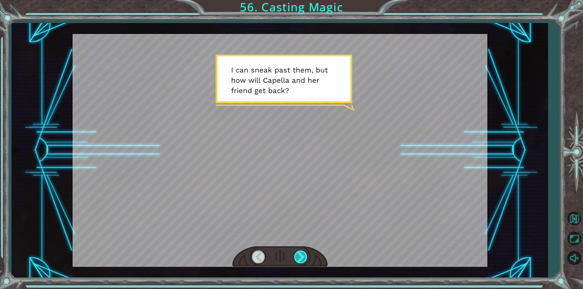
click at [304, 257] on div at bounding box center [301, 257] width 14 height 12
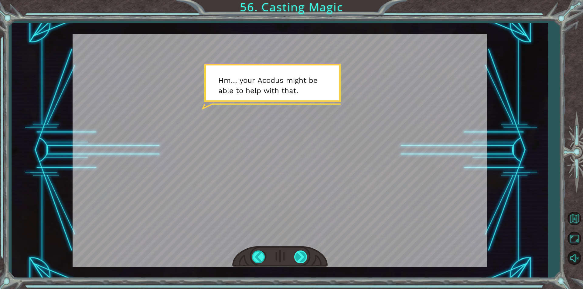
click at [304, 257] on div at bounding box center [301, 257] width 14 height 12
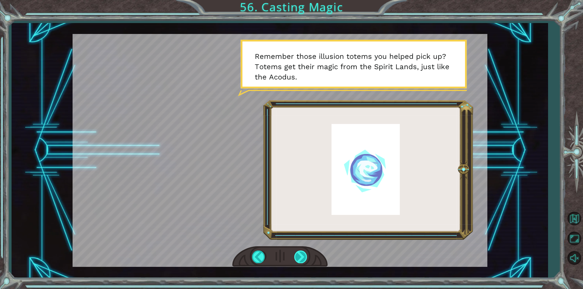
click at [304, 256] on div at bounding box center [301, 257] width 14 height 12
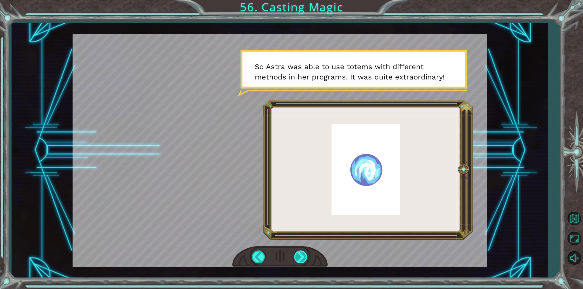
click at [304, 256] on div at bounding box center [301, 257] width 14 height 12
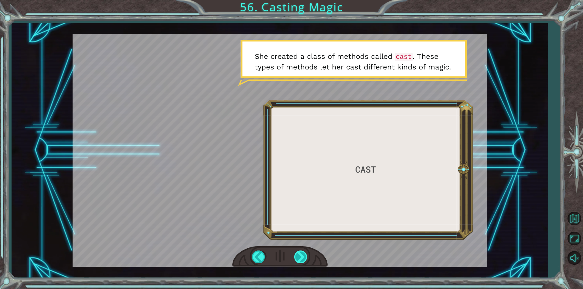
click at [308, 258] on div at bounding box center [301, 257] width 14 height 12
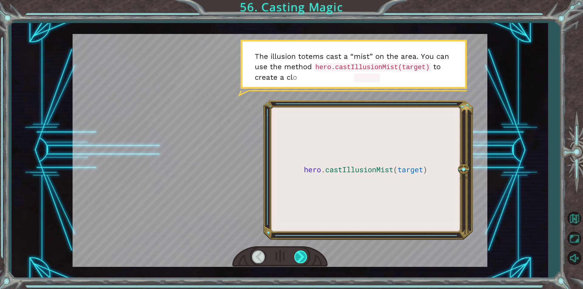
click at [308, 258] on div at bounding box center [301, 257] width 14 height 12
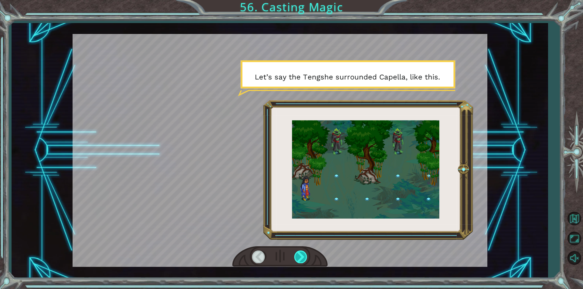
click at [308, 258] on div at bounding box center [301, 257] width 14 height 12
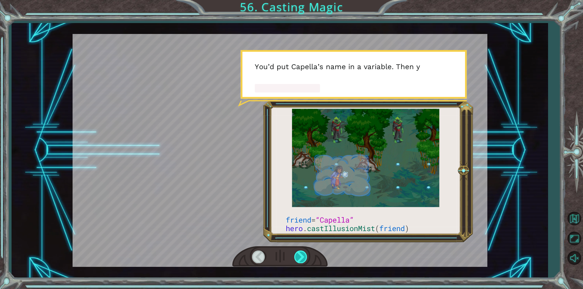
click at [308, 258] on div at bounding box center [301, 257] width 14 height 12
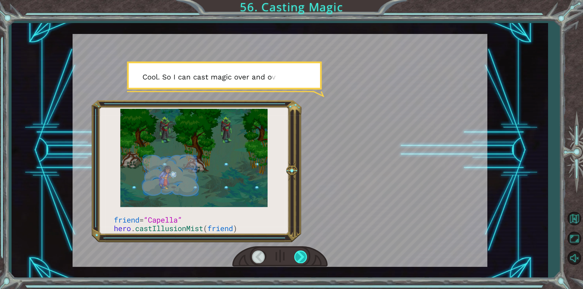
click at [308, 258] on div at bounding box center [301, 257] width 14 height 12
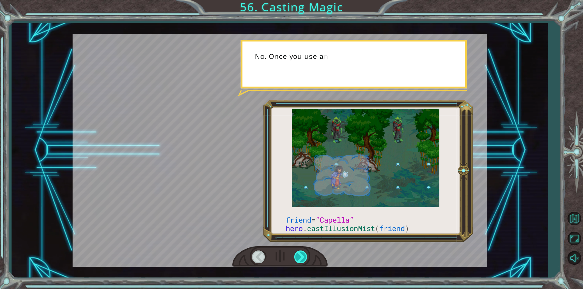
click at [308, 258] on div at bounding box center [301, 257] width 14 height 12
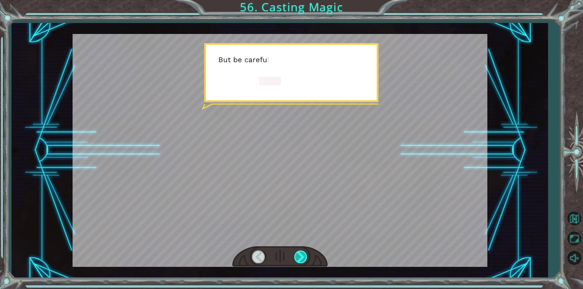
click at [308, 258] on div at bounding box center [301, 257] width 14 height 12
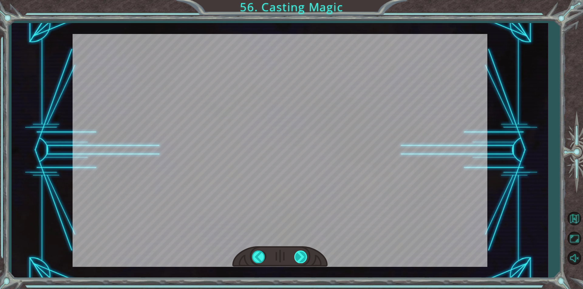
click at [308, 0] on div "friend = “Capella” hero . castIllusionMist ( friend ) T h e r e y o u a r e ! I…" at bounding box center [291, 0] width 583 height 0
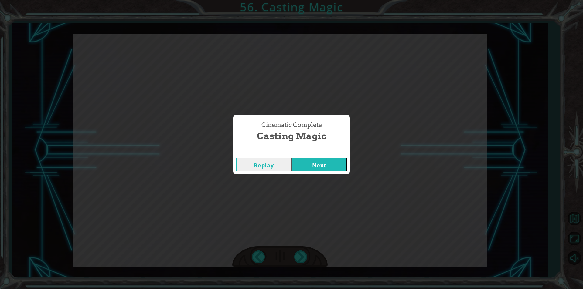
click at [333, 164] on button "Next" at bounding box center [318, 165] width 55 height 14
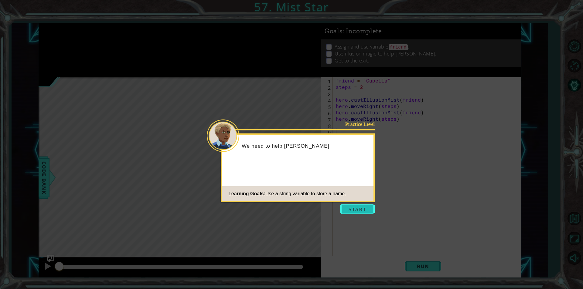
click at [369, 207] on button "Start" at bounding box center [357, 210] width 35 height 10
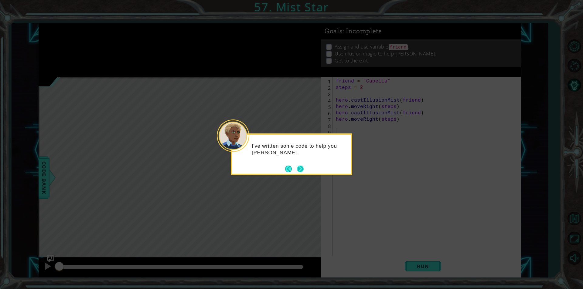
click at [297, 169] on button "Next" at bounding box center [300, 169] width 7 height 7
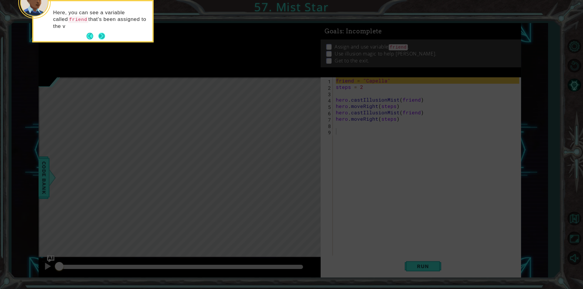
click at [103, 38] on button "Next" at bounding box center [101, 36] width 7 height 7
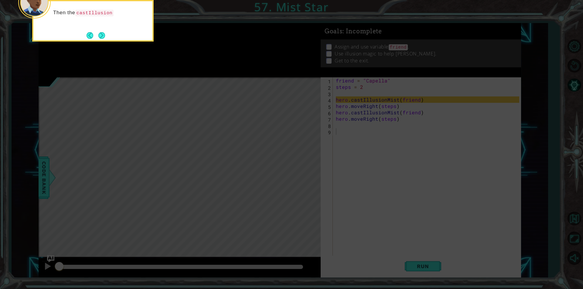
click at [103, 39] on button "Next" at bounding box center [101, 35] width 7 height 7
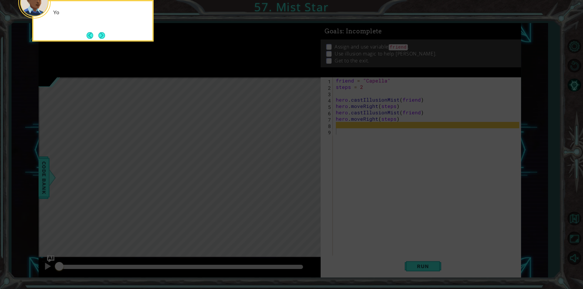
click at [103, 39] on button "Next" at bounding box center [101, 35] width 7 height 7
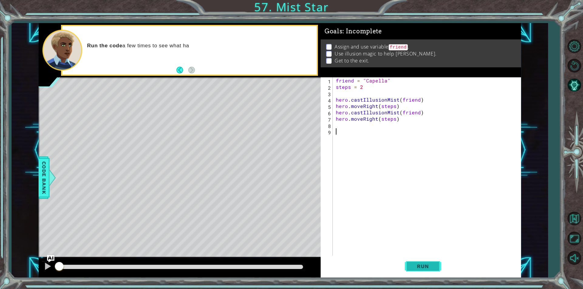
click at [420, 268] on span "Run" at bounding box center [423, 267] width 24 height 6
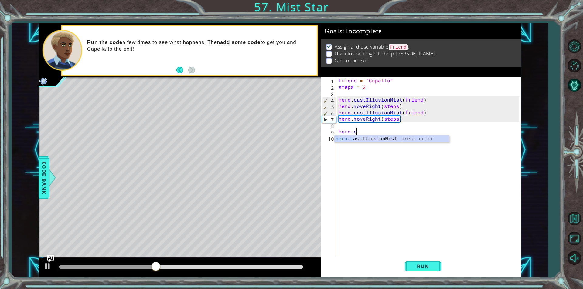
scroll to position [0, 1]
click at [411, 141] on div "hero.cas tIllusionMist press enter" at bounding box center [391, 146] width 115 height 22
type textarea "hero.castIllusionMist(friend)"
click at [418, 140] on div "friend = "Capella" steps = 2 hero . castIllusionMist ( friend ) hero . moveRigh…" at bounding box center [429, 172] width 185 height 191
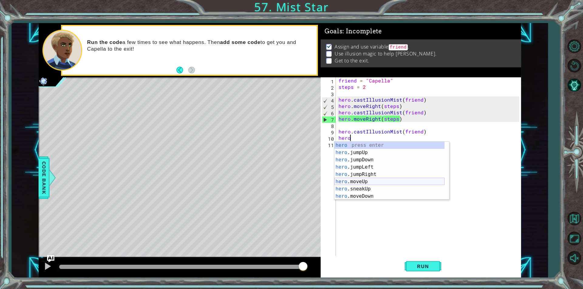
scroll to position [18, 0]
click at [378, 194] on div "hero .jumpDown press enter hero .jumpLeft press enter hero .jumpRight press ent…" at bounding box center [389, 174] width 110 height 73
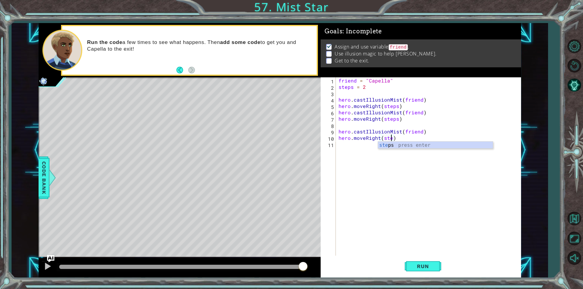
scroll to position [0, 3]
type textarea "hero.moveRight(steps)"
click at [360, 143] on div "friend = "Capella" steps = 2 hero . castIllusionMist ( friend ) hero . moveRigh…" at bounding box center [429, 172] width 185 height 191
click at [431, 266] on span "Run" at bounding box center [423, 267] width 24 height 6
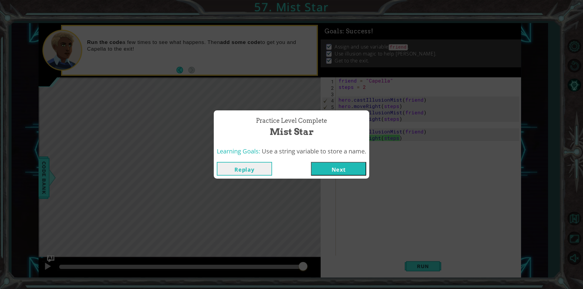
click at [346, 171] on button "Next" at bounding box center [338, 169] width 55 height 14
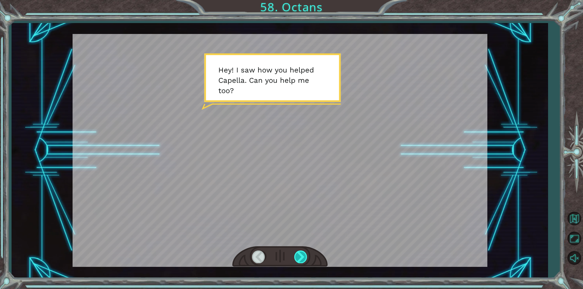
click at [305, 260] on div at bounding box center [301, 257] width 14 height 12
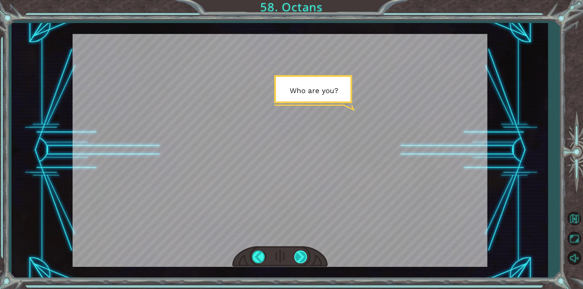
click at [304, 253] on div at bounding box center [301, 257] width 14 height 12
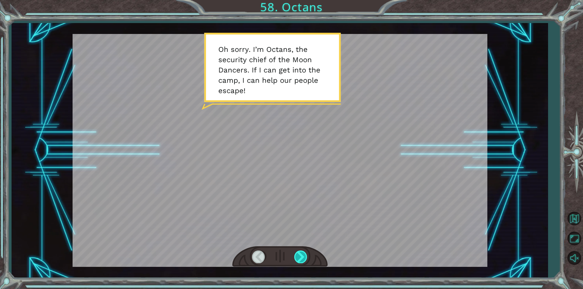
click at [296, 257] on div at bounding box center [301, 257] width 14 height 12
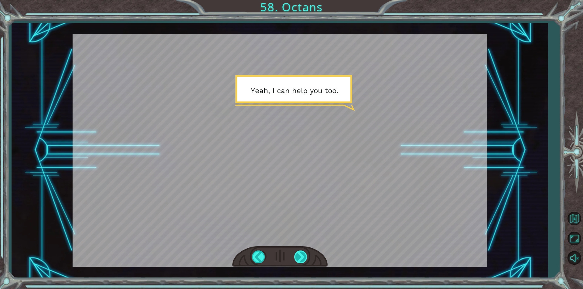
click at [304, 257] on div at bounding box center [301, 257] width 14 height 12
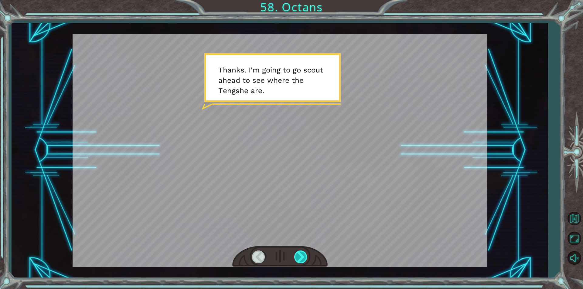
click at [301, 261] on div at bounding box center [301, 257] width 14 height 12
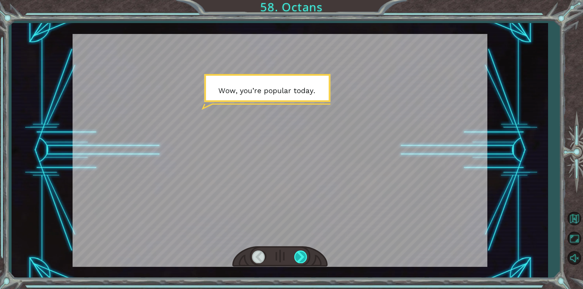
click at [307, 260] on div at bounding box center [301, 257] width 14 height 12
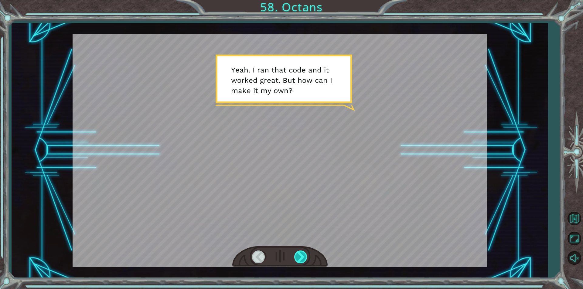
click at [307, 260] on div at bounding box center [301, 257] width 14 height 12
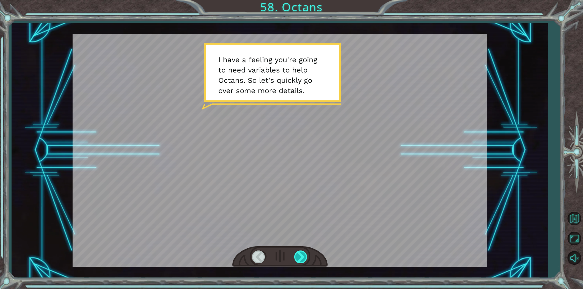
click at [307, 260] on div at bounding box center [301, 257] width 14 height 12
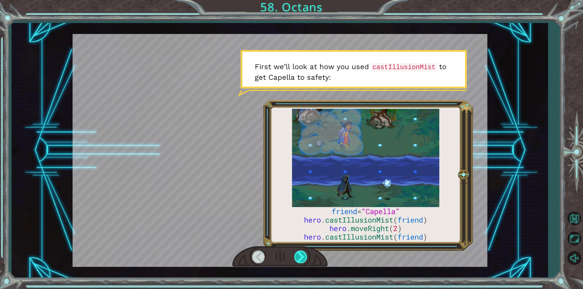
click at [307, 260] on div at bounding box center [301, 257] width 14 height 12
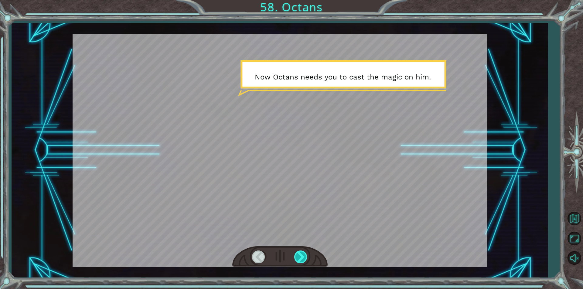
click at [307, 260] on div at bounding box center [301, 257] width 14 height 12
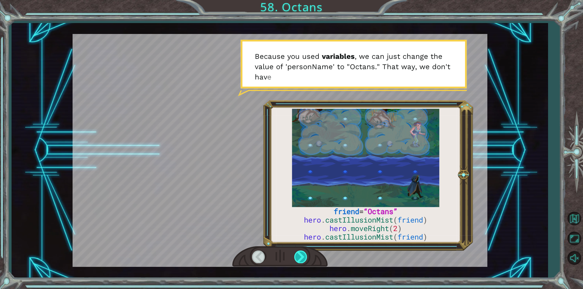
click at [307, 260] on div at bounding box center [301, 257] width 14 height 12
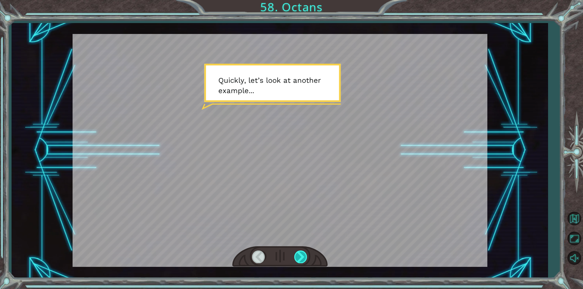
click at [307, 260] on div at bounding box center [301, 257] width 14 height 12
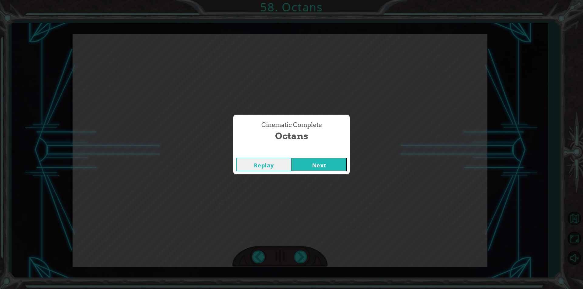
click at [311, 165] on button "Next" at bounding box center [318, 165] width 55 height 14
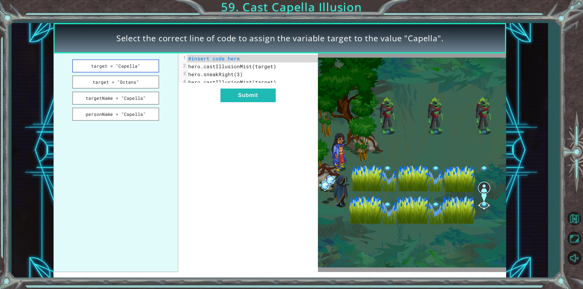
click at [155, 63] on button "target = "Capella"" at bounding box center [115, 66] width 87 height 13
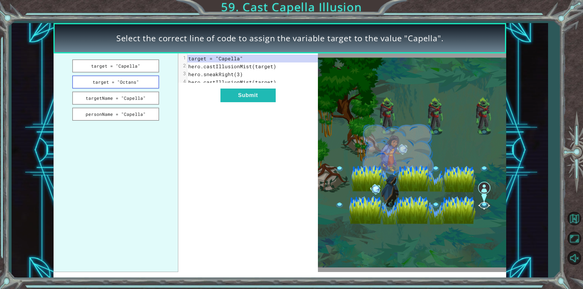
click at [150, 80] on button "target = "Octans"" at bounding box center [115, 82] width 87 height 13
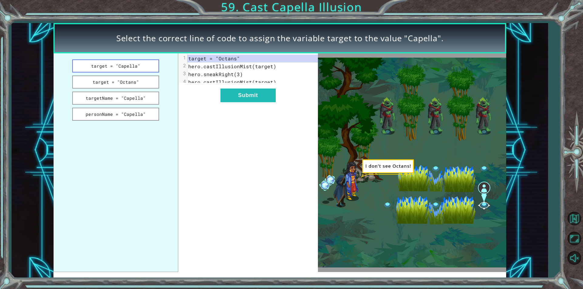
click at [149, 71] on button "target = "Capella"" at bounding box center [115, 66] width 87 height 13
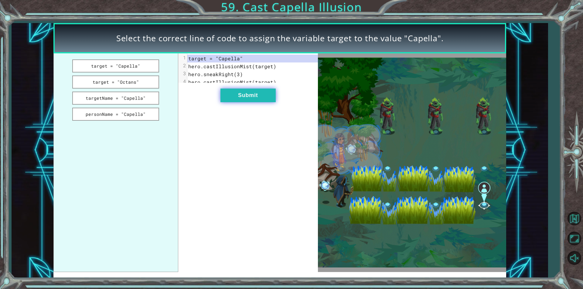
click at [233, 98] on button "Submit" at bounding box center [247, 96] width 55 height 14
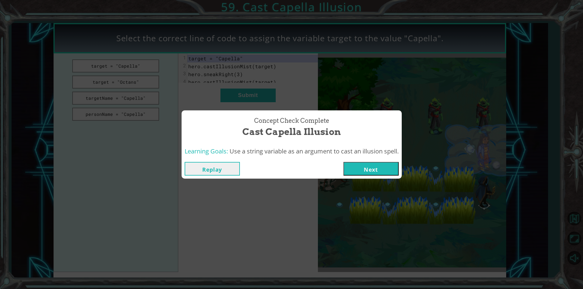
click at [370, 163] on button "Next" at bounding box center [370, 169] width 55 height 14
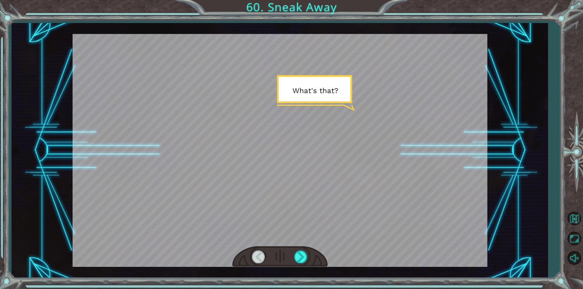
drag, startPoint x: 305, startPoint y: 257, endPoint x: 315, endPoint y: 242, distance: 18.4
click at [307, 255] on div at bounding box center [301, 257] width 14 height 12
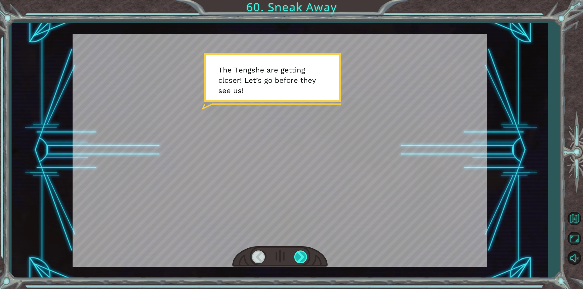
click at [300, 257] on div at bounding box center [301, 257] width 14 height 12
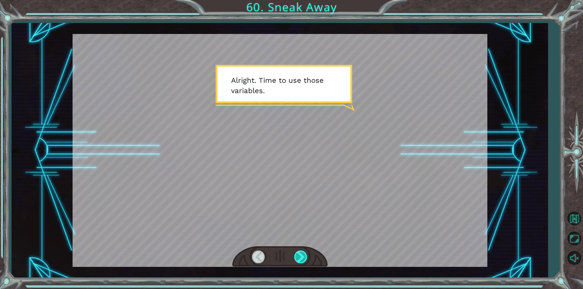
click at [300, 257] on div at bounding box center [301, 257] width 14 height 12
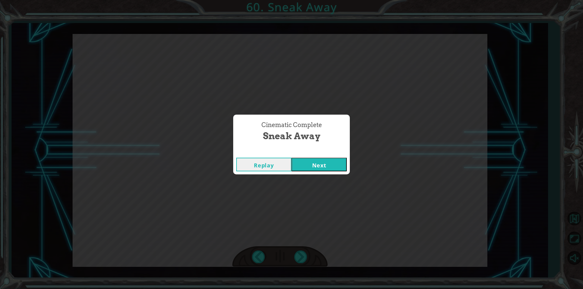
click at [314, 172] on div "Replay Next" at bounding box center [291, 165] width 117 height 20
click at [319, 166] on button "Next" at bounding box center [318, 165] width 55 height 14
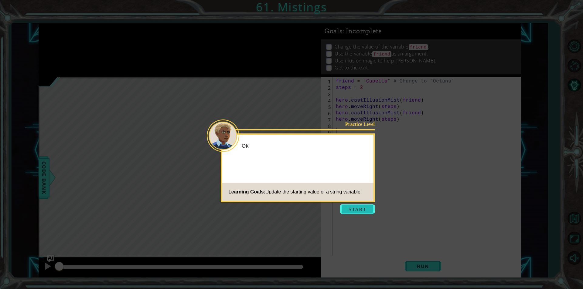
click at [350, 211] on button "Start" at bounding box center [357, 210] width 35 height 10
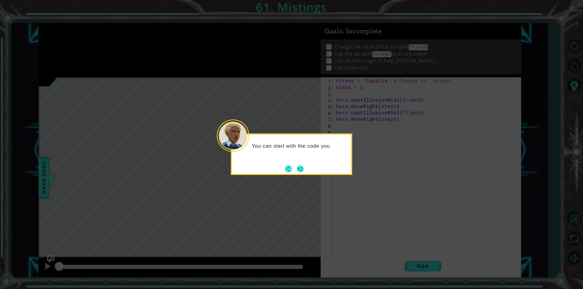
click at [299, 166] on button "Next" at bounding box center [300, 169] width 7 height 7
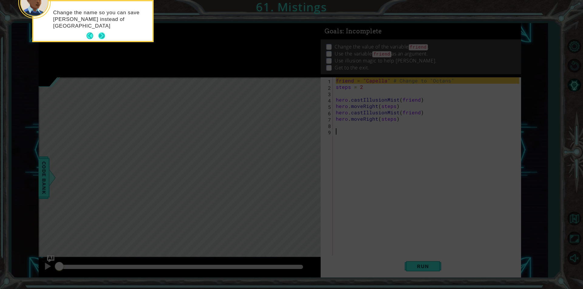
click at [104, 36] on button "Next" at bounding box center [101, 35] width 7 height 7
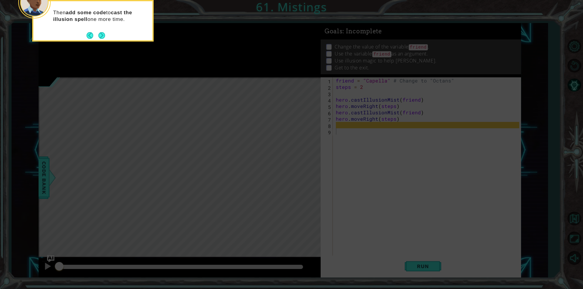
click at [104, 36] on button "Next" at bounding box center [101, 35] width 7 height 7
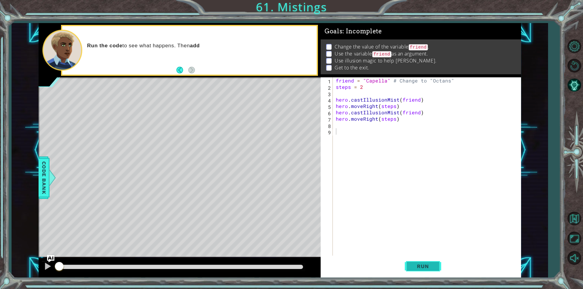
click at [424, 270] on button "Run" at bounding box center [423, 267] width 36 height 20
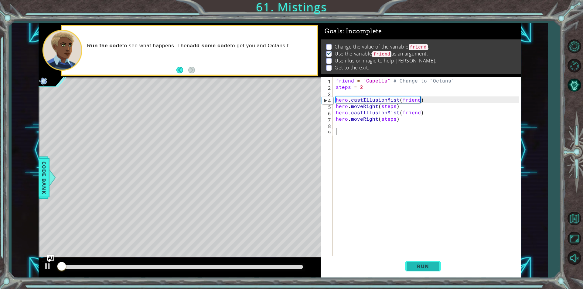
scroll to position [2, 0]
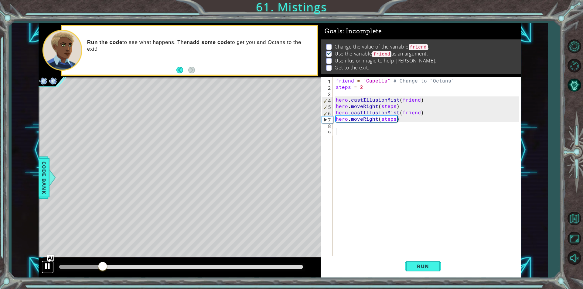
click at [50, 267] on div at bounding box center [48, 267] width 8 height 8
click at [388, 79] on div "friend = "Capella" # Change to "Octans" steps = 2 hero . castIllusionMist ( fri…" at bounding box center [429, 172] width 188 height 191
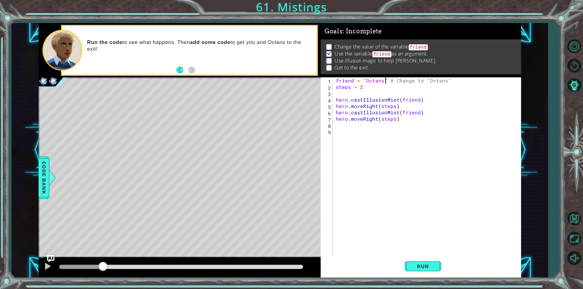
scroll to position [0, 3]
type textarea "friend = "Octans" # Change to "Octans""
click at [430, 265] on span "Run" at bounding box center [423, 267] width 24 height 6
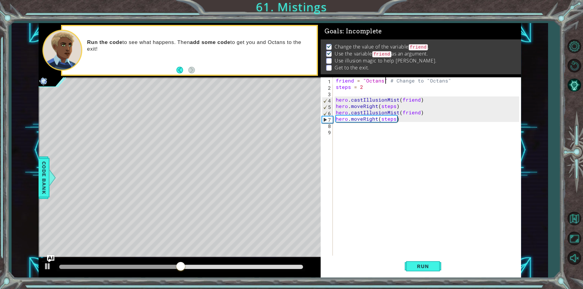
click at [383, 130] on div "friend = "Octans" # Change to "Octans" steps = 2 hero . castIllusionMist ( frie…" at bounding box center [429, 172] width 188 height 191
click at [391, 141] on div "hero.cast IllusionMist press enter" at bounding box center [391, 146] width 115 height 22
type textarea "hero.castIllusionMist(friend)"
click at [414, 146] on div "friend = "Octans" # Change to "Octans" steps = 2 hero . castIllusionMist ( frie…" at bounding box center [429, 172] width 185 height 191
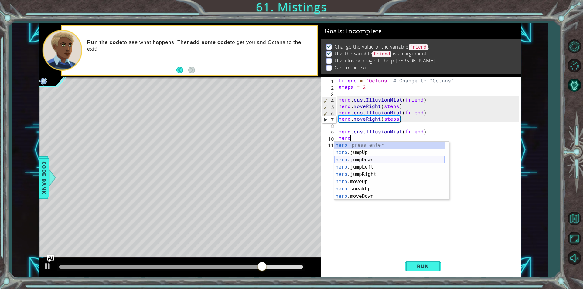
scroll to position [18, 0]
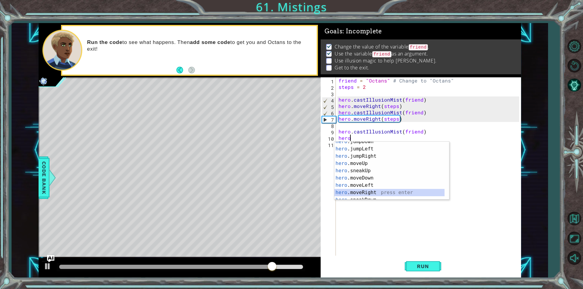
click at [381, 193] on div "hero .jumpDown press enter hero .jumpLeft press enter hero .jumpRight press ent…" at bounding box center [389, 174] width 110 height 73
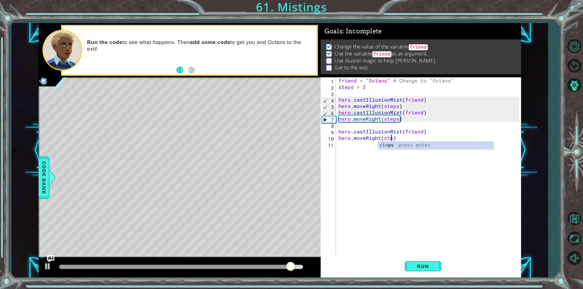
scroll to position [0, 3]
type textarea "hero.moveRight(steps)"
click at [428, 269] on span "Run" at bounding box center [423, 267] width 24 height 6
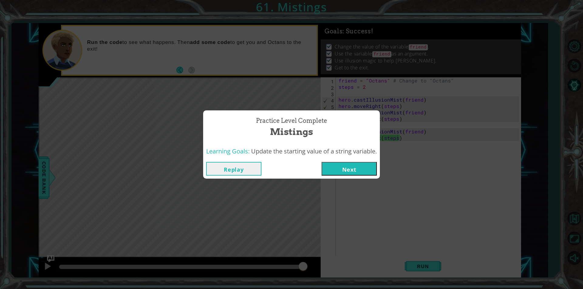
drag, startPoint x: 82, startPoint y: 267, endPoint x: 302, endPoint y: 284, distance: 221.4
click at [302, 284] on body "1 ההההההההההההההההההההההההההההההההההההההההההההההההההההההההההההההההההההההההההההה…" at bounding box center [291, 144] width 583 height 289
click at [354, 170] on button "Next" at bounding box center [349, 169] width 55 height 14
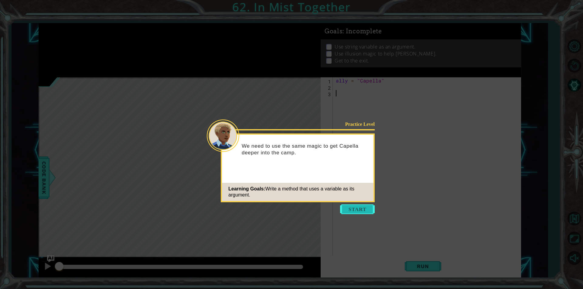
click at [366, 211] on button "Start" at bounding box center [357, 210] width 35 height 10
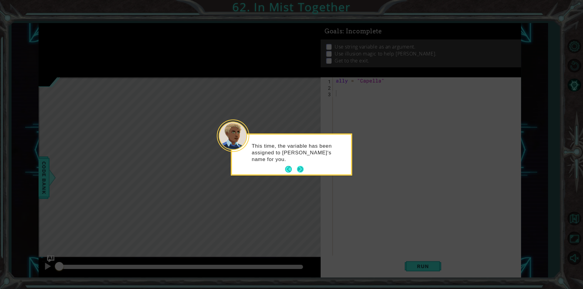
click at [301, 171] on button "Next" at bounding box center [300, 169] width 7 height 7
click at [302, 170] on button "Next" at bounding box center [300, 169] width 7 height 7
click at [302, 170] on button "Next" at bounding box center [300, 168] width 7 height 7
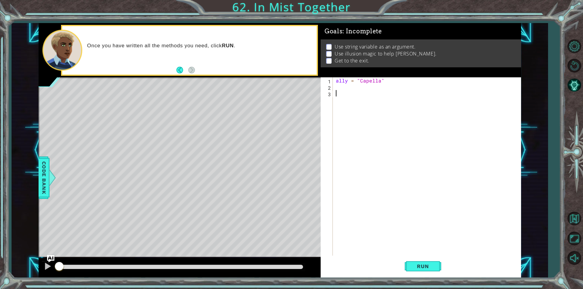
click at [372, 96] on div "ally = "Capella"" at bounding box center [429, 172] width 188 height 191
click at [364, 88] on div "ally = "Capella"" at bounding box center [429, 172] width 188 height 191
click at [372, 95] on div "hero.cas tIllusionMist press enter" at bounding box center [389, 102] width 115 height 22
type textarea "hero.castIllusionMist(friend)"
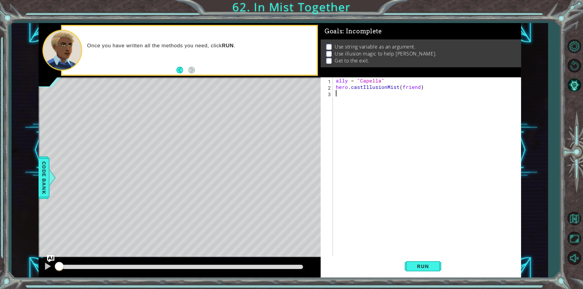
click at [370, 100] on div "ally = "Capella" hero . castIllusionMist ( friend )" at bounding box center [429, 172] width 188 height 191
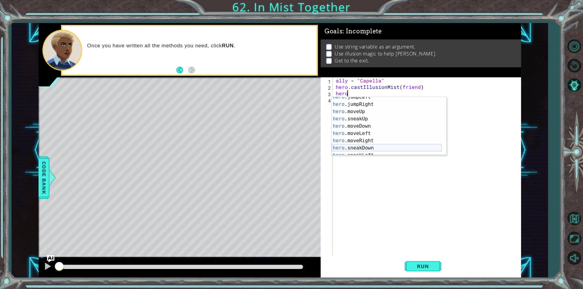
scroll to position [18, 0]
click at [368, 143] on div "hero .jumpLeft press enter hero .jumpRight press enter hero .moveUp press enter…" at bounding box center [387, 130] width 110 height 73
type textarea "hero.moveRight(1)"
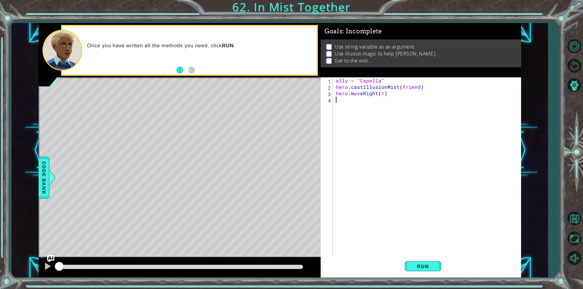
click at [388, 104] on div "ally = "Capella" hero . castIllusionMist ( friend ) hero . moveRight ( 1 )" at bounding box center [429, 172] width 188 height 191
click at [426, 269] on span "Run" at bounding box center [423, 267] width 24 height 6
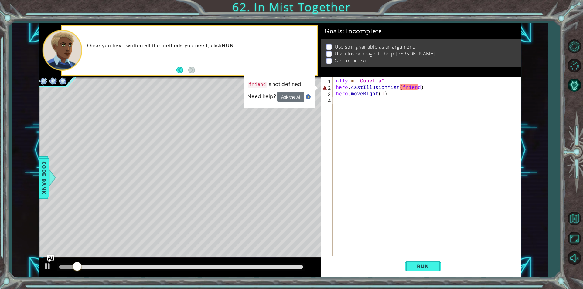
click at [414, 87] on div "ally = "Capella" hero . castIllusionMist ( friend ) hero . moveRight ( 1 )" at bounding box center [429, 172] width 188 height 191
click at [415, 87] on div "ally = "Capella" hero . castIllusionMist ( friend ) hero . moveRight ( 1 )" at bounding box center [429, 172] width 188 height 191
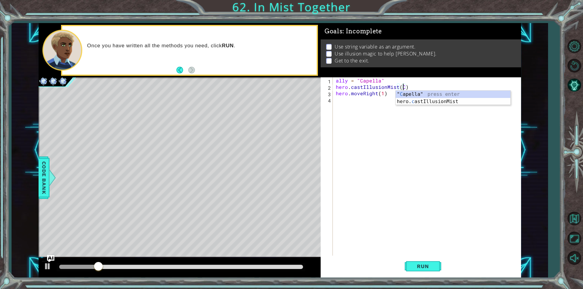
scroll to position [0, 4]
click at [435, 93] on div "" Ca pella" press enter hero. ca stIllusionMist press enter" at bounding box center [453, 105] width 115 height 29
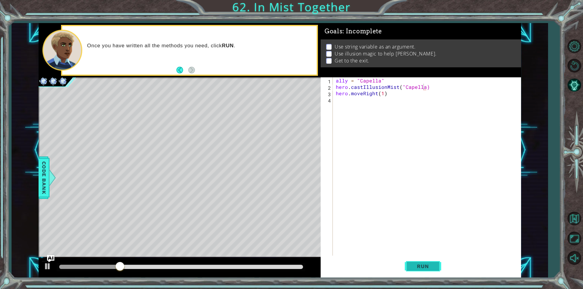
click at [414, 270] on button "Run" at bounding box center [423, 267] width 36 height 20
type textarea "hero.castIllusionMist("Capella")"
click at [410, 265] on button "Run" at bounding box center [423, 267] width 36 height 20
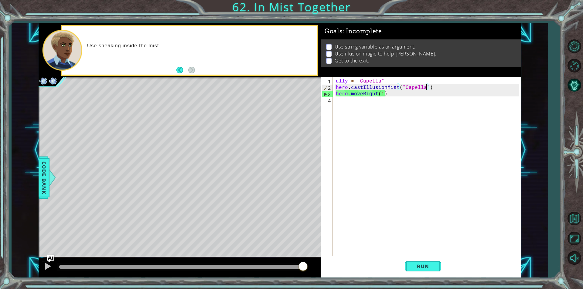
click at [436, 88] on div "ally = "Capella" hero . castIllusionMist ( "Capella" ) hero . moveRight ( 1 )" at bounding box center [429, 172] width 188 height 191
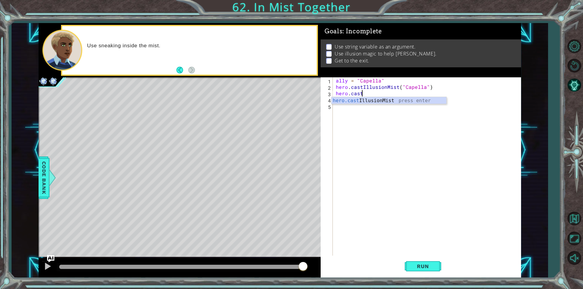
scroll to position [0, 1]
click at [372, 100] on div "hero.cast IllusionMist press enter" at bounding box center [389, 108] width 115 height 22
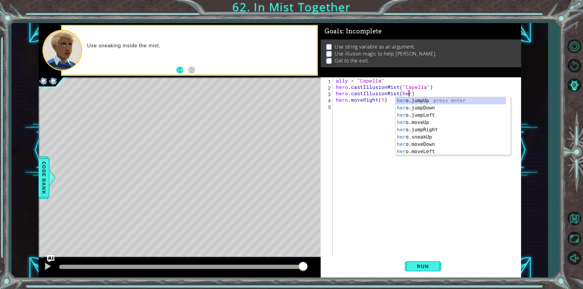
scroll to position [0, 5]
type textarea "hero.castIllusionMist(hero)"
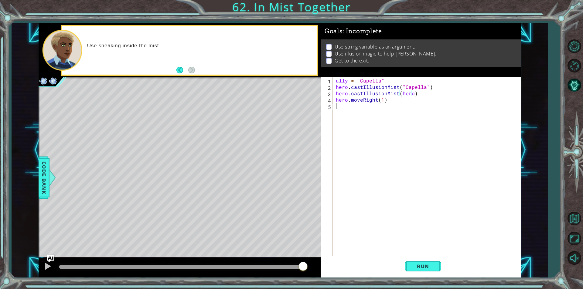
click at [346, 163] on div "ally = "Capella" hero . castIllusionMist ( "Capella" ) hero . castIllusionMist …" at bounding box center [429, 172] width 188 height 191
click at [413, 94] on div "ally = "Capella" hero . castIllusionMist ( "Capella" ) hero . castIllusionMist …" at bounding box center [429, 172] width 188 height 191
click at [415, 265] on span "Run" at bounding box center [423, 267] width 24 height 6
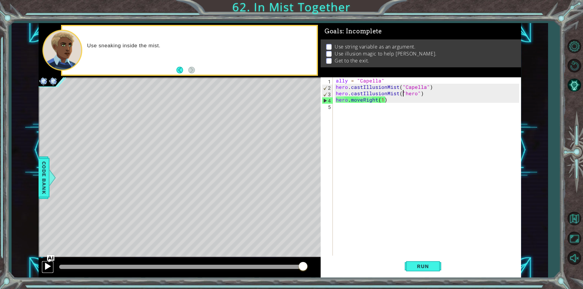
click at [46, 267] on div at bounding box center [48, 267] width 8 height 8
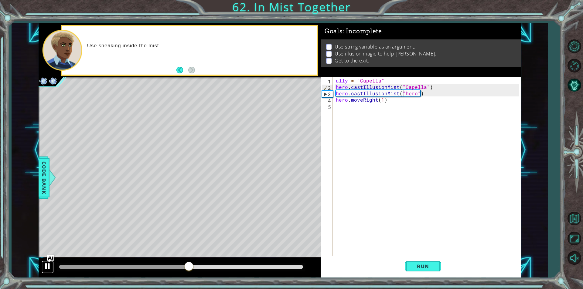
click at [46, 270] on div at bounding box center [48, 267] width 8 height 8
click at [387, 79] on div "ally = "Capella" hero . castIllusionMist ( "Capella" ) hero . castIllusionMist …" at bounding box center [429, 172] width 188 height 191
type textarea "ally = "Capella""
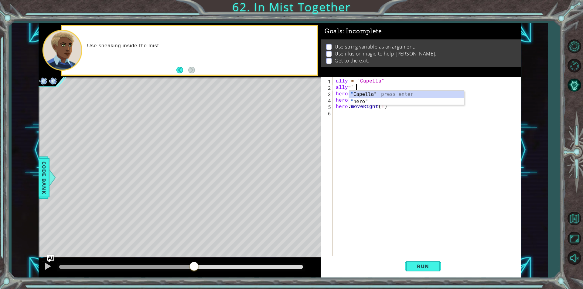
scroll to position [0, 1]
click at [379, 101] on div "" Capella" press enter " hero" press enter" at bounding box center [406, 105] width 115 height 29
click at [421, 270] on button "Run" at bounding box center [423, 267] width 36 height 20
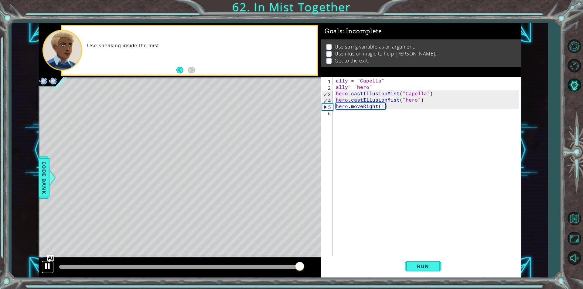
click at [46, 264] on button at bounding box center [48, 267] width 12 height 12
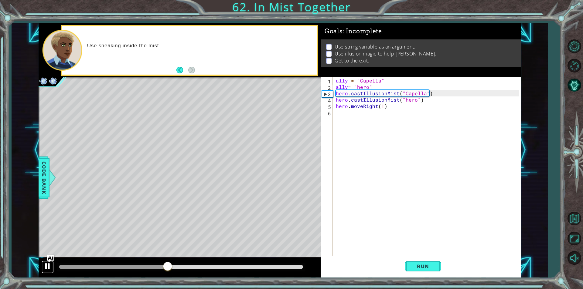
click at [46, 267] on div at bounding box center [48, 267] width 8 height 8
click at [372, 107] on div "ally = "Capella" ally = "hero" hero . castIllusionMist ( "Capella" ) hero . cas…" at bounding box center [429, 172] width 188 height 191
click at [380, 105] on div "ally = "Capella" ally = "hero" hero . castIllusionMist ( "Capella" ) hero . cas…" at bounding box center [427, 166] width 185 height 179
click at [377, 105] on div "ally = "Capella" ally = "hero" hero . castIllusionMist ( "Capella" ) hero . cas…" at bounding box center [429, 172] width 188 height 191
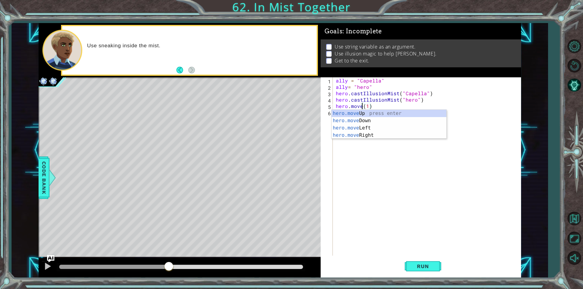
scroll to position [0, 2]
type textarea "hero.moveUp(1)"
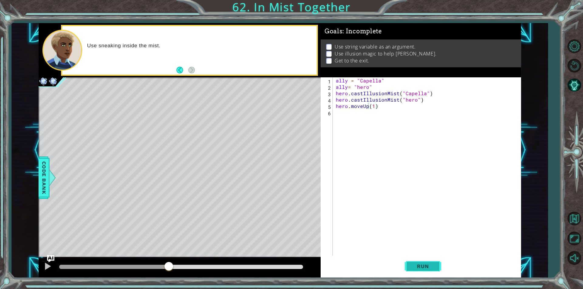
click at [426, 268] on span "Run" at bounding box center [423, 267] width 24 height 6
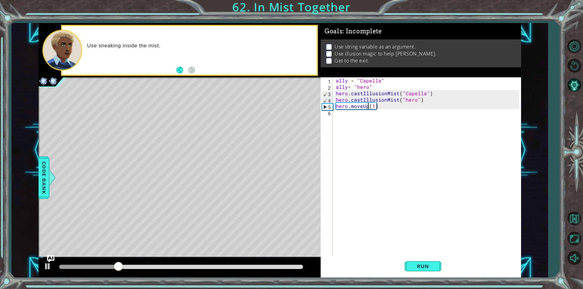
click at [365, 115] on div "ally = "Capella" ally = "hero" hero . castIllusionMist ( "Capella" ) hero . cas…" at bounding box center [429, 172] width 188 height 191
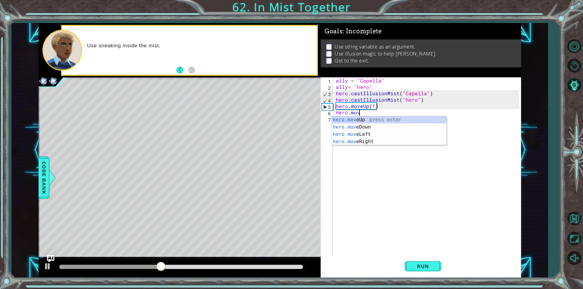
scroll to position [0, 1]
click at [367, 141] on div "hero.move Up press enter hero.move Down press enter hero.move Left press enter …" at bounding box center [389, 138] width 115 height 44
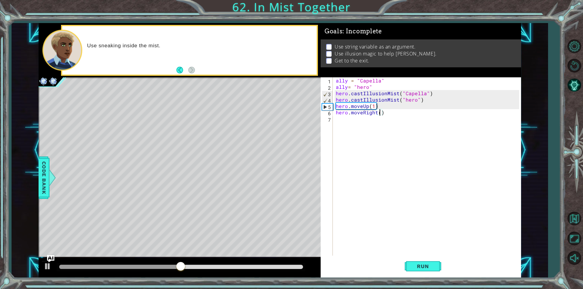
scroll to position [0, 3]
type textarea "hero.moveRight(2)"
click at [431, 275] on button "Run" at bounding box center [423, 267] width 36 height 20
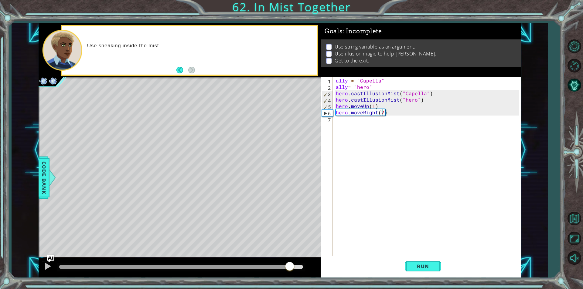
drag, startPoint x: 99, startPoint y: 269, endPoint x: 291, endPoint y: 276, distance: 192.0
click at [291, 276] on div at bounding box center [180, 267] width 282 height 19
